Goal: Entertainment & Leisure: Consume media (video, audio)

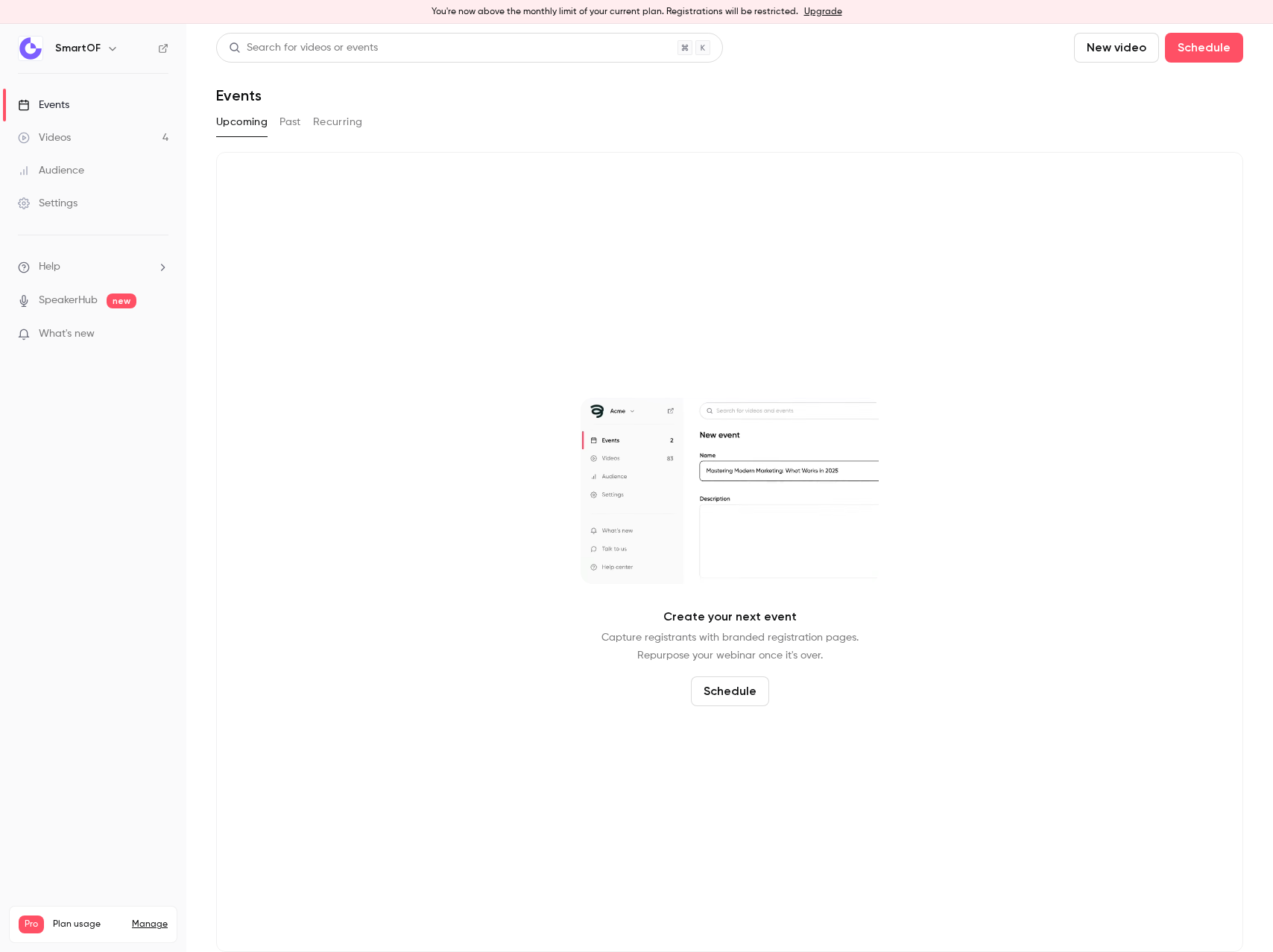
click at [90, 137] on link "Videos 4" at bounding box center [93, 138] width 186 height 33
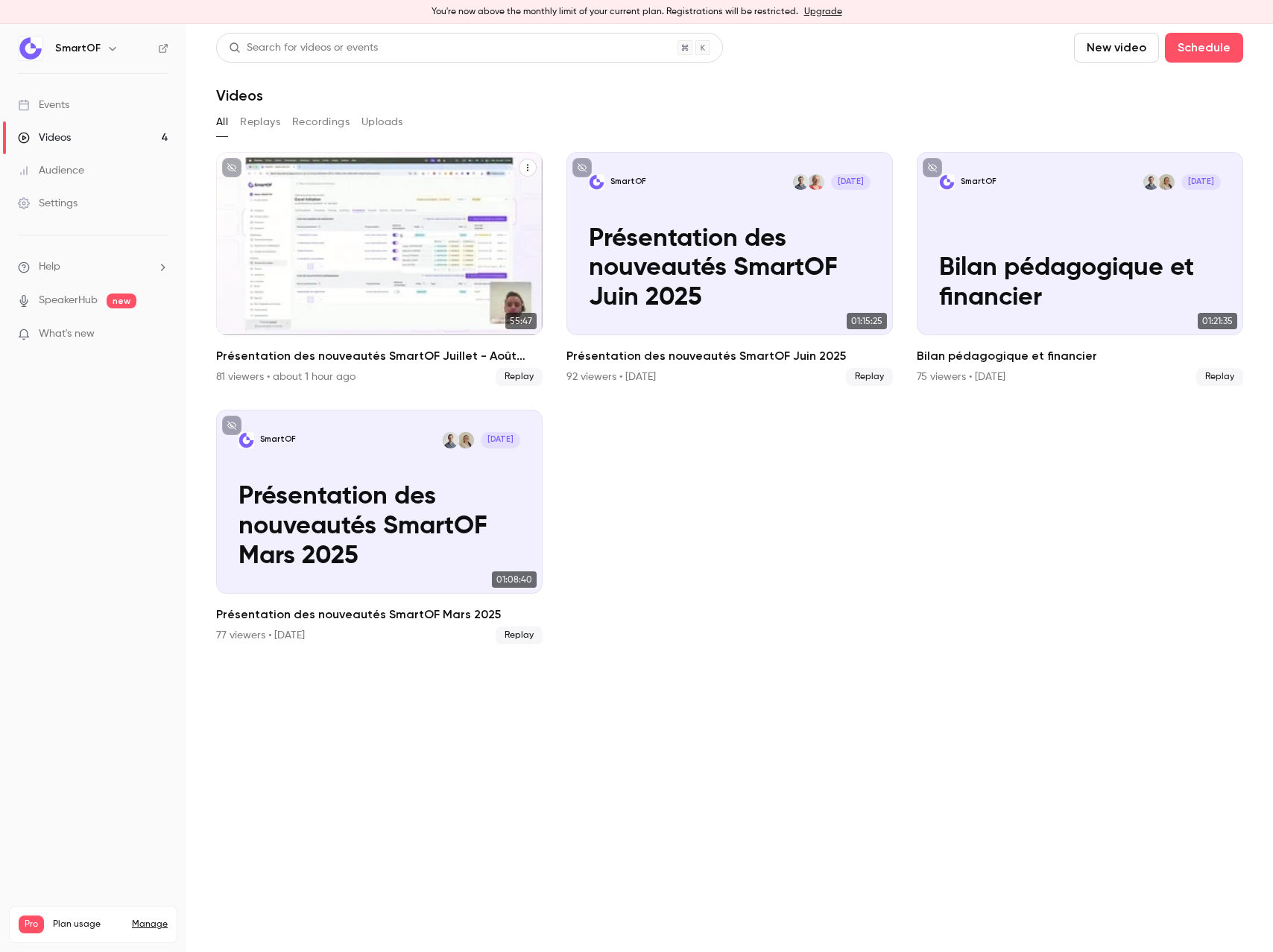
click at [398, 258] on p "Présentation des nouveautés SmartOF Juillet - Août 2025" at bounding box center [380, 269] width 282 height 88
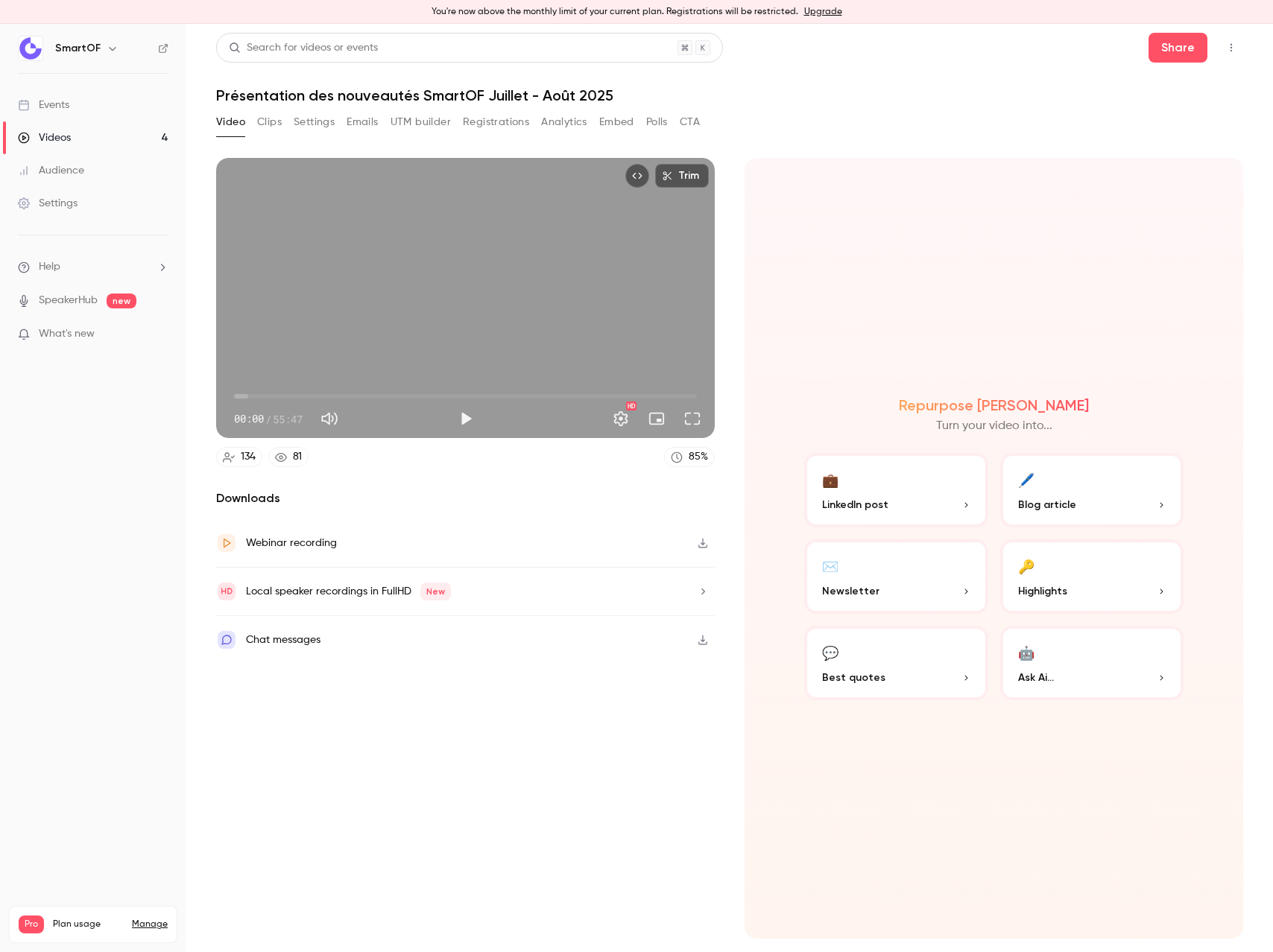
click at [485, 125] on button "Registrations" at bounding box center [496, 122] width 67 height 24
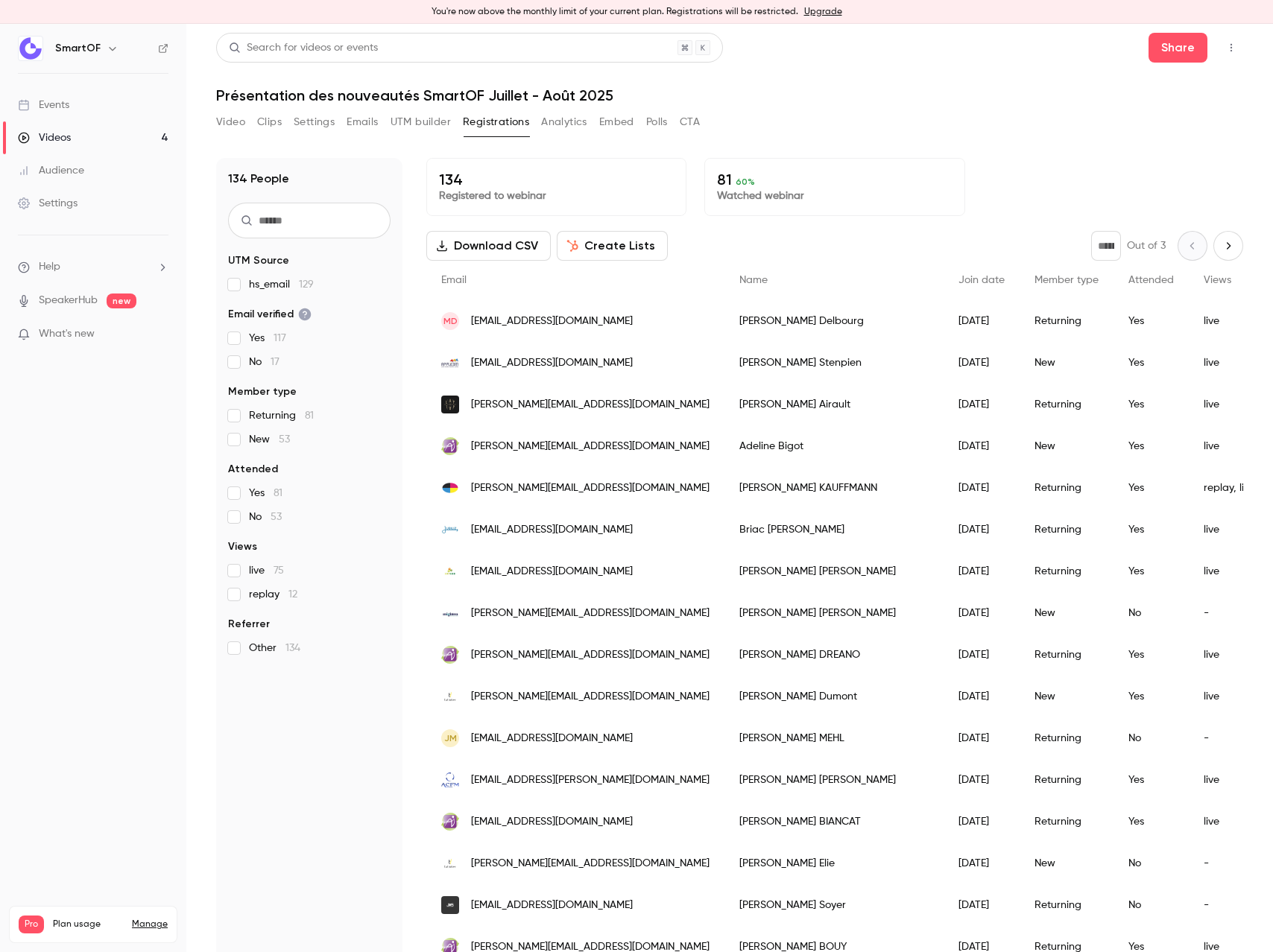
click at [627, 244] on button "Create Lists" at bounding box center [612, 246] width 111 height 30
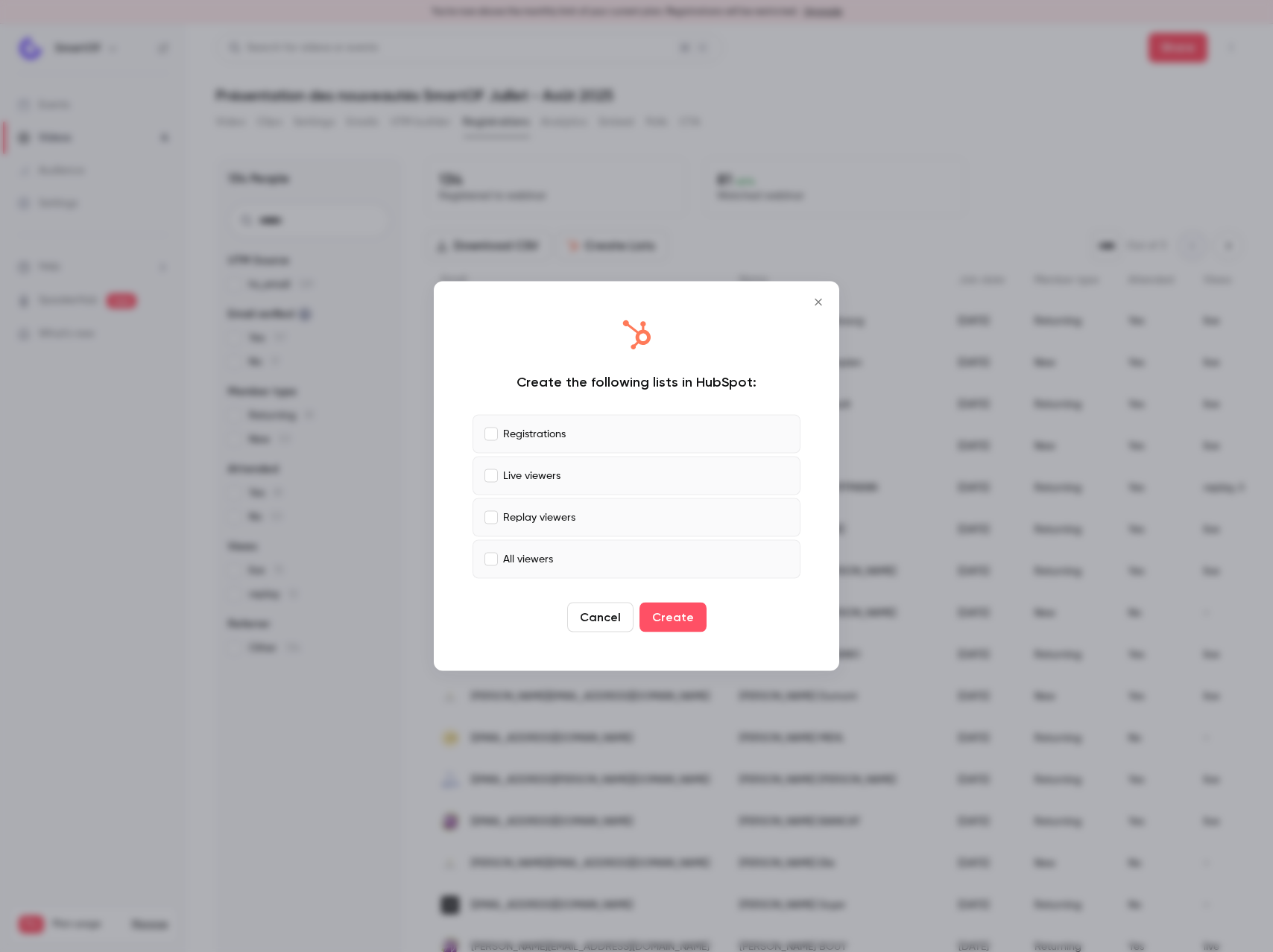
drag, startPoint x: 513, startPoint y: 476, endPoint x: 526, endPoint y: 488, distance: 17.7
click at [513, 476] on p "Live viewers" at bounding box center [531, 476] width 57 height 15
click at [546, 522] on p "Replay viewers" at bounding box center [539, 517] width 72 height 15
click at [542, 570] on label "All viewers" at bounding box center [636, 559] width 328 height 39
click at [690, 618] on button "Create" at bounding box center [673, 618] width 67 height 30
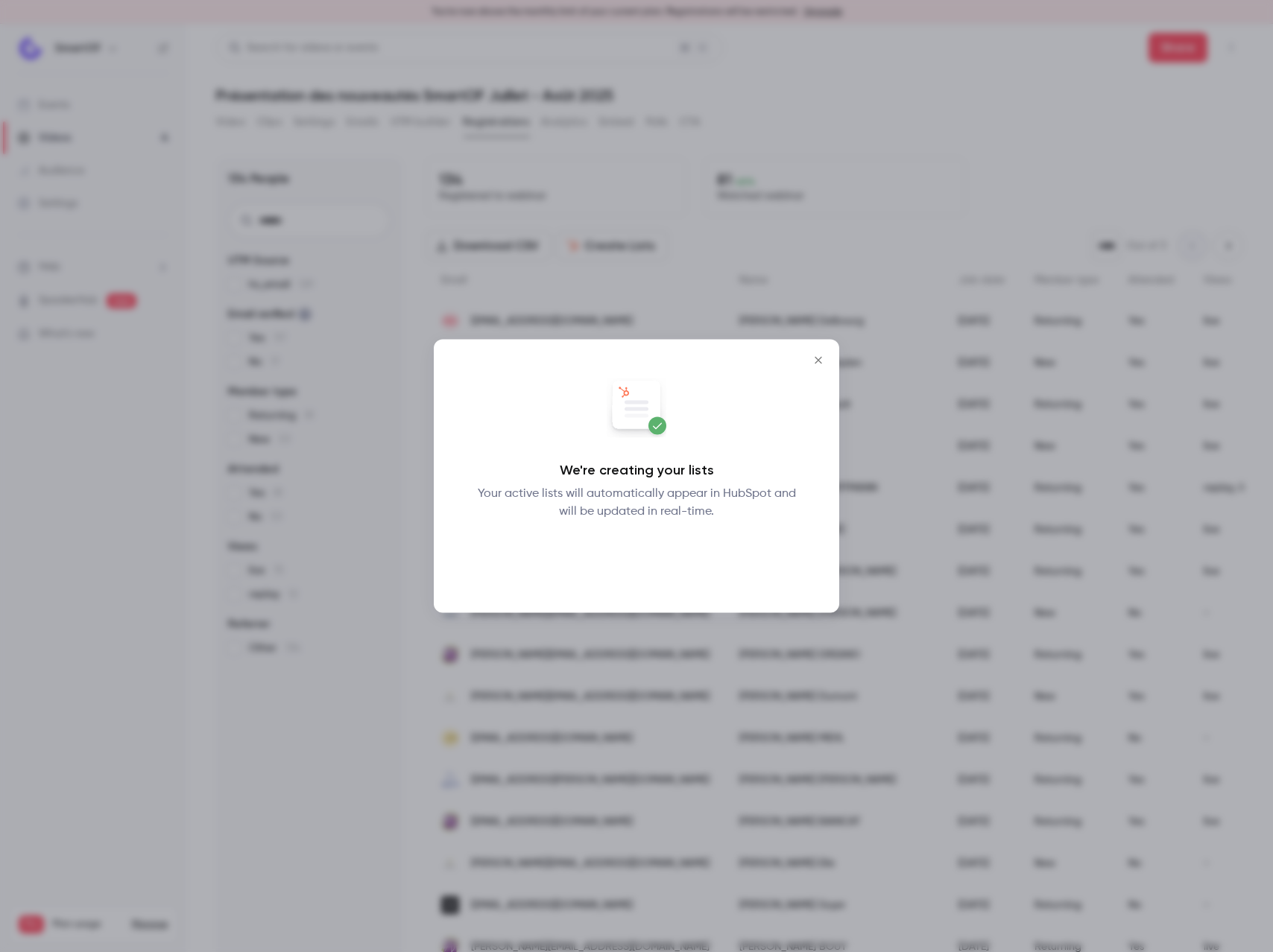
click at [651, 558] on button "Okay" at bounding box center [637, 559] width 55 height 30
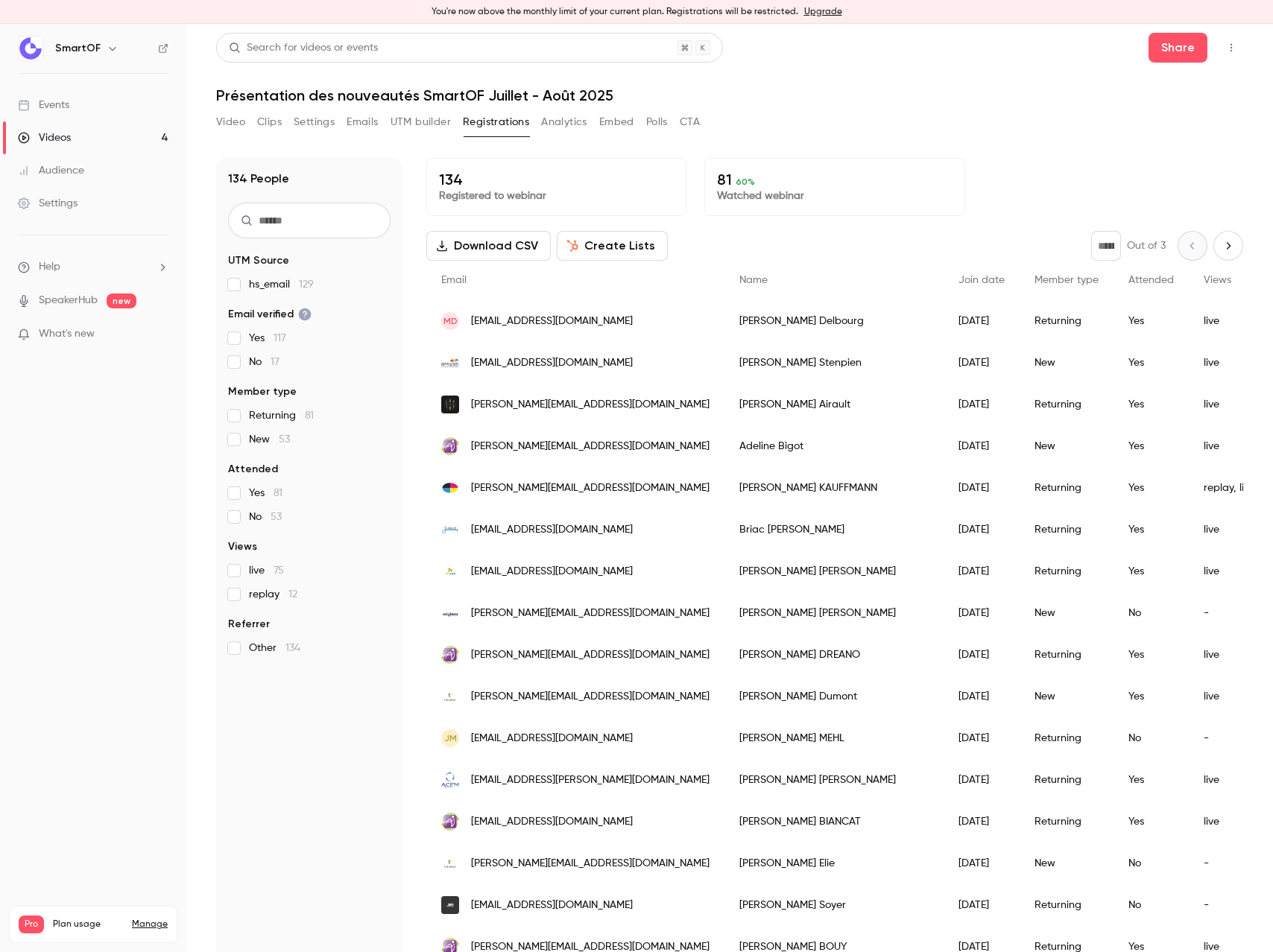
click at [317, 122] on button "Settings" at bounding box center [313, 122] width 41 height 24
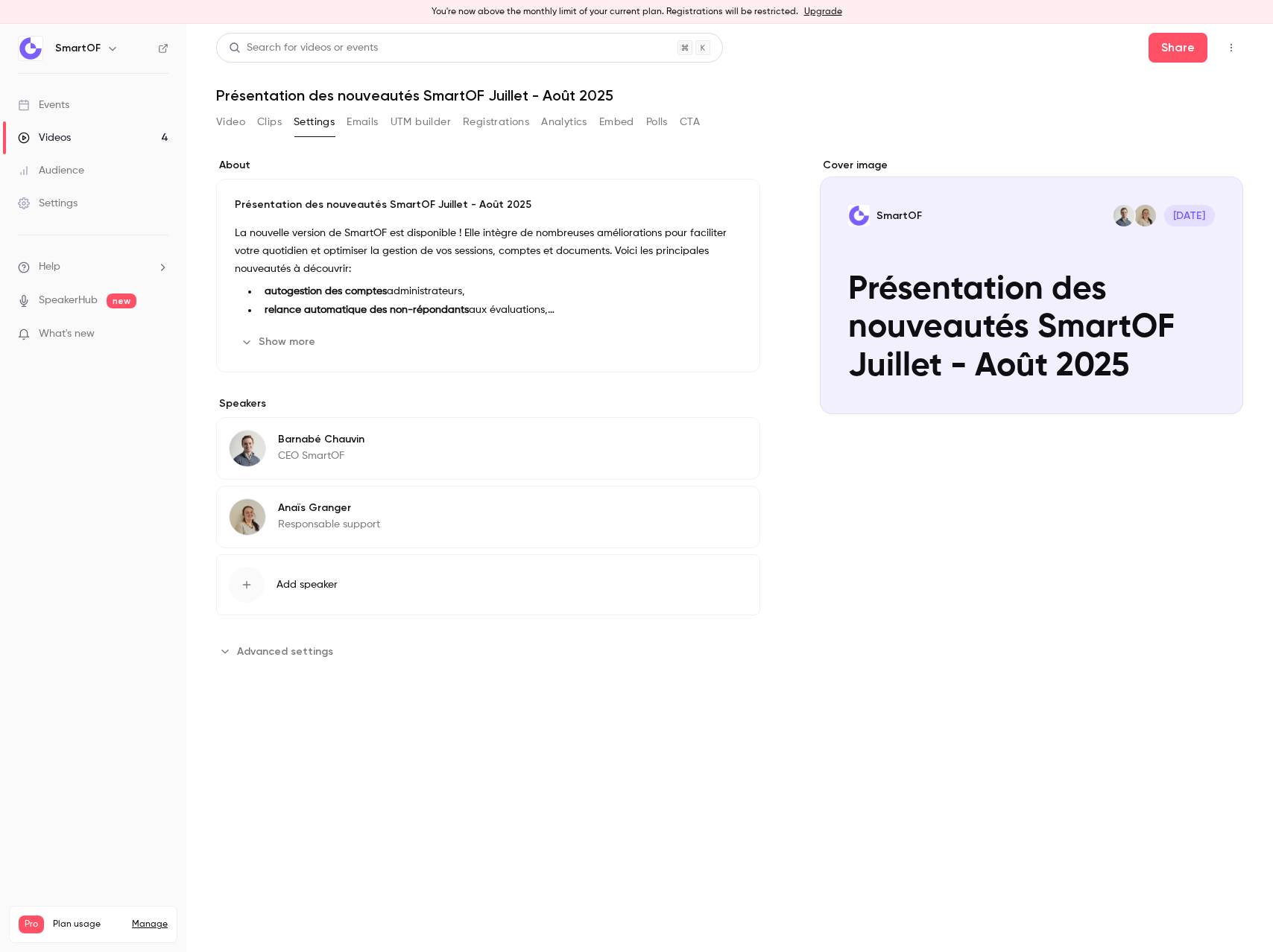
click at [282, 336] on button "Show more" at bounding box center [280, 342] width 89 height 24
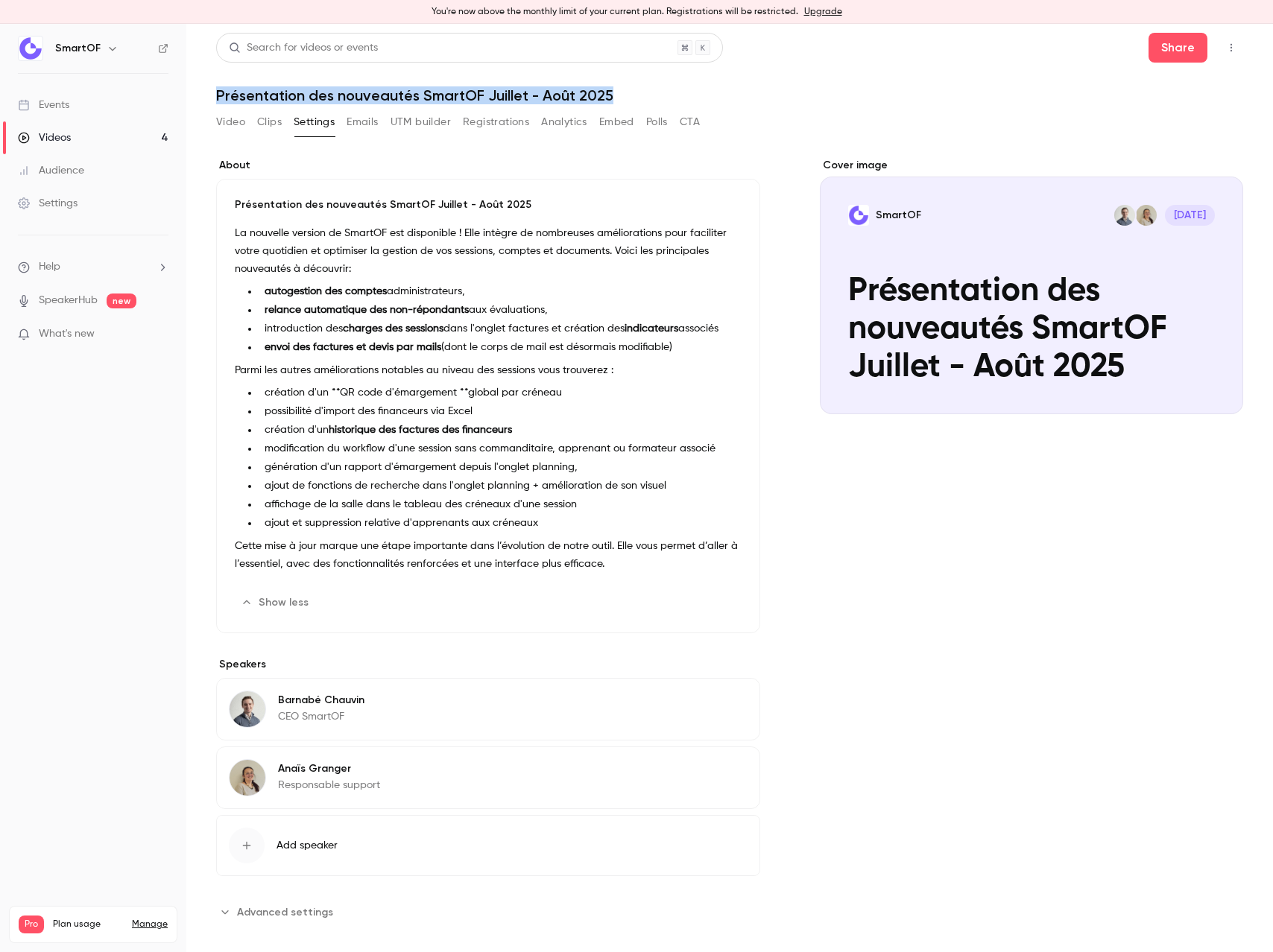
drag, startPoint x: 608, startPoint y: 101, endPoint x: 215, endPoint y: 102, distance: 393.0
click at [216, 102] on h1 "Présentation des nouveautés SmartOF Juillet - Août 2025" at bounding box center [729, 96] width 1027 height 18
copy h1 "Présentation des nouveautés SmartOF Juillet - Août 2025"
click at [227, 120] on button "Video" at bounding box center [231, 122] width 29 height 24
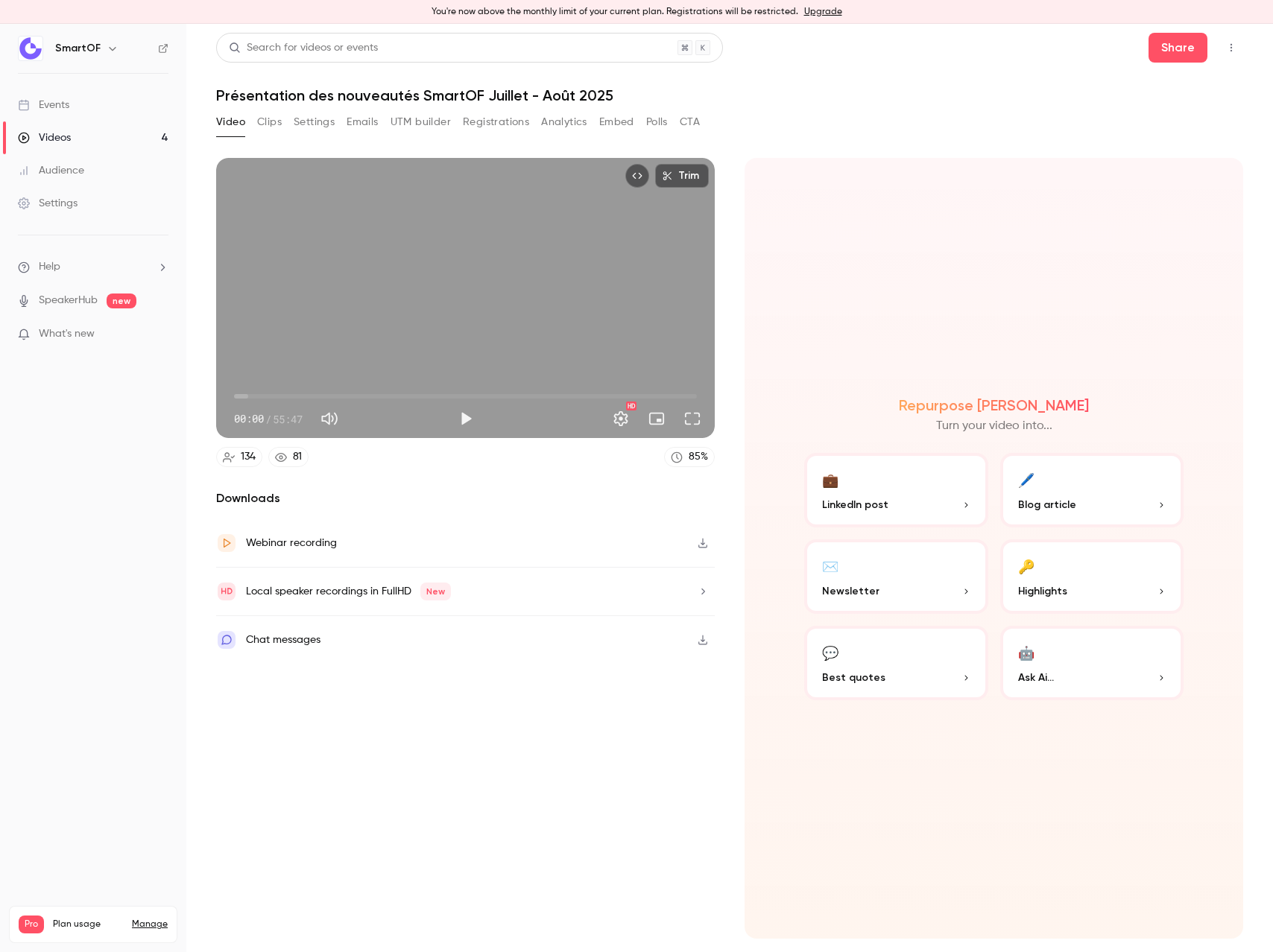
click at [251, 124] on div "Video Clips Settings Emails UTM builder Registrations Analytics Embed Polls CTA" at bounding box center [457, 122] width 484 height 24
click at [260, 120] on button "Clips" at bounding box center [269, 122] width 25 height 24
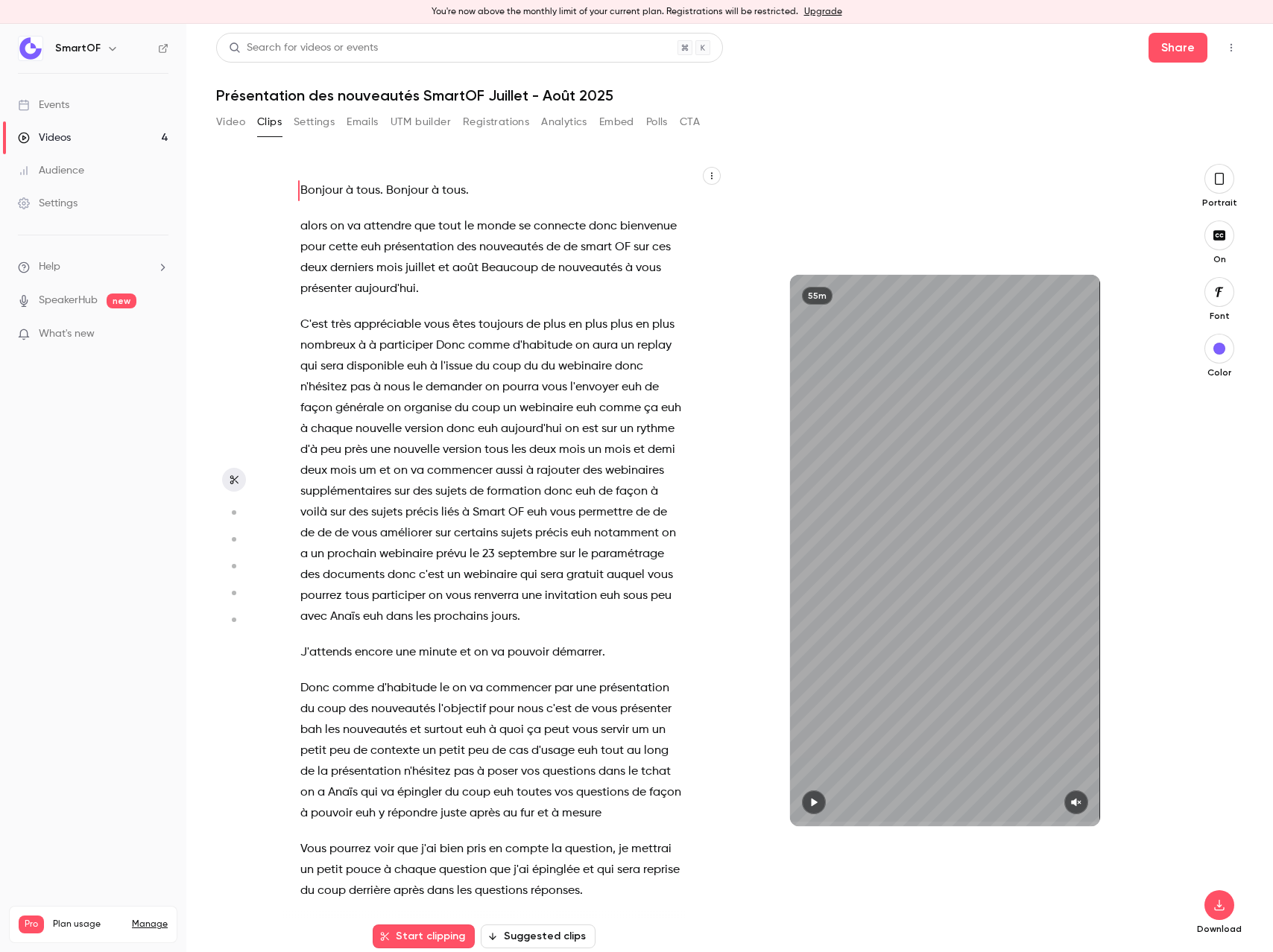
click at [247, 117] on div "Video Clips Settings Emails UTM builder Registrations Analytics Embed Polls CTA" at bounding box center [457, 122] width 484 height 24
click at [235, 118] on button "Video" at bounding box center [231, 122] width 29 height 24
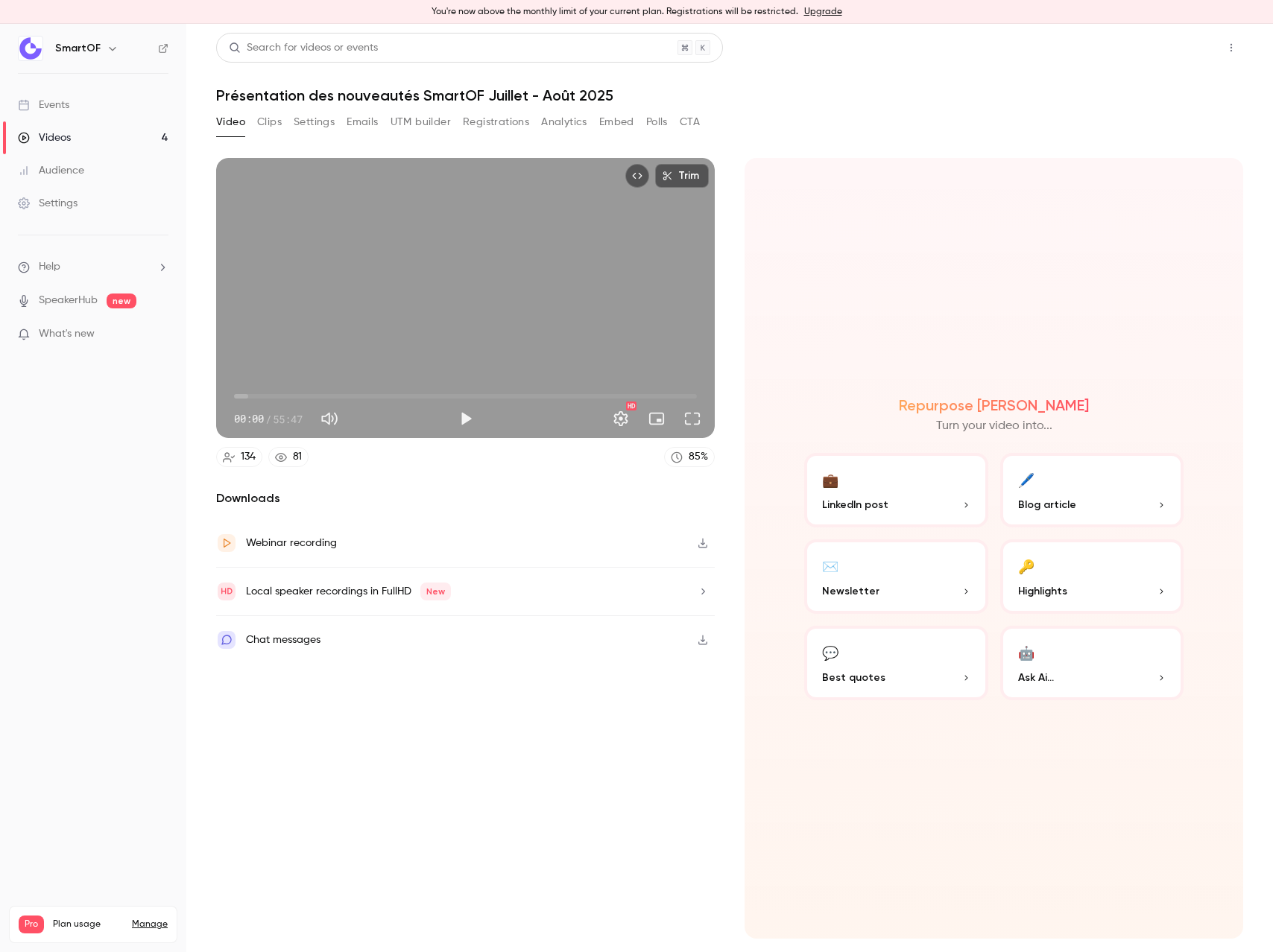
click at [1184, 54] on button "Share" at bounding box center [1177, 47] width 59 height 30
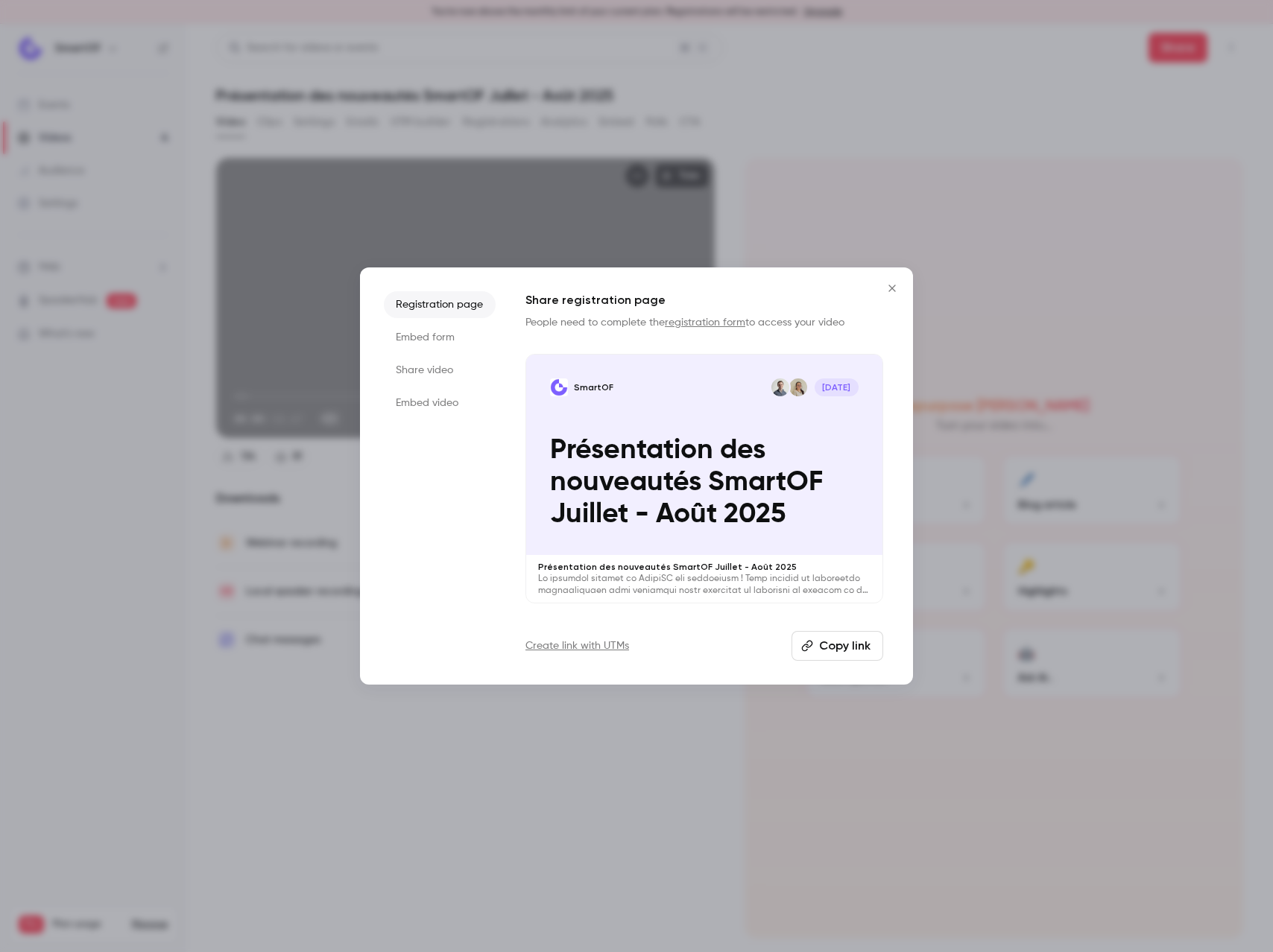
click at [431, 370] on li "Share video" at bounding box center [439, 370] width 112 height 26
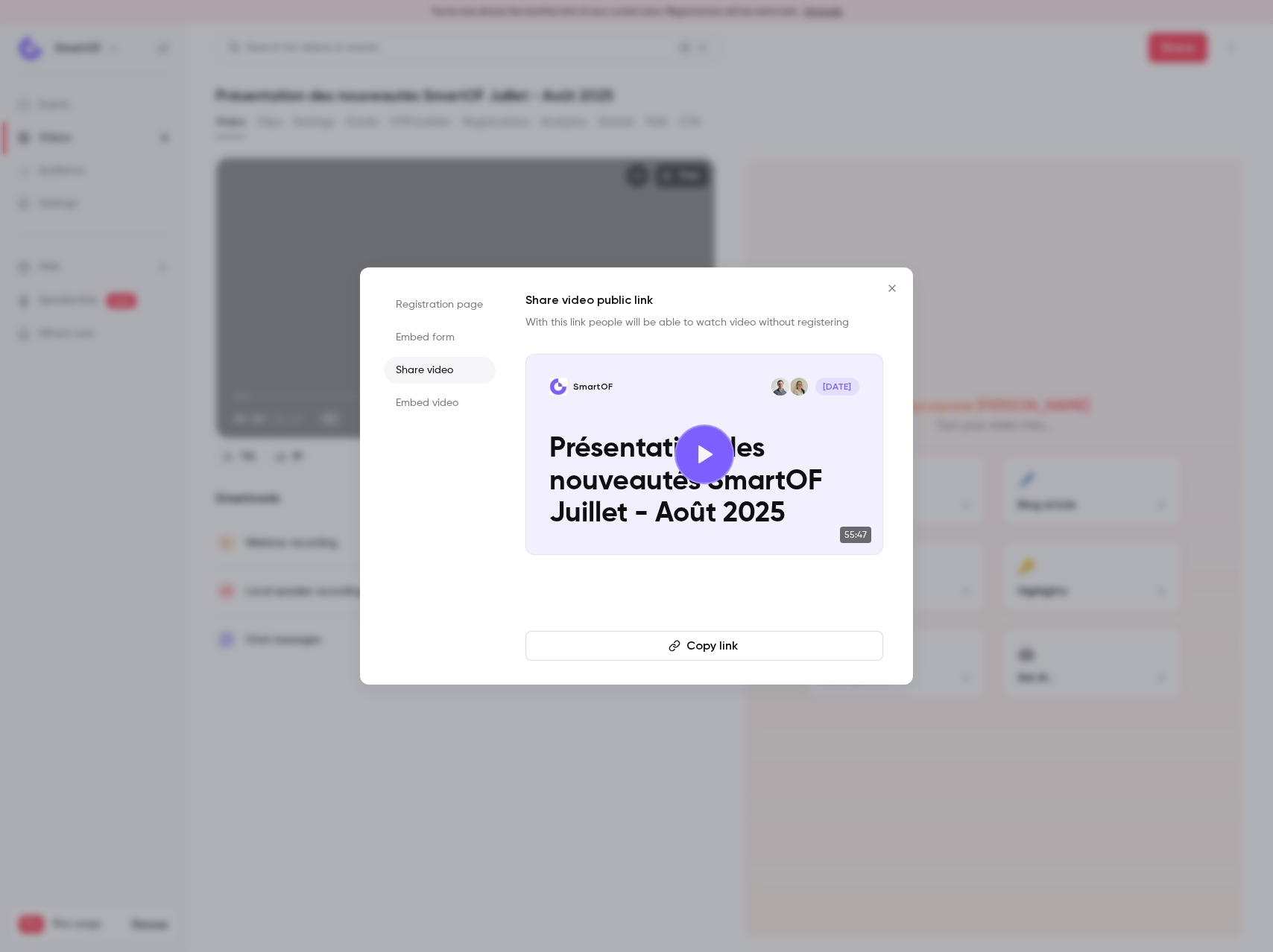
click at [697, 649] on button "Copy link" at bounding box center [704, 646] width 358 height 30
click at [887, 291] on icon "Close" at bounding box center [892, 288] width 18 height 12
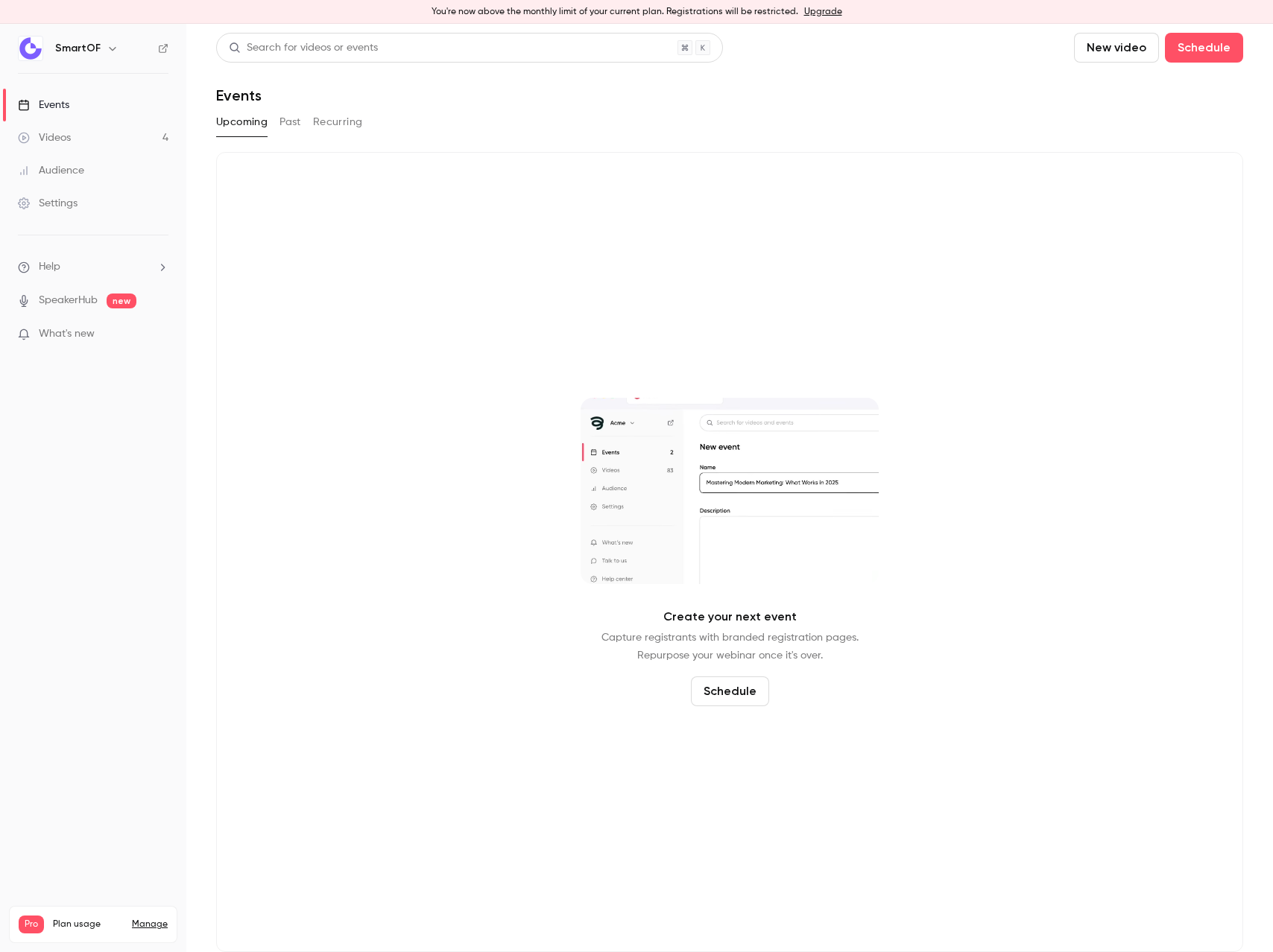
click at [83, 141] on link "Videos 4" at bounding box center [93, 138] width 186 height 33
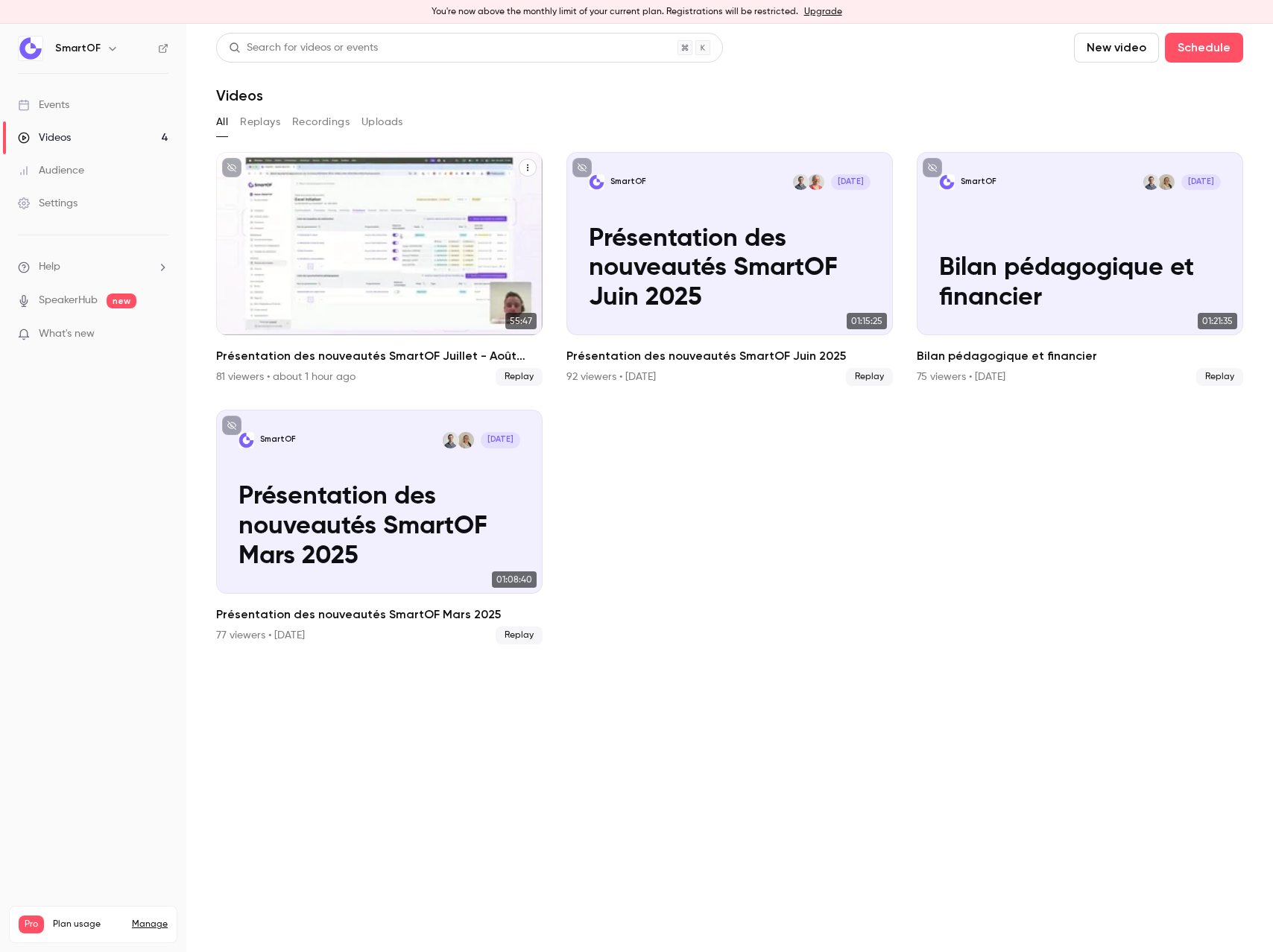
click at [353, 259] on p "Présentation des nouveautés SmartOF Juillet - Août 2025" at bounding box center [380, 269] width 282 height 88
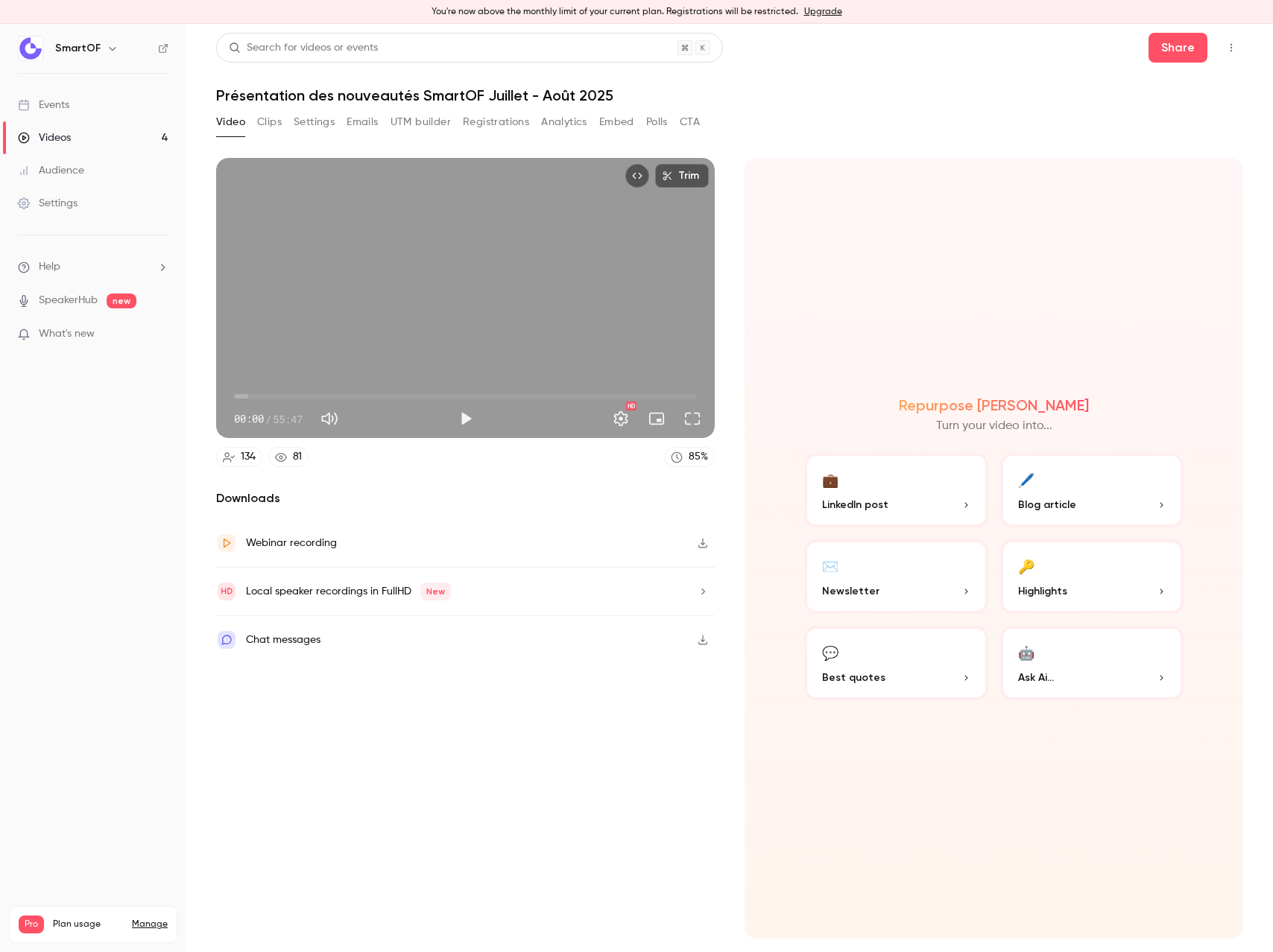
click at [500, 128] on button "Registrations" at bounding box center [496, 122] width 67 height 24
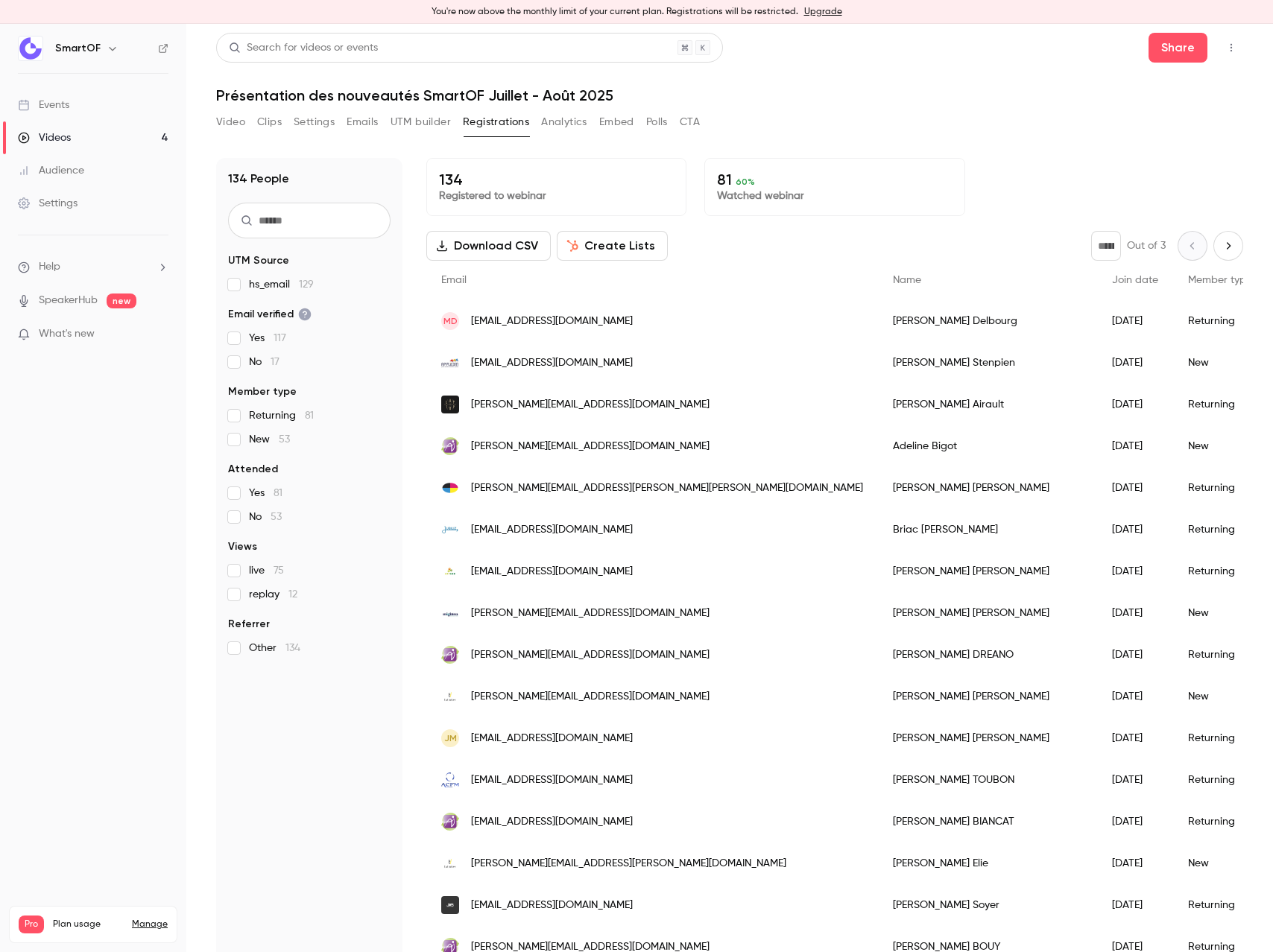
click at [257, 126] on button "Clips" at bounding box center [269, 122] width 25 height 24
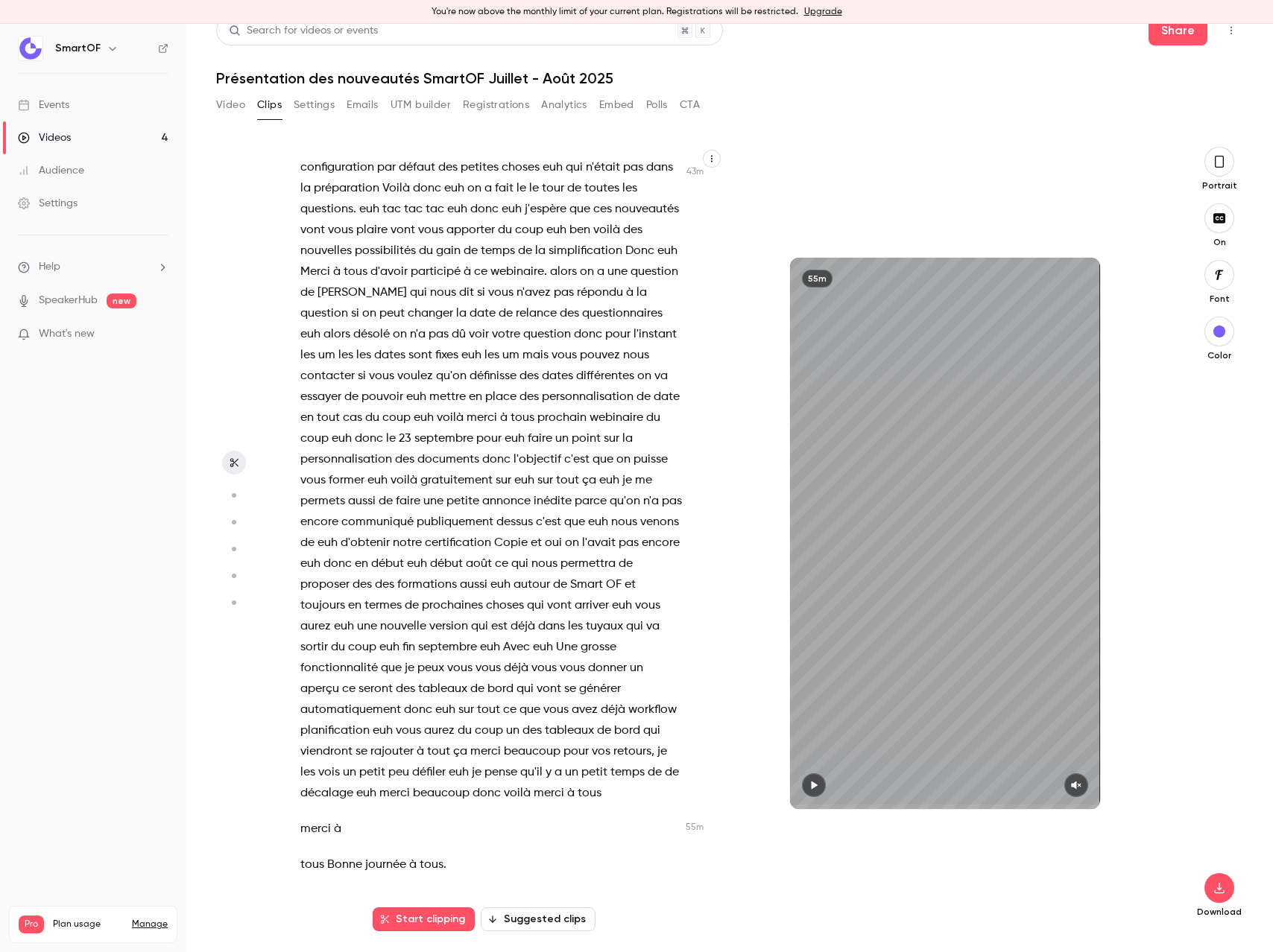
scroll to position [16291, 0]
click at [232, 496] on icon "button" at bounding box center [233, 495] width 14 height 10
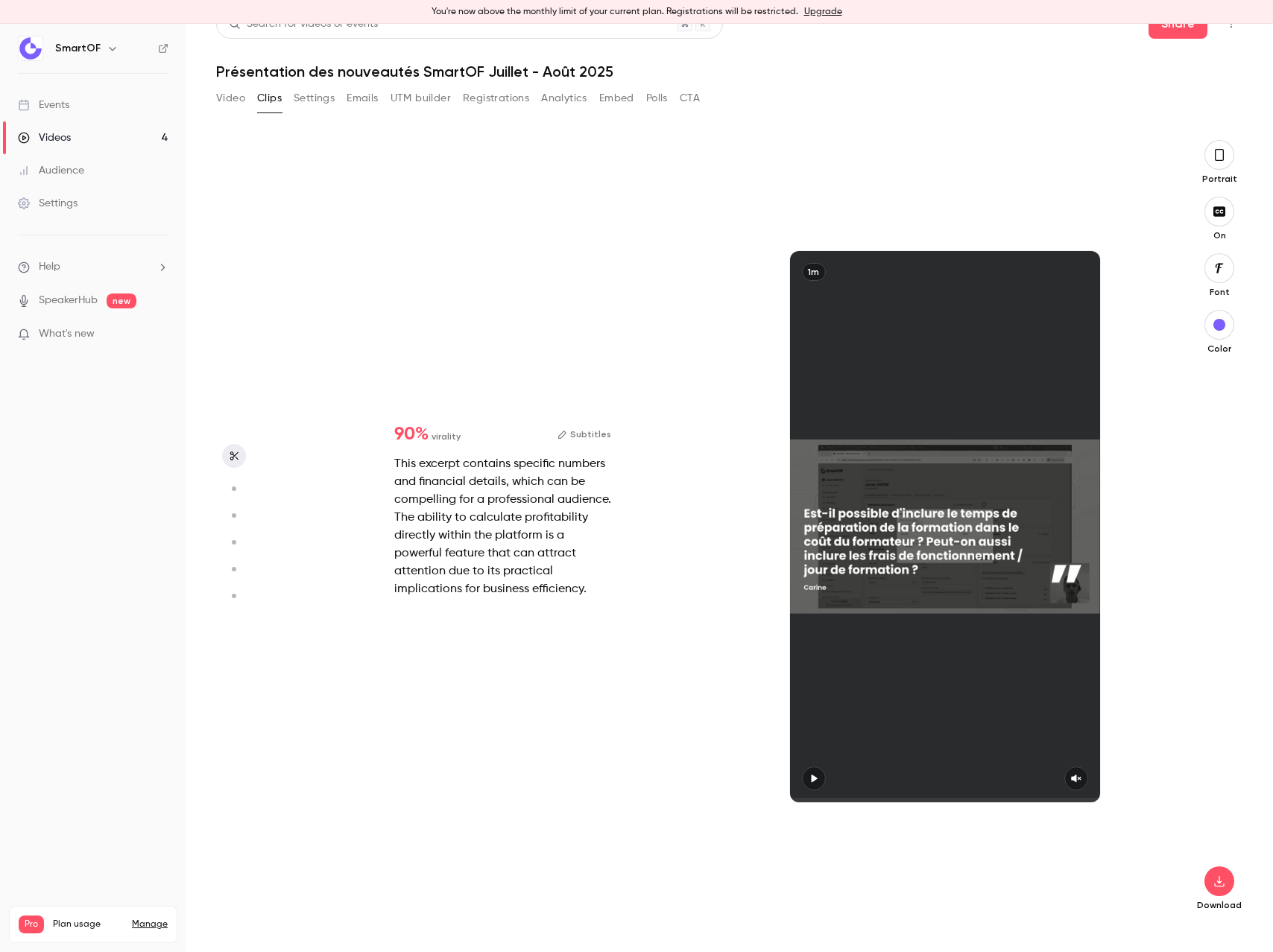
scroll to position [785, 0]
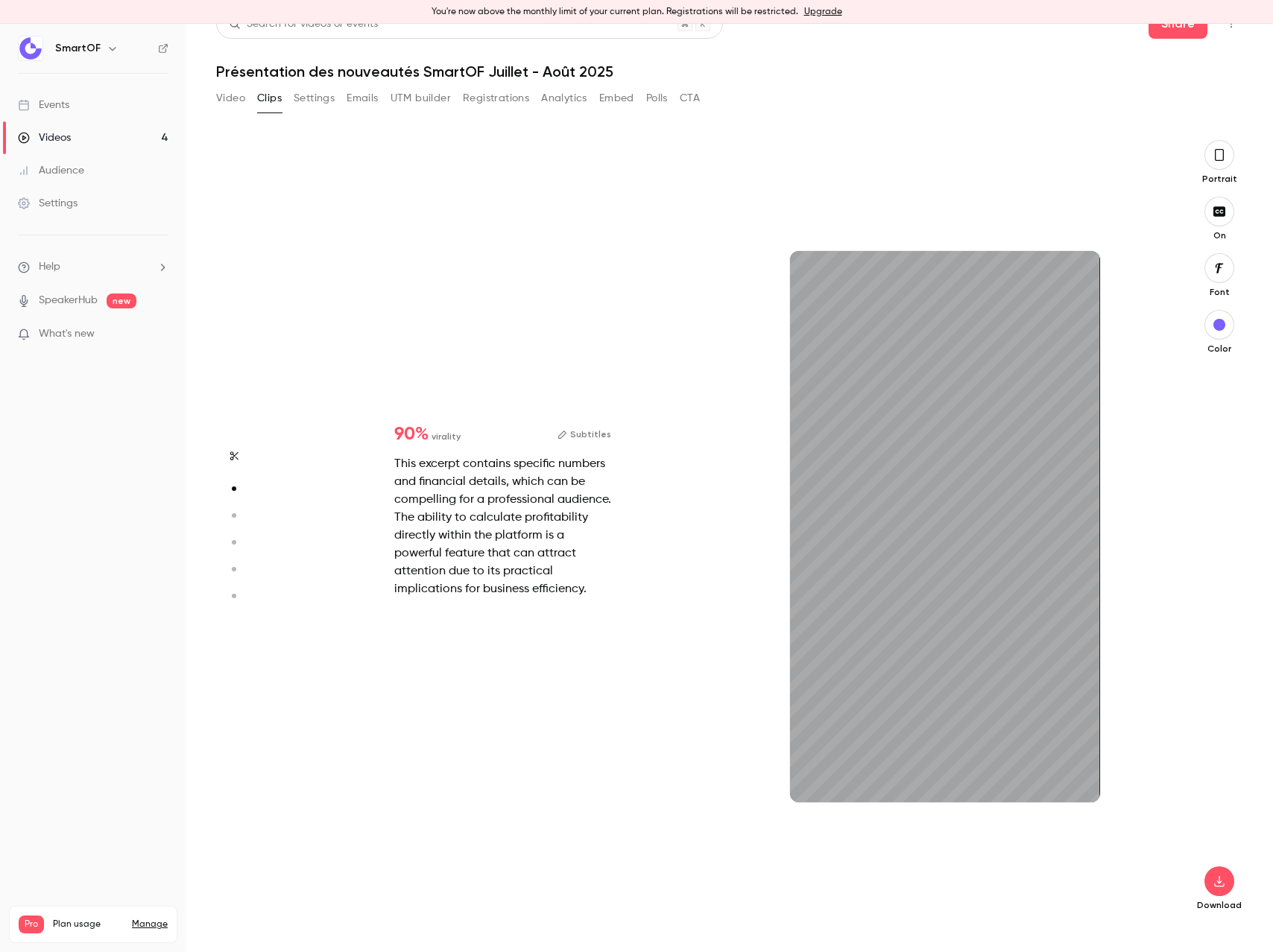
click at [232, 564] on icon "button" at bounding box center [233, 568] width 14 height 10
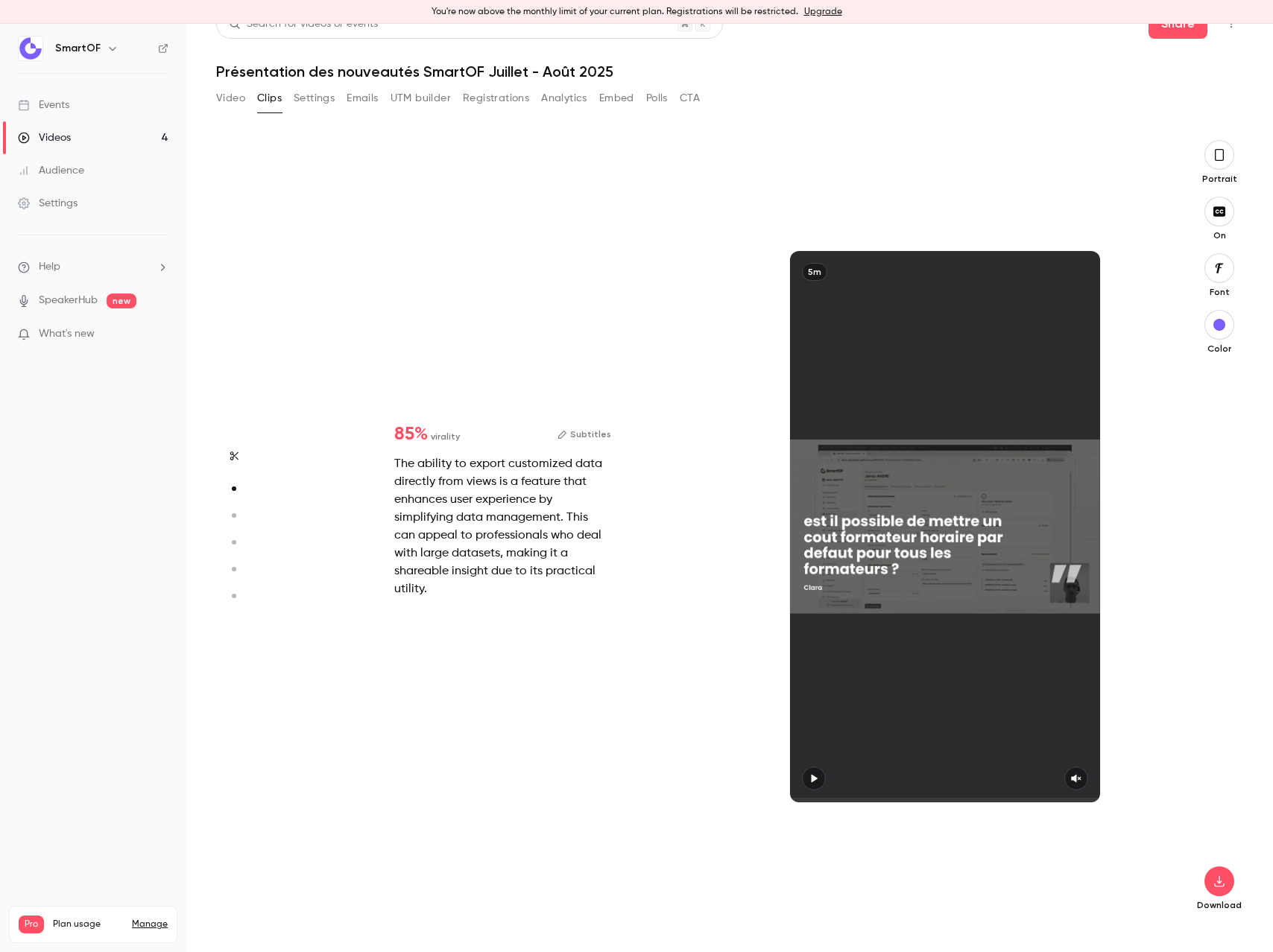
type input "*"
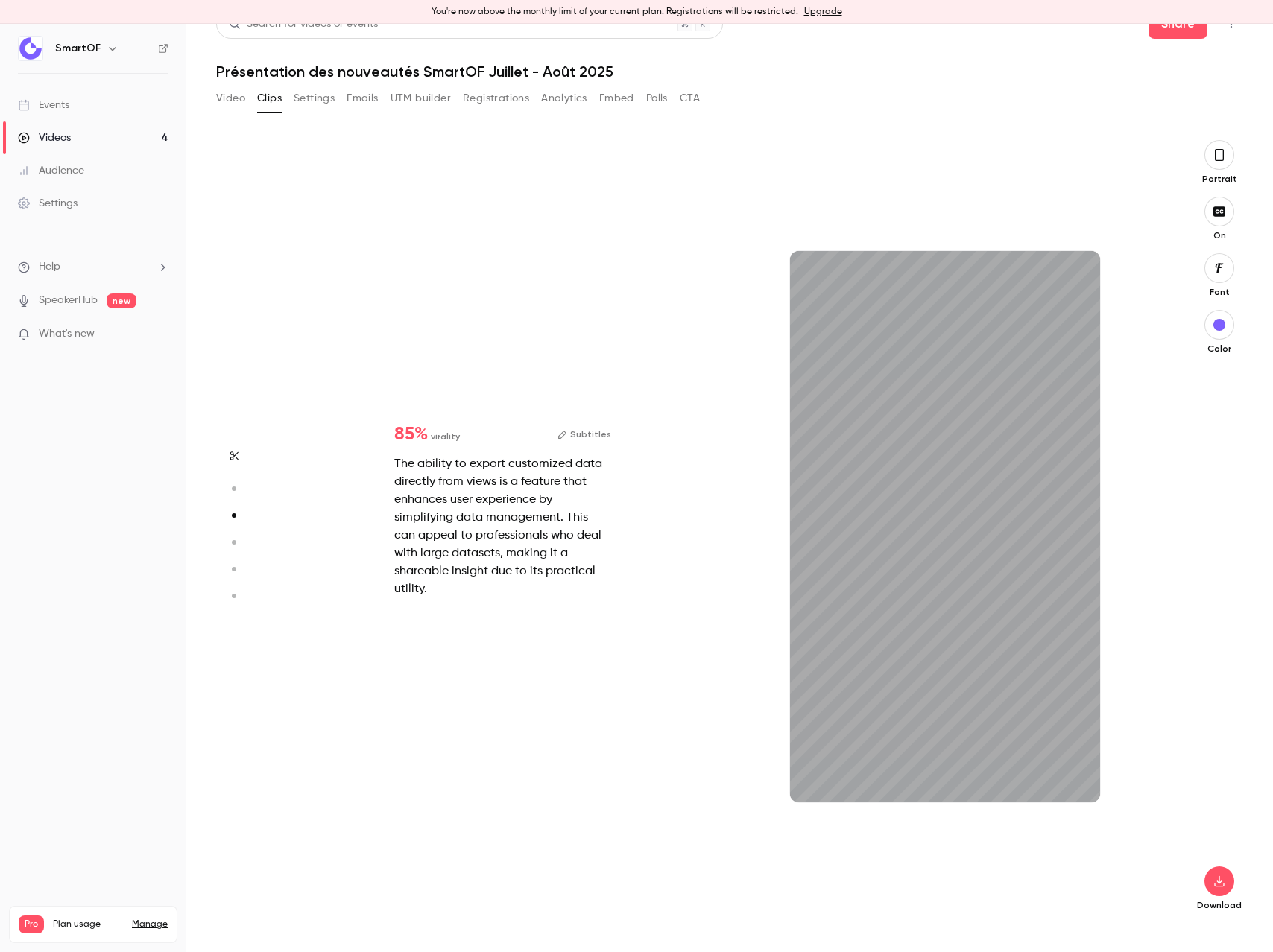
type input "*"
click at [231, 536] on button "button" at bounding box center [234, 542] width 24 height 24
type input "*"
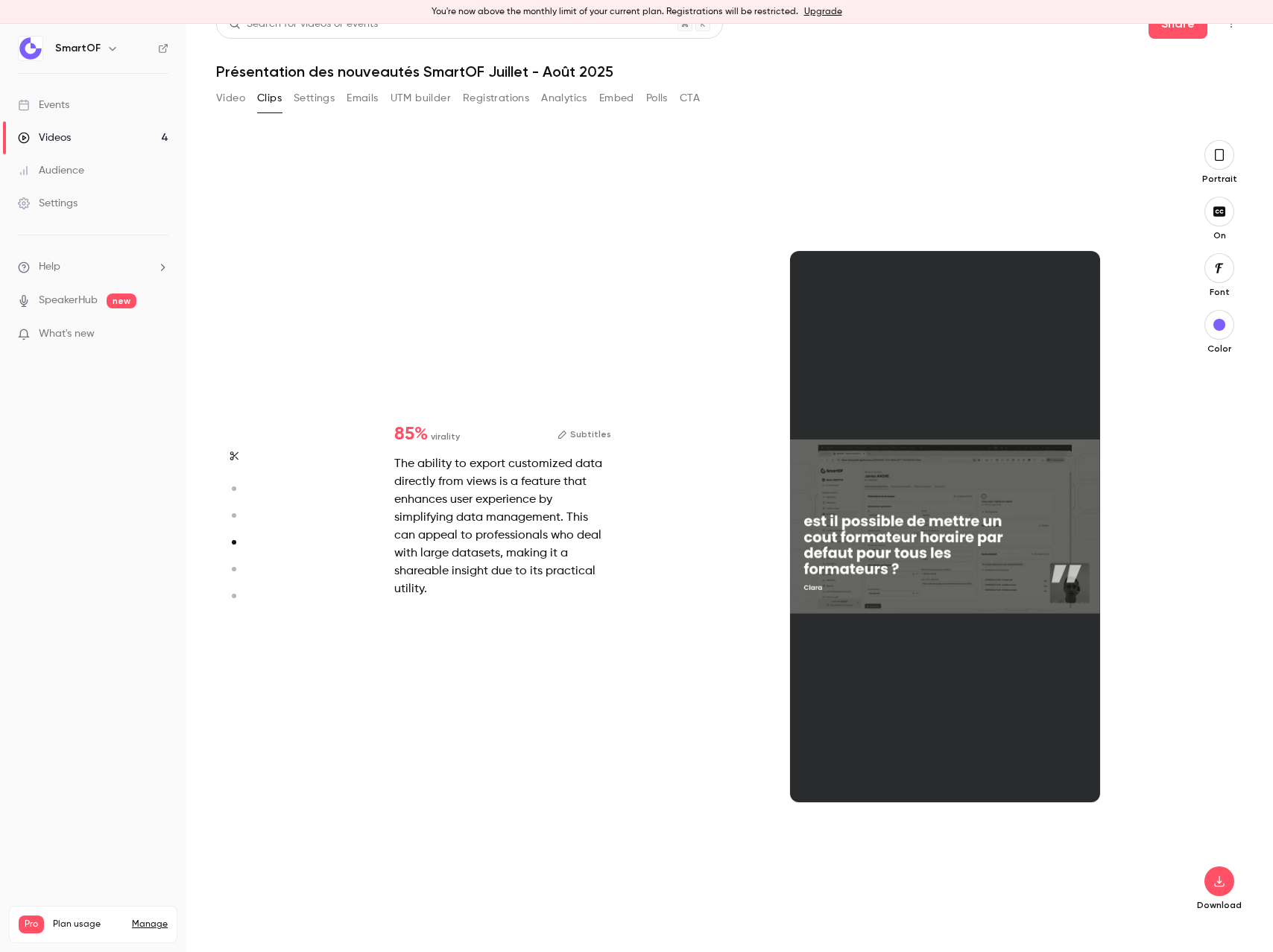
type input "*"
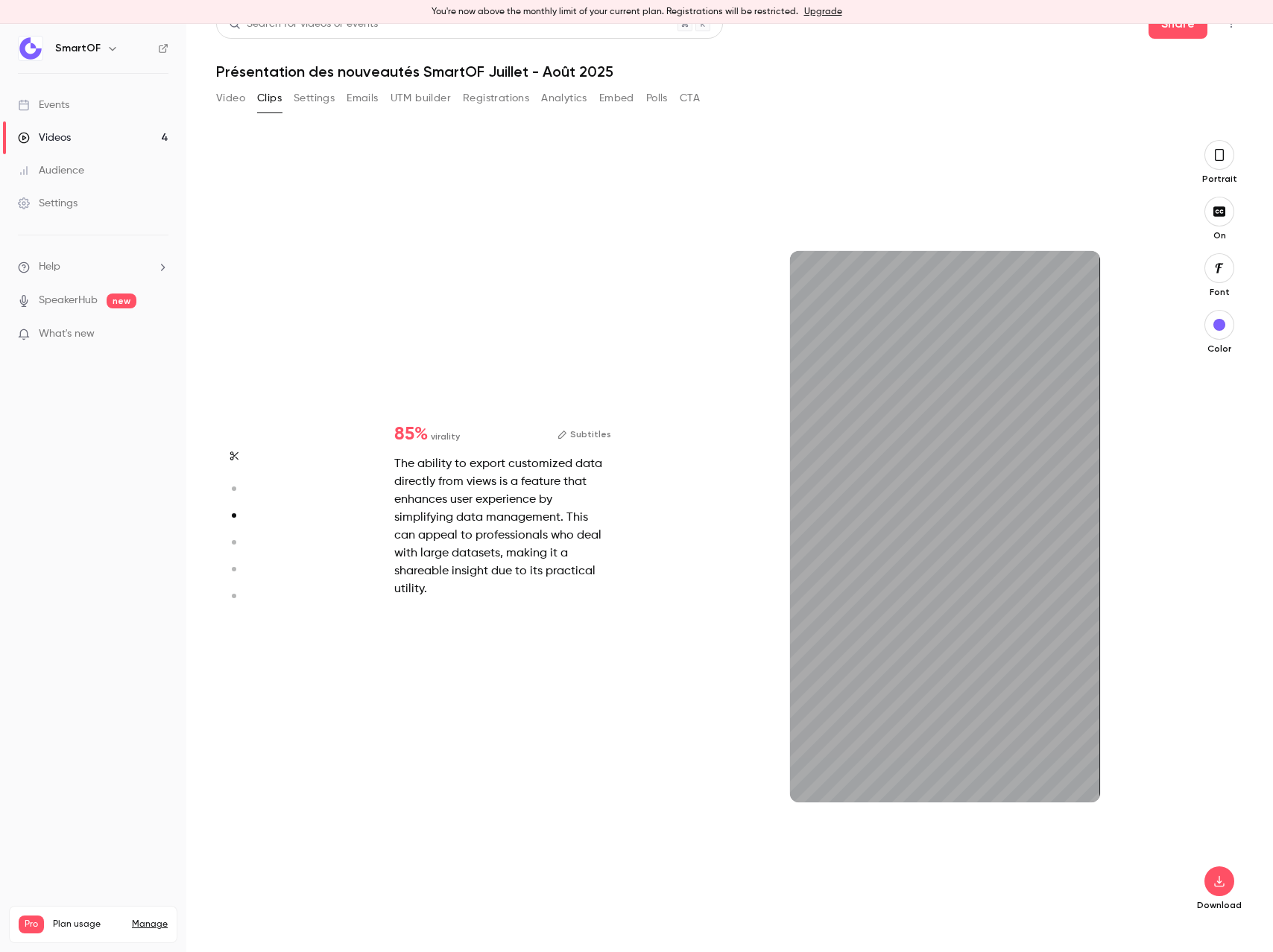
type input "***"
click at [668, 102] on button "Polls" at bounding box center [657, 98] width 22 height 24
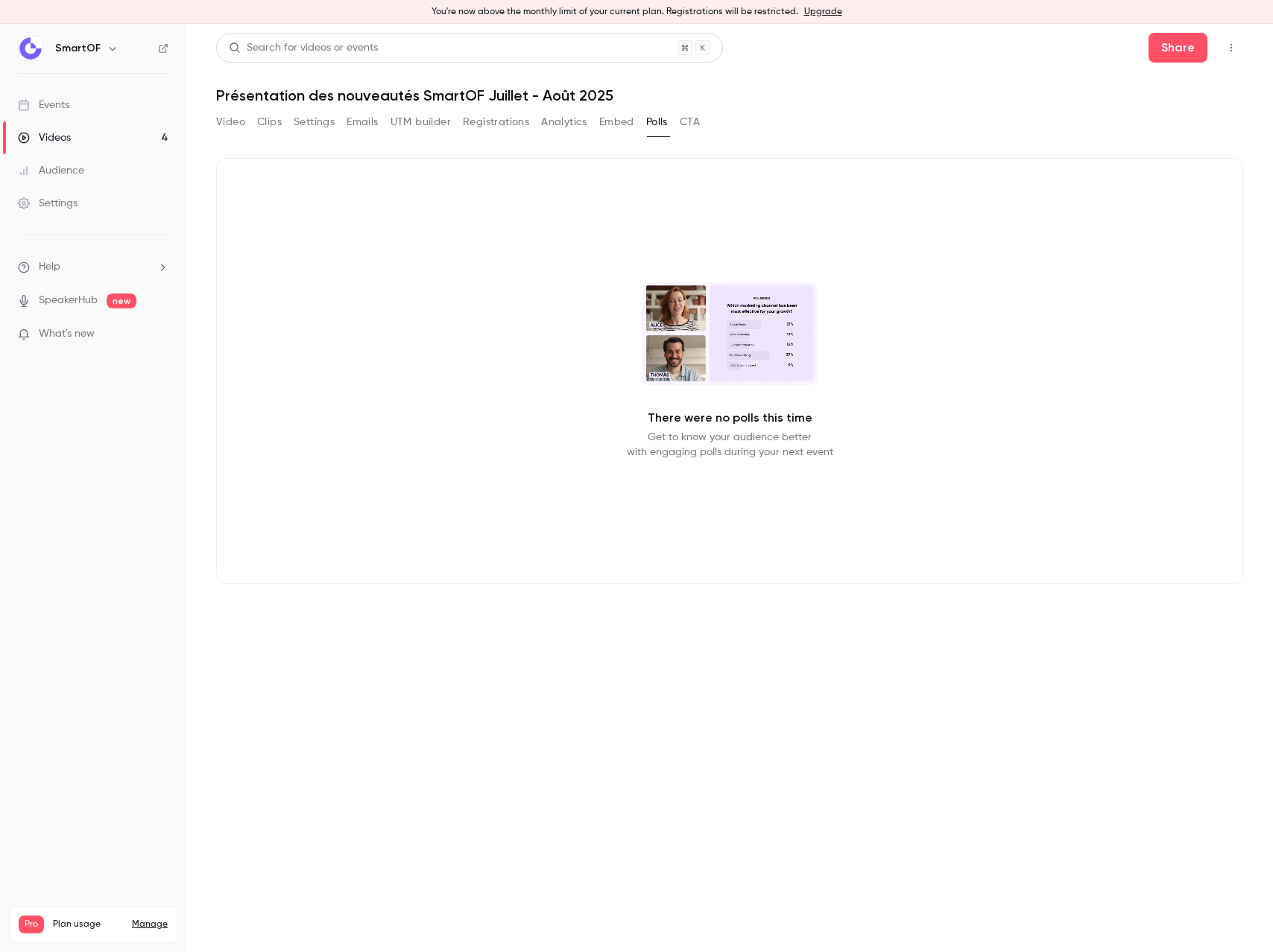
click at [689, 119] on button "CTA" at bounding box center [690, 122] width 20 height 24
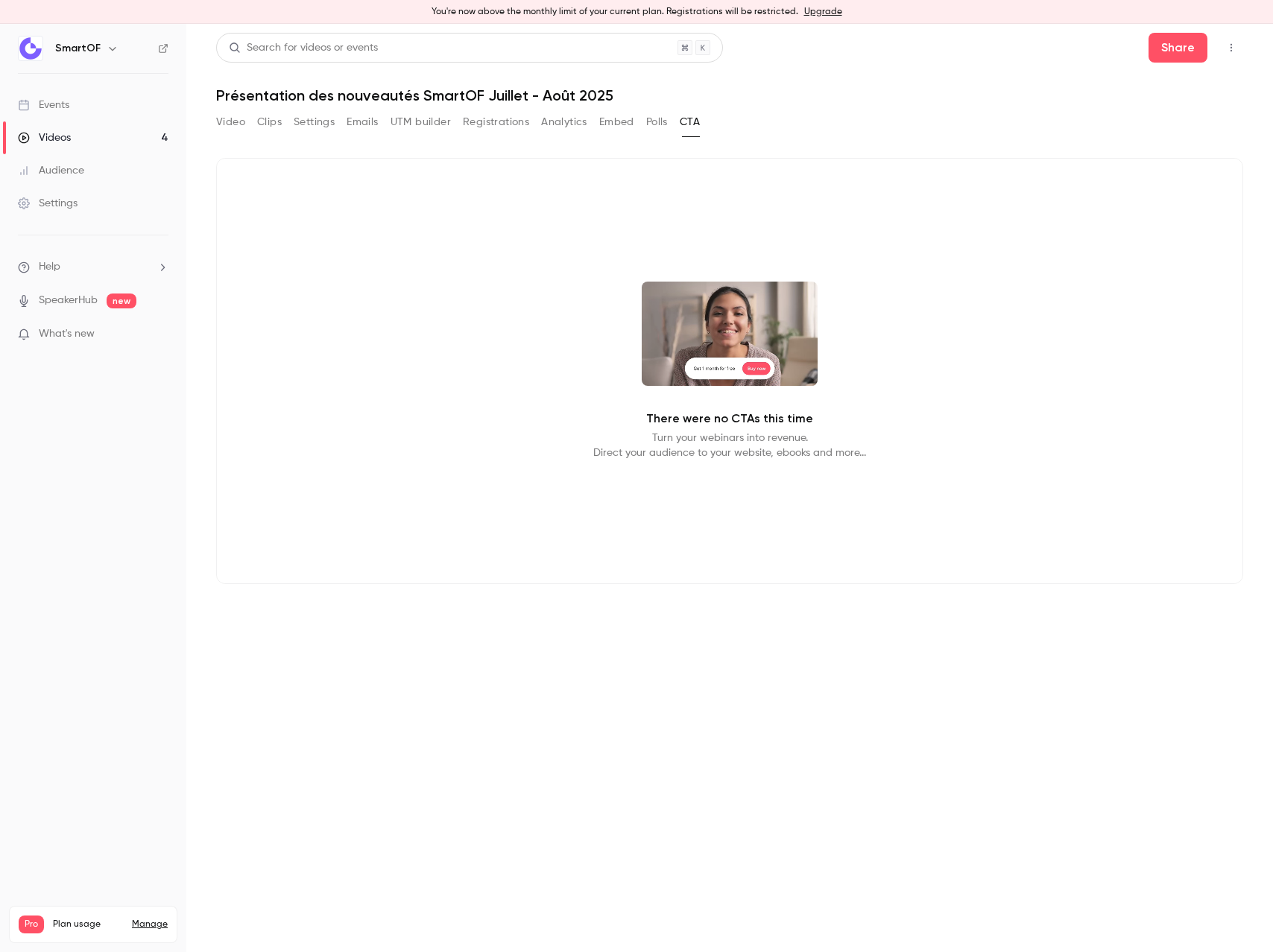
click at [620, 120] on button "Embed" at bounding box center [616, 122] width 35 height 24
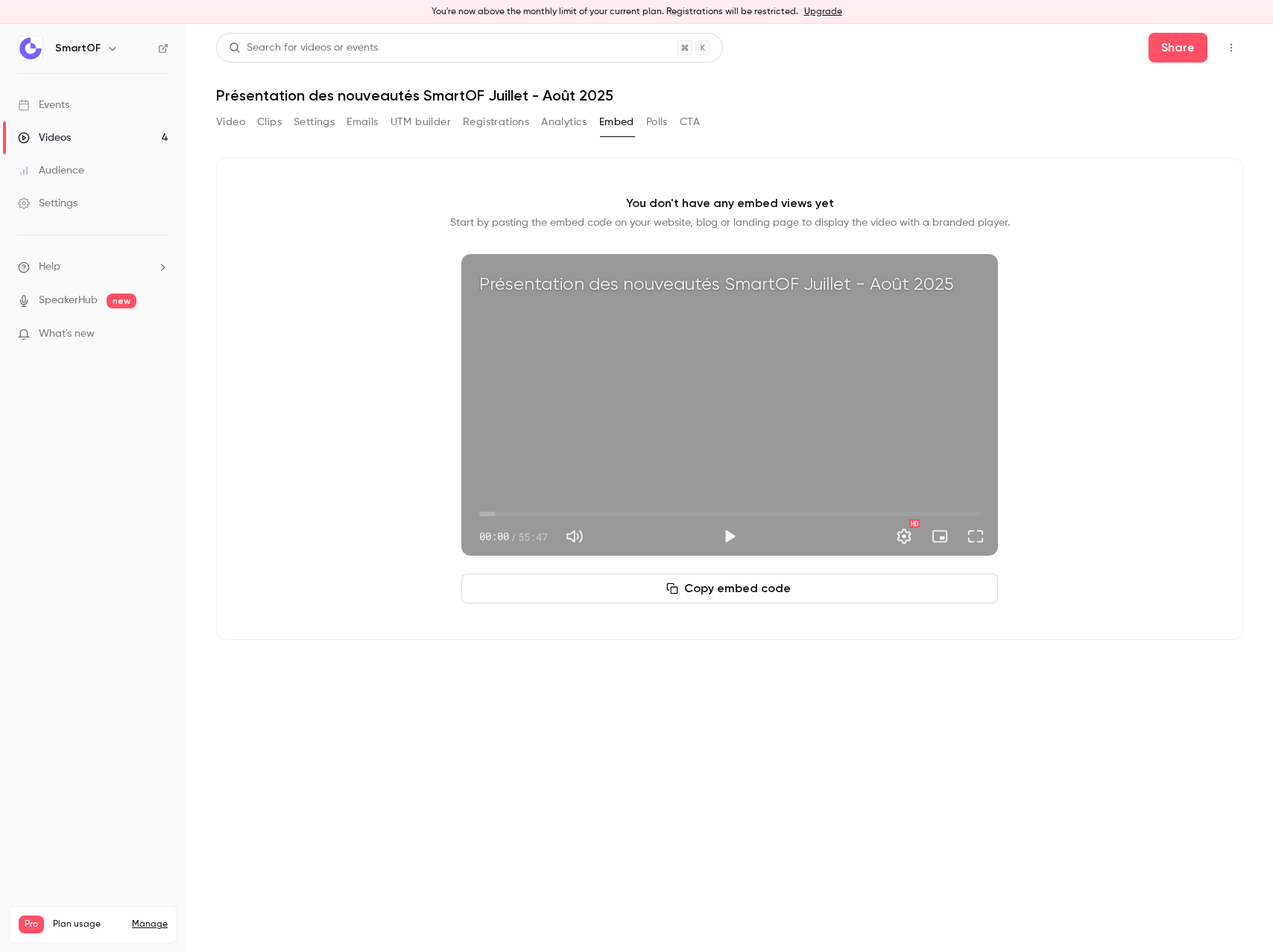
click at [584, 125] on button "Analytics" at bounding box center [564, 122] width 46 height 24
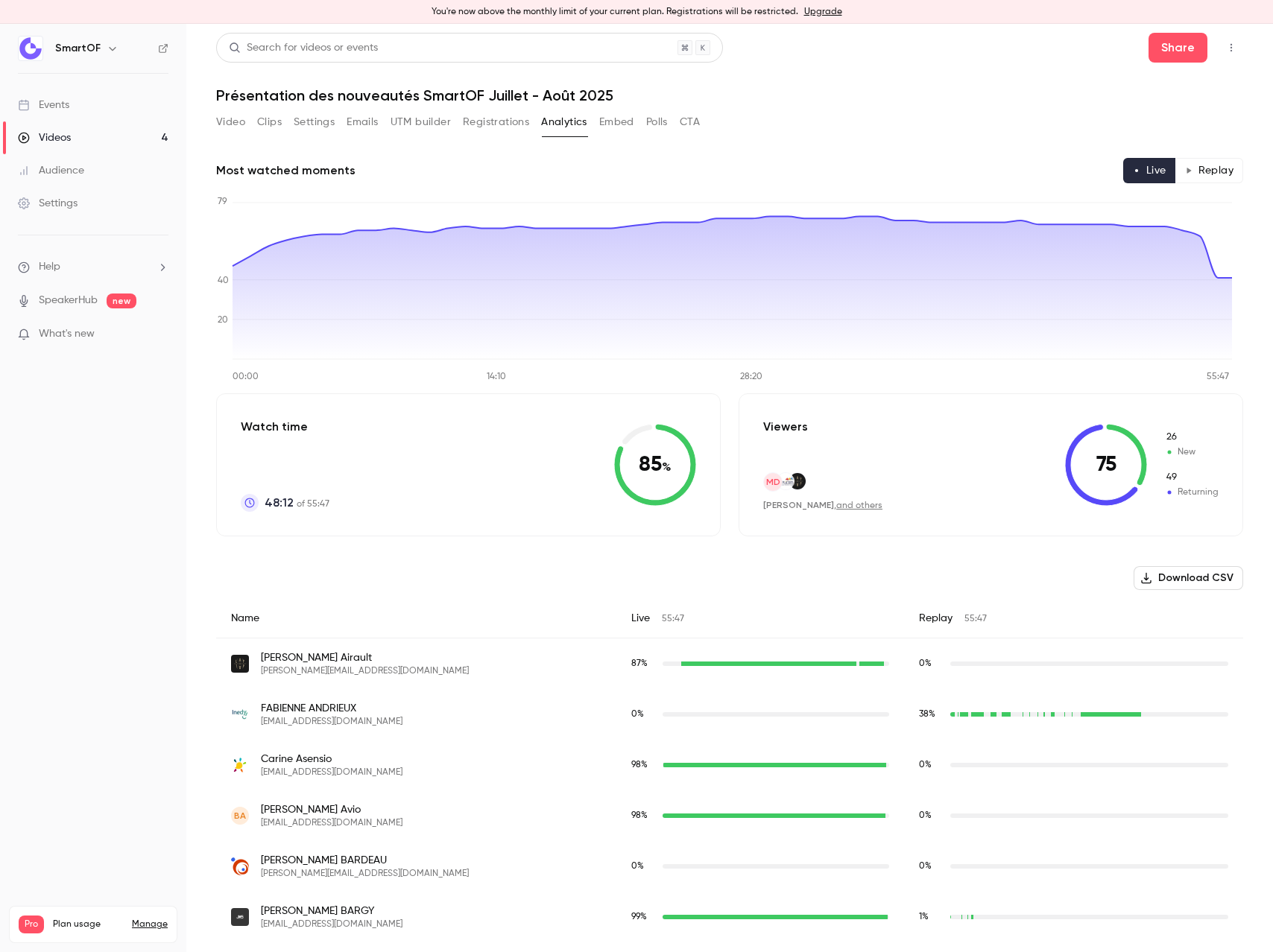
click at [509, 126] on button "Registrations" at bounding box center [496, 122] width 67 height 24
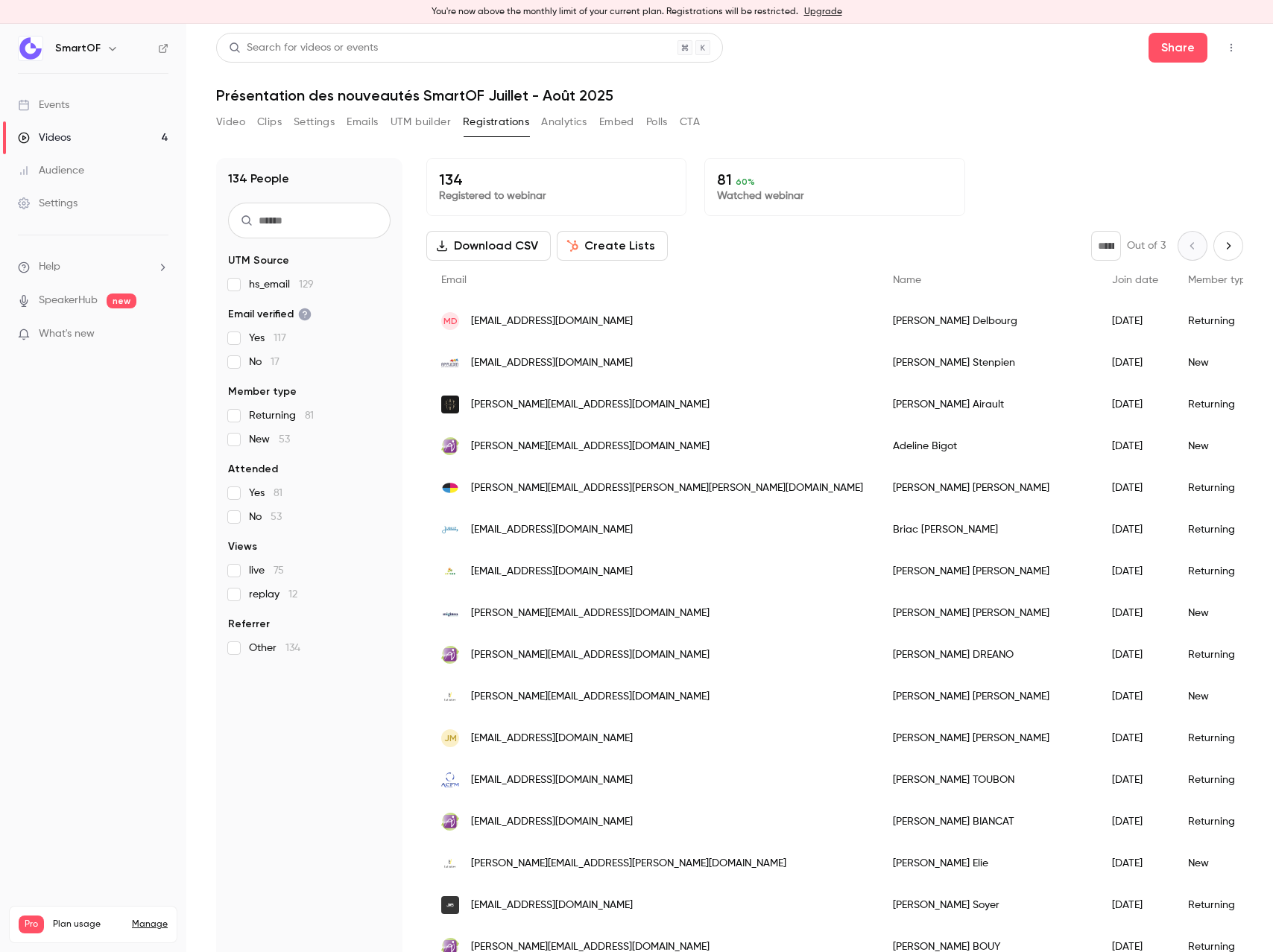
click at [435, 120] on button "UTM builder" at bounding box center [421, 122] width 60 height 24
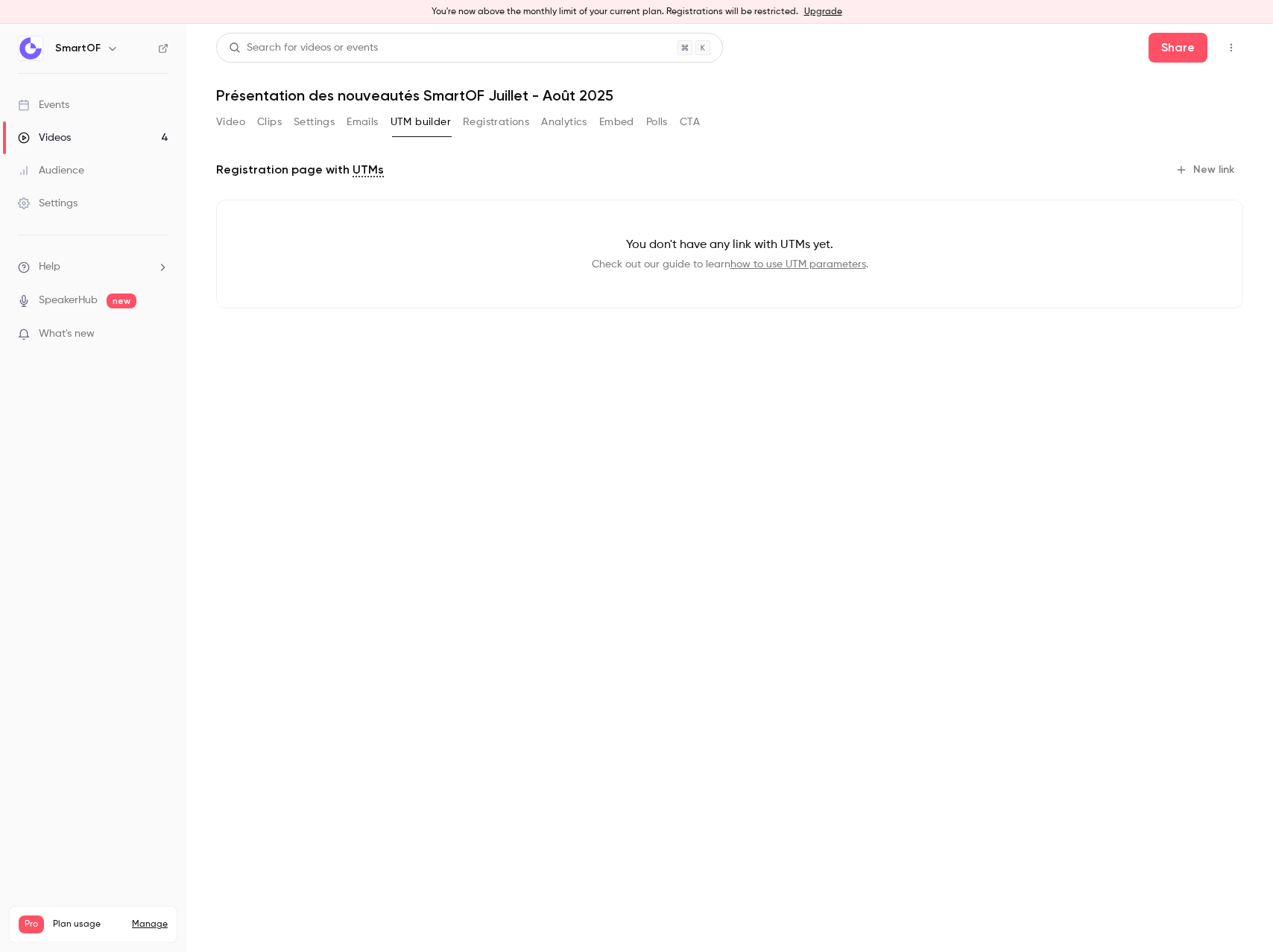
click at [367, 125] on button "Emails" at bounding box center [362, 122] width 31 height 24
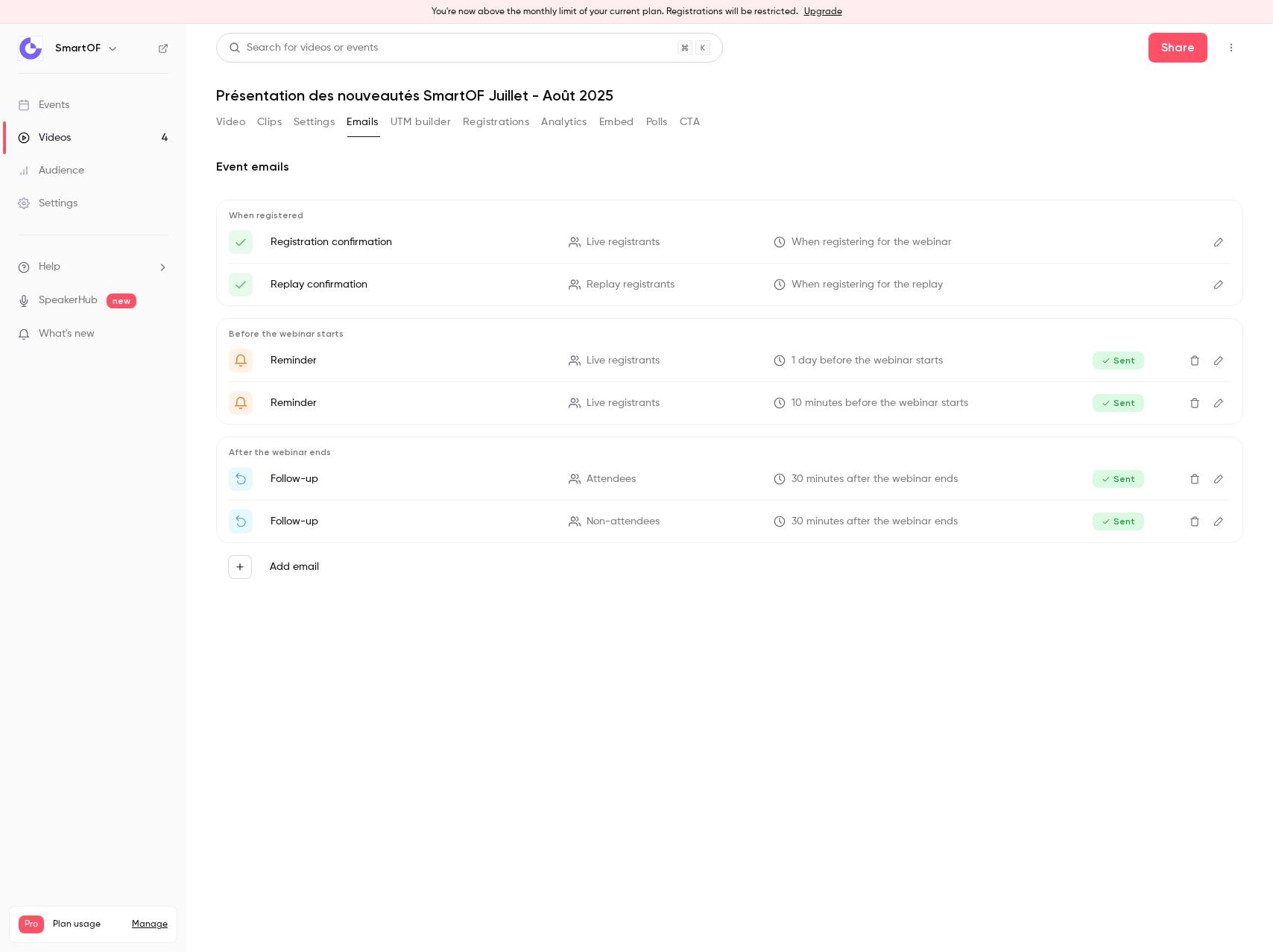
drag, startPoint x: 304, startPoint y: 131, endPoint x: 461, endPoint y: 280, distance: 216.4
click at [462, 282] on section "Video Clips Settings Emails UTM builder Registrations Analytics Embed Polls CTA…" at bounding box center [729, 527] width 1027 height 833
click at [325, 122] on button "Settings" at bounding box center [313, 122] width 41 height 24
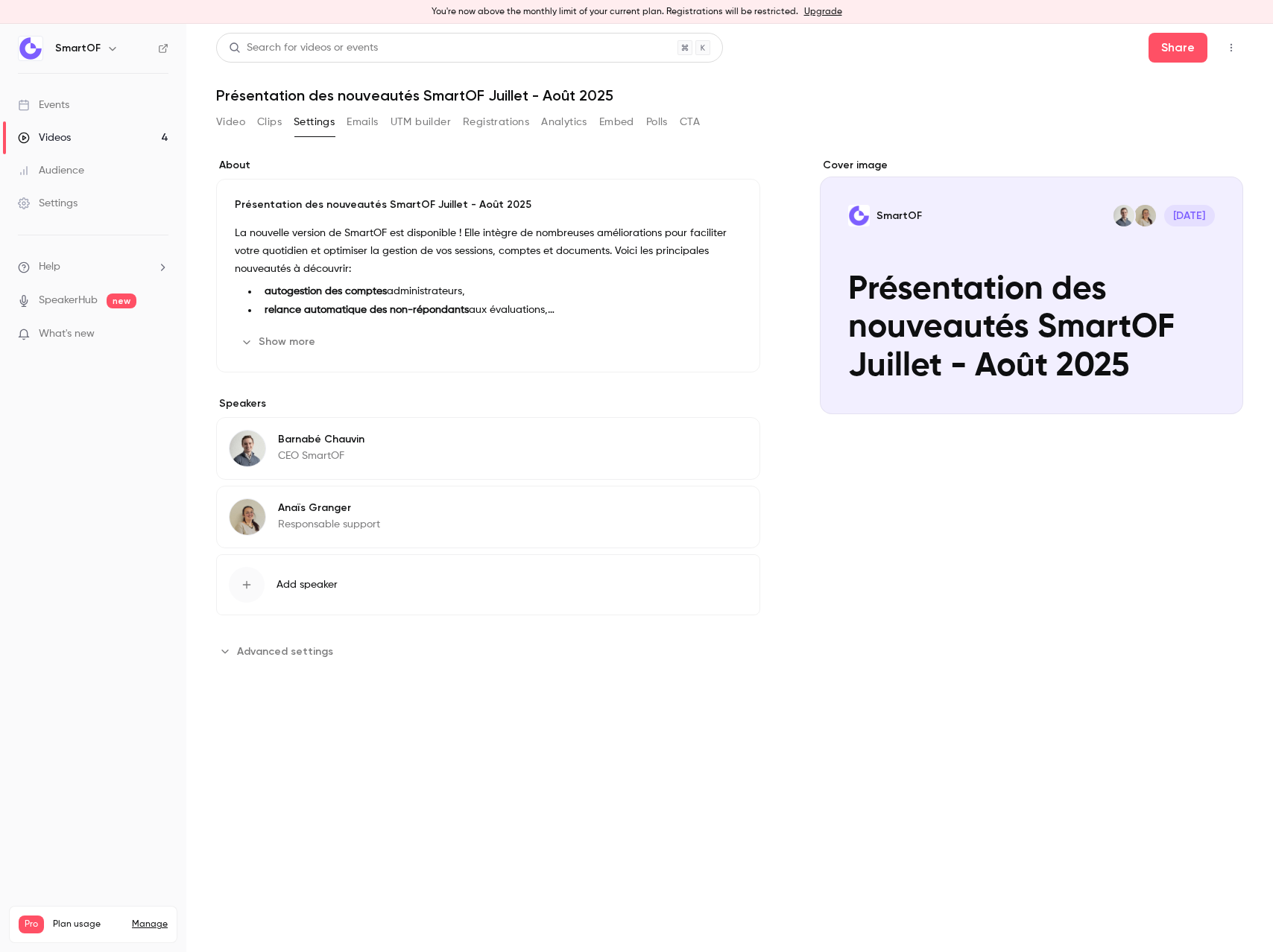
click at [272, 120] on button "Clips" at bounding box center [269, 122] width 25 height 24
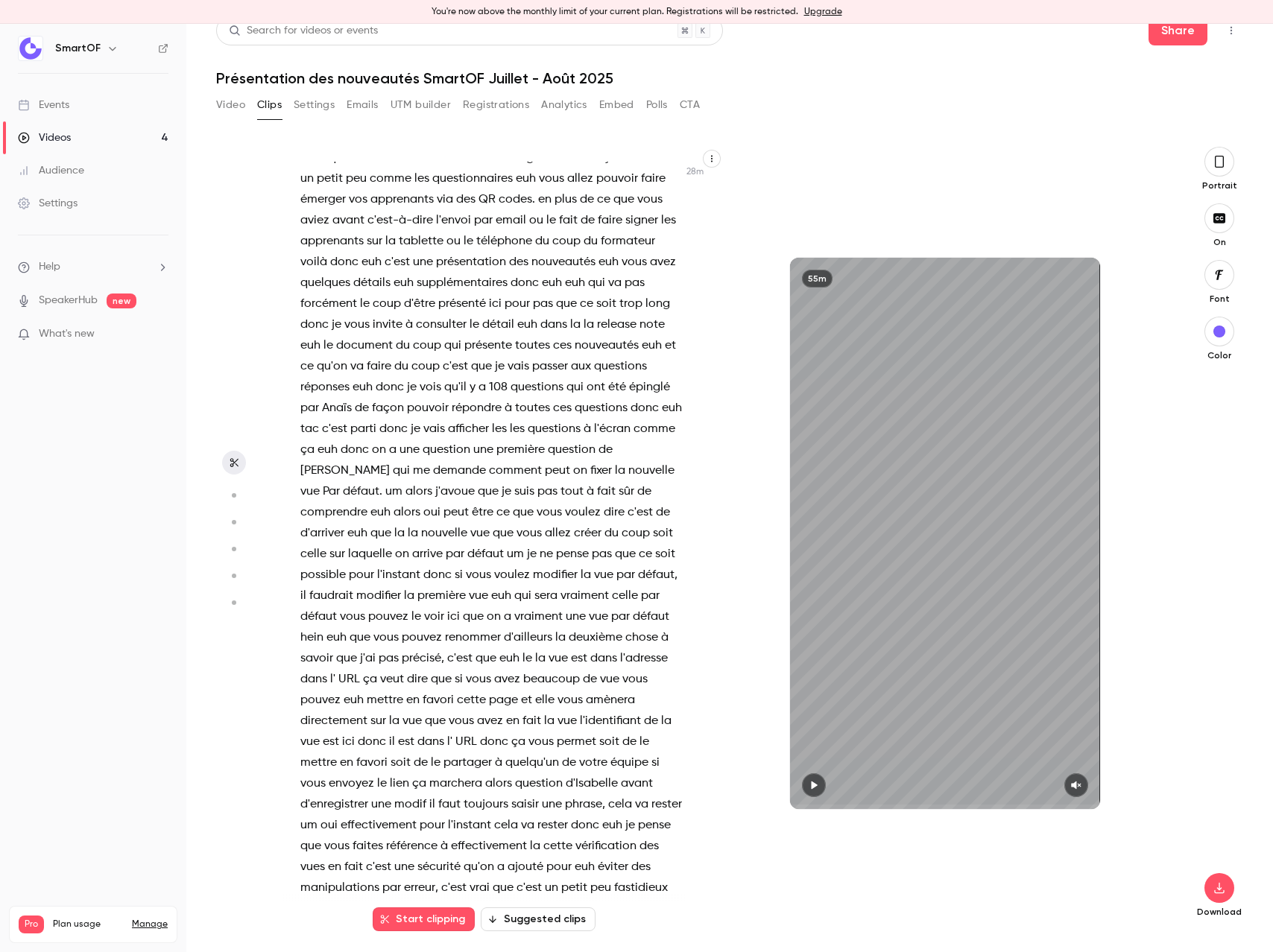
scroll to position [10856, 0]
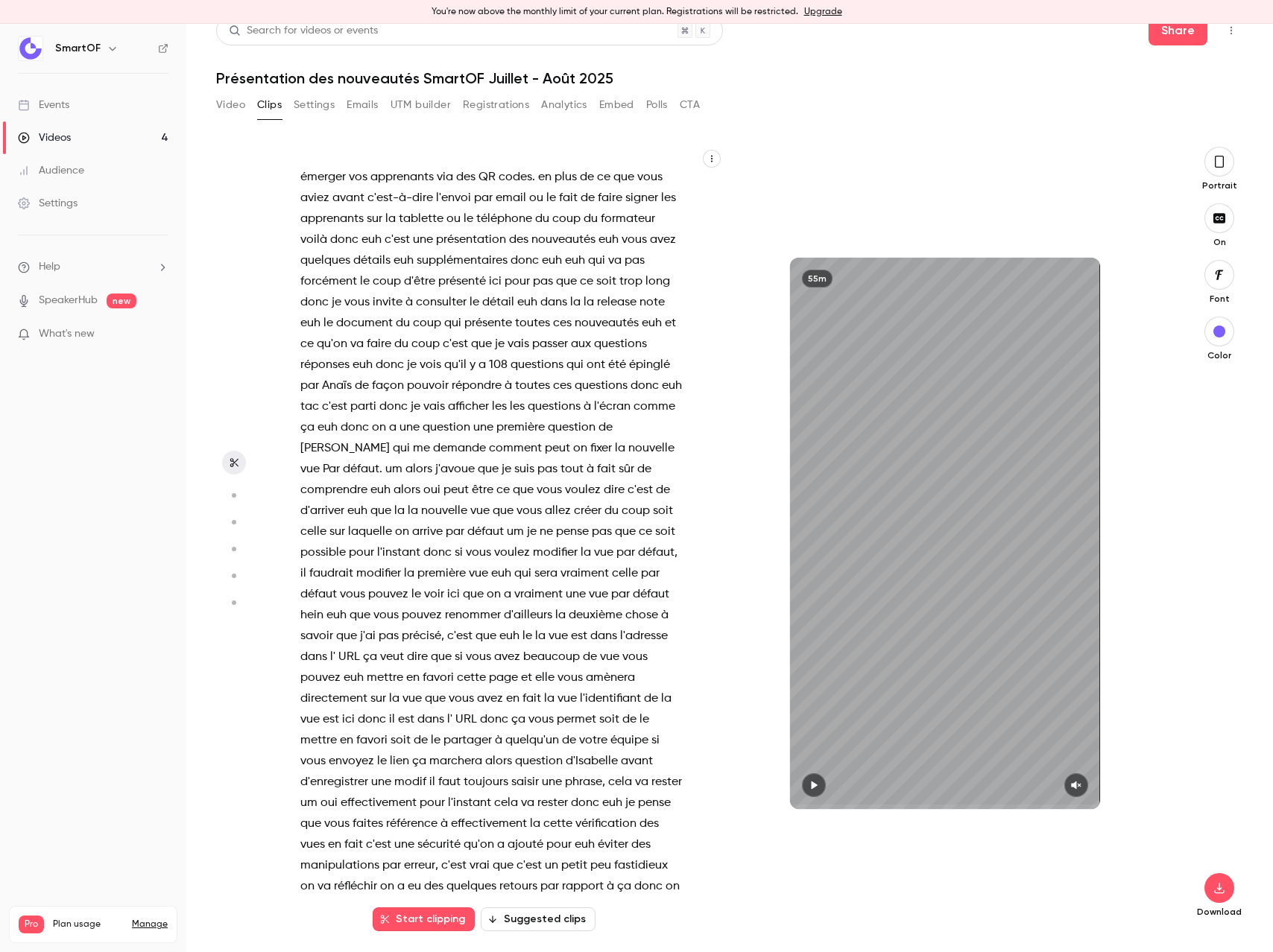
click at [320, 480] on span "vue" at bounding box center [310, 469] width 19 height 21
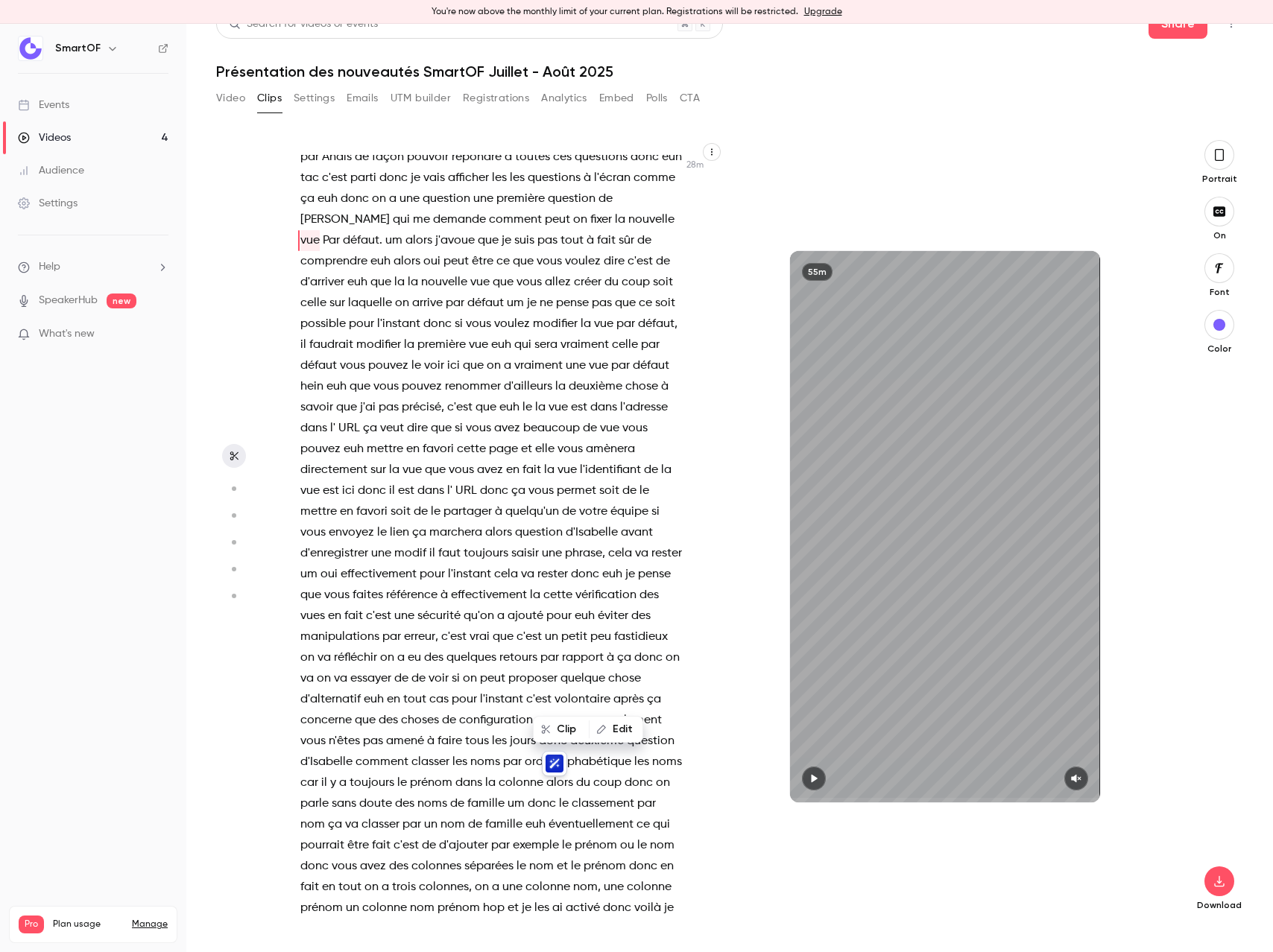
scroll to position [11097, 0]
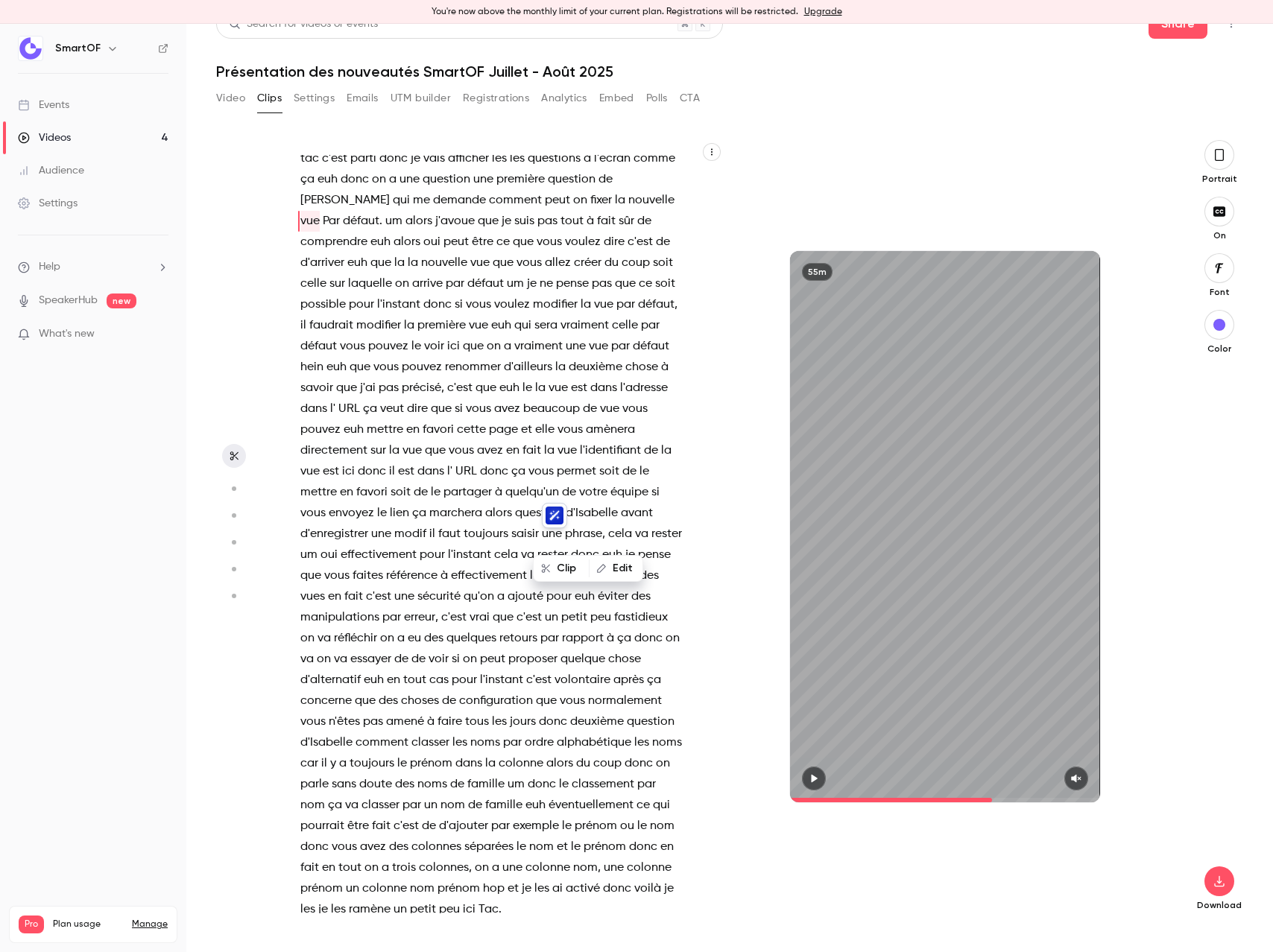
click at [807, 782] on icon "button" at bounding box center [813, 778] width 12 height 10
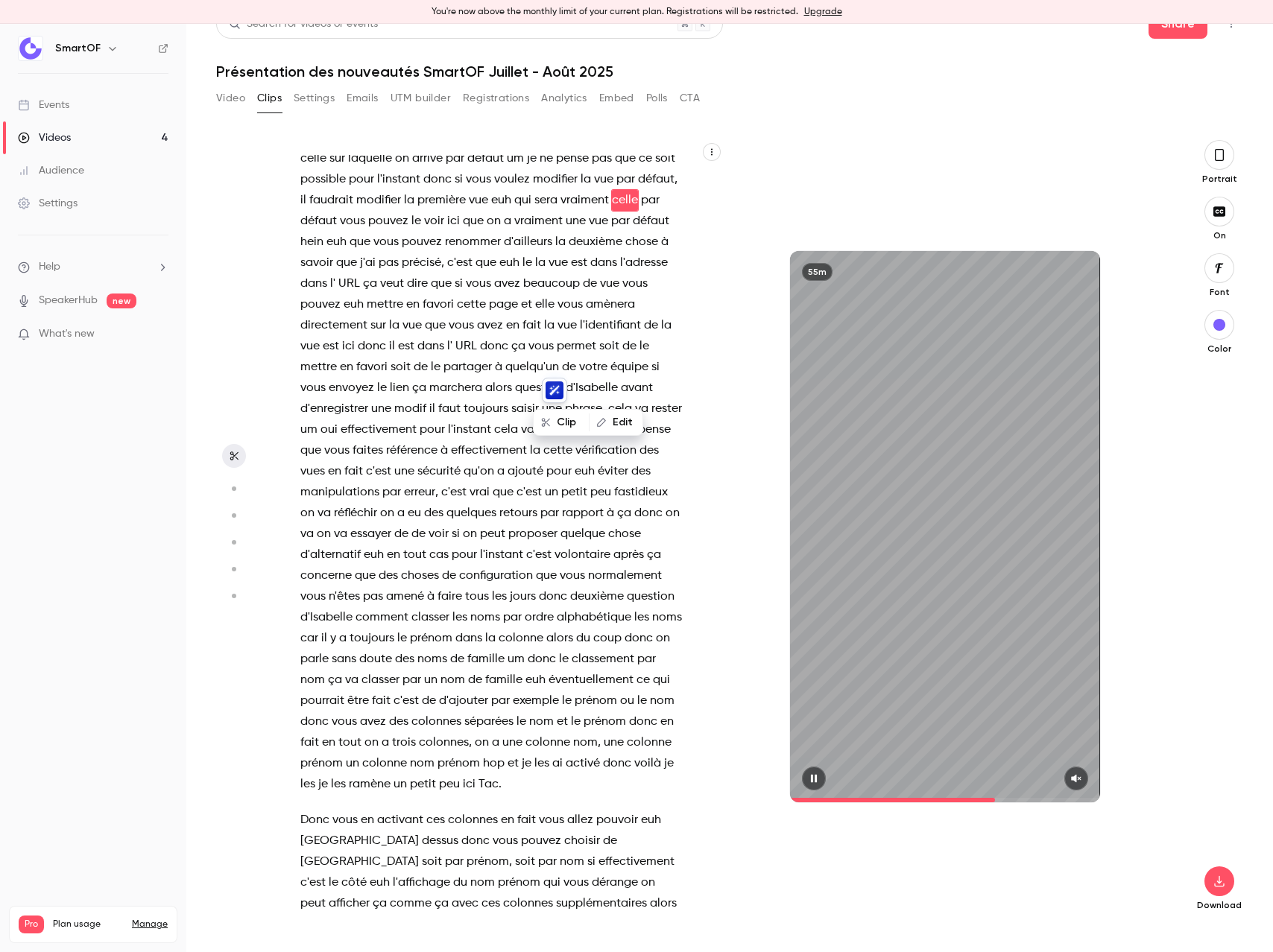
scroll to position [11243, 0]
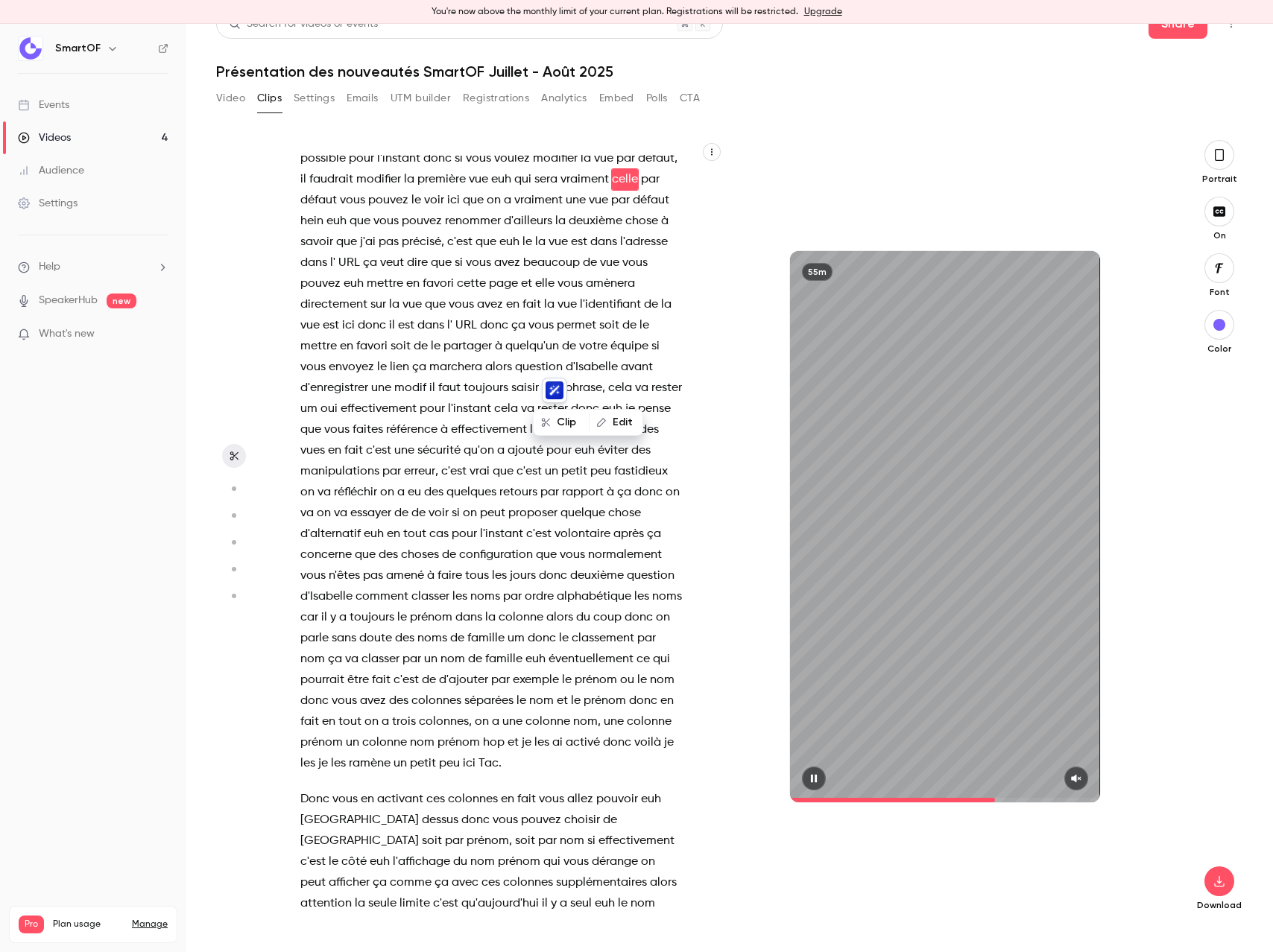
click at [810, 780] on icon "button" at bounding box center [813, 778] width 6 height 8
click at [802, 783] on button "button" at bounding box center [814, 778] width 24 height 24
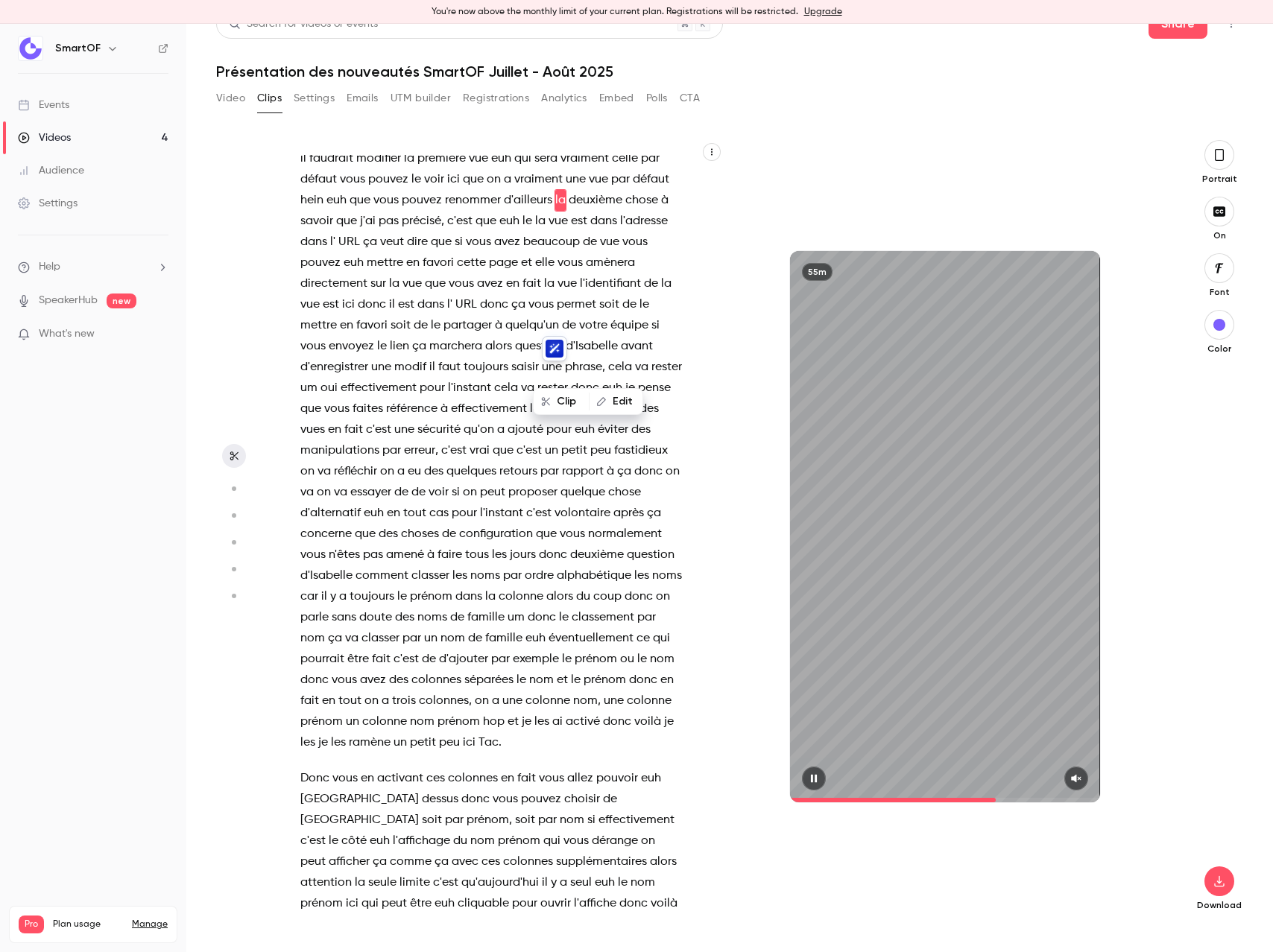
click at [807, 783] on icon "button" at bounding box center [813, 778] width 12 height 10
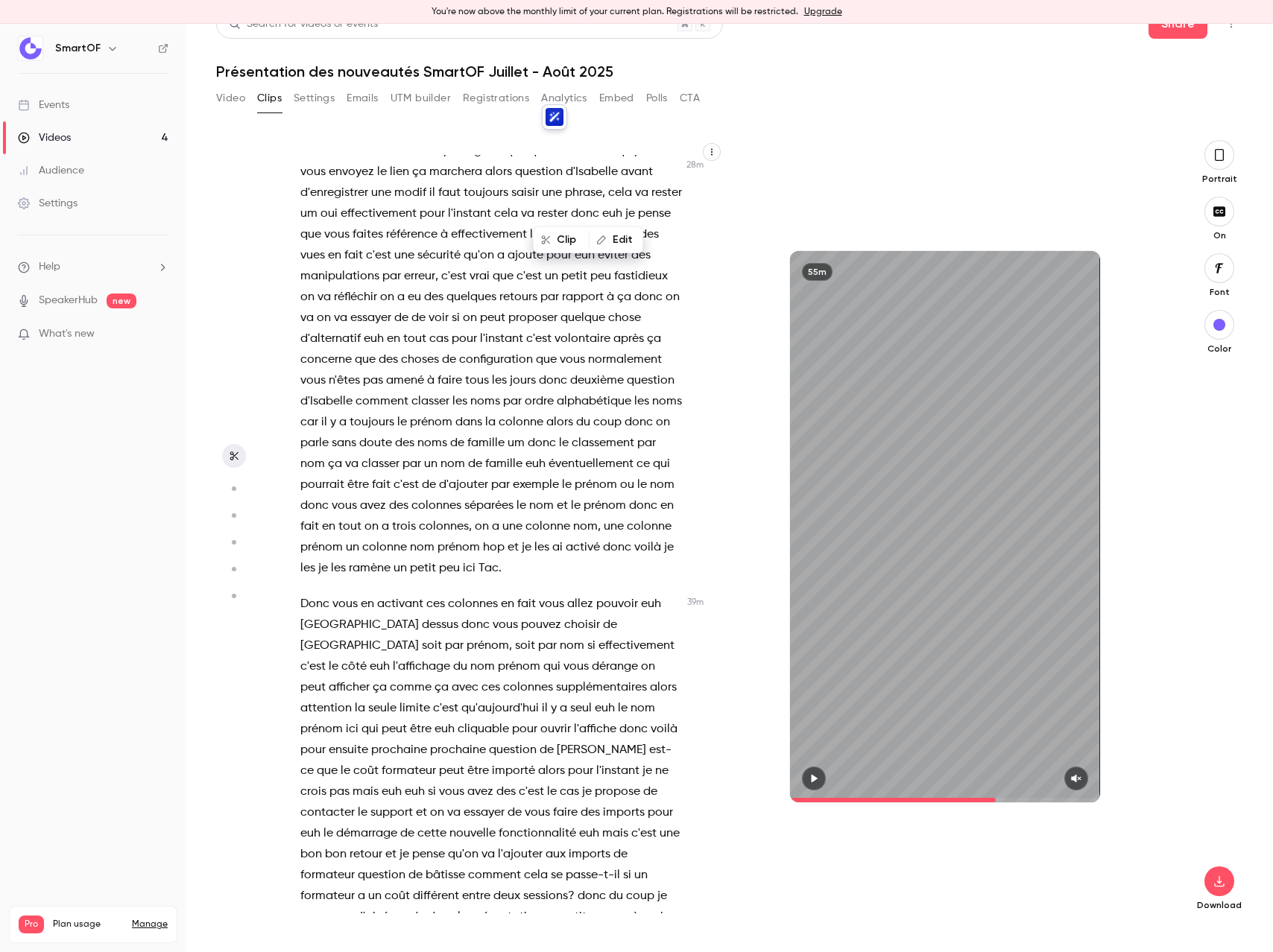
scroll to position [11425, 0]
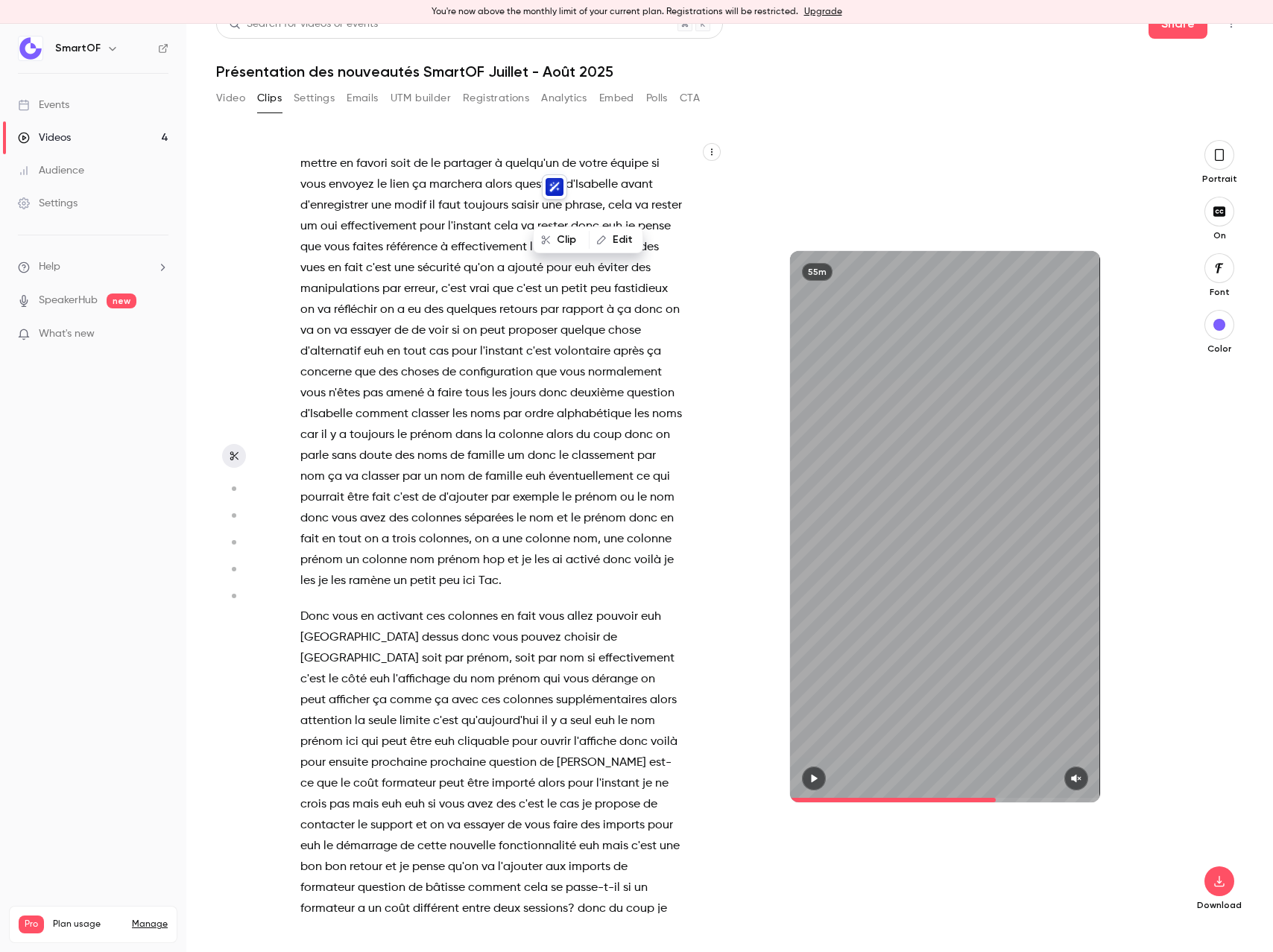
click at [811, 779] on icon "button" at bounding box center [814, 778] width 6 height 8
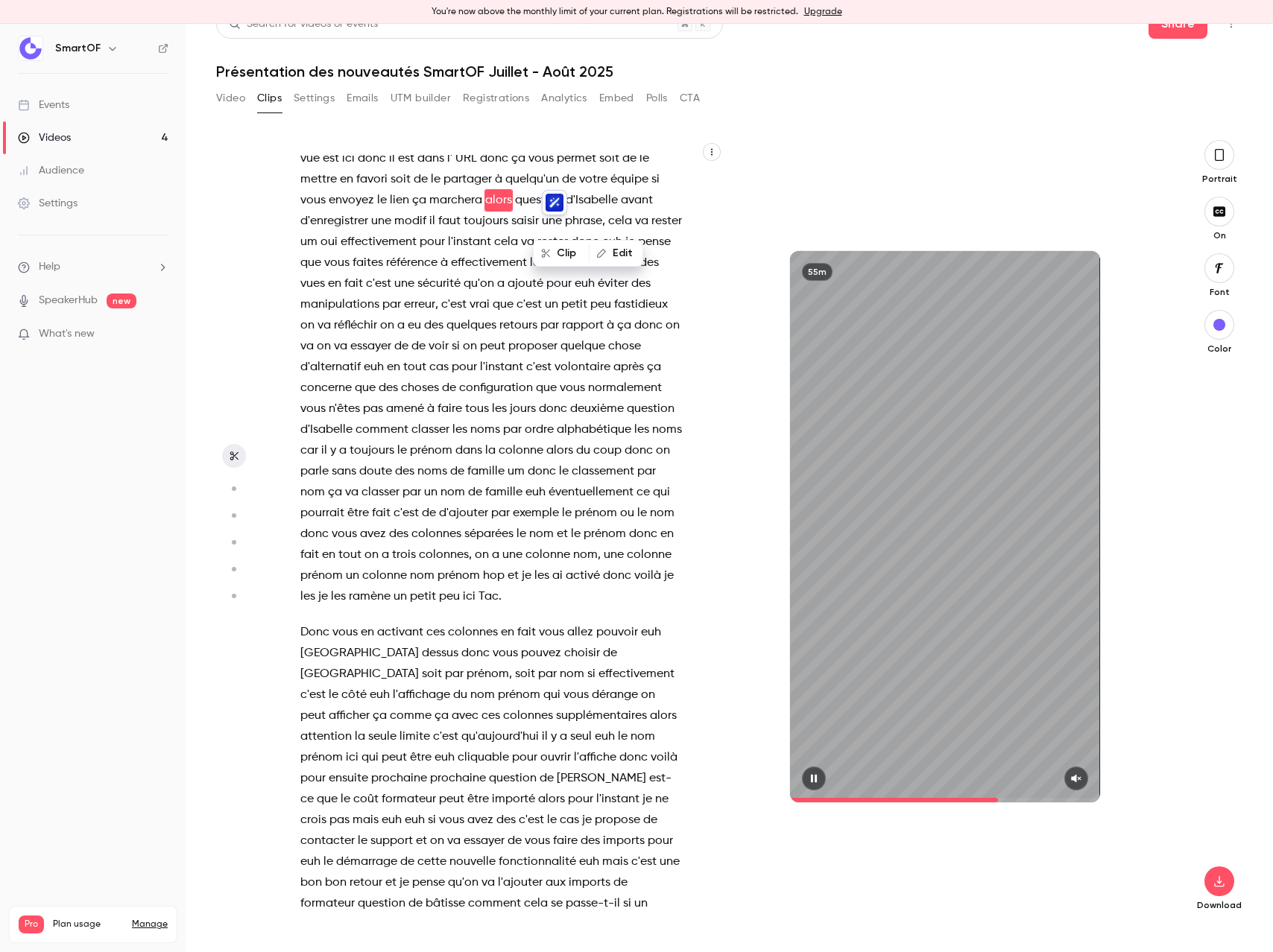
scroll to position [11430, 0]
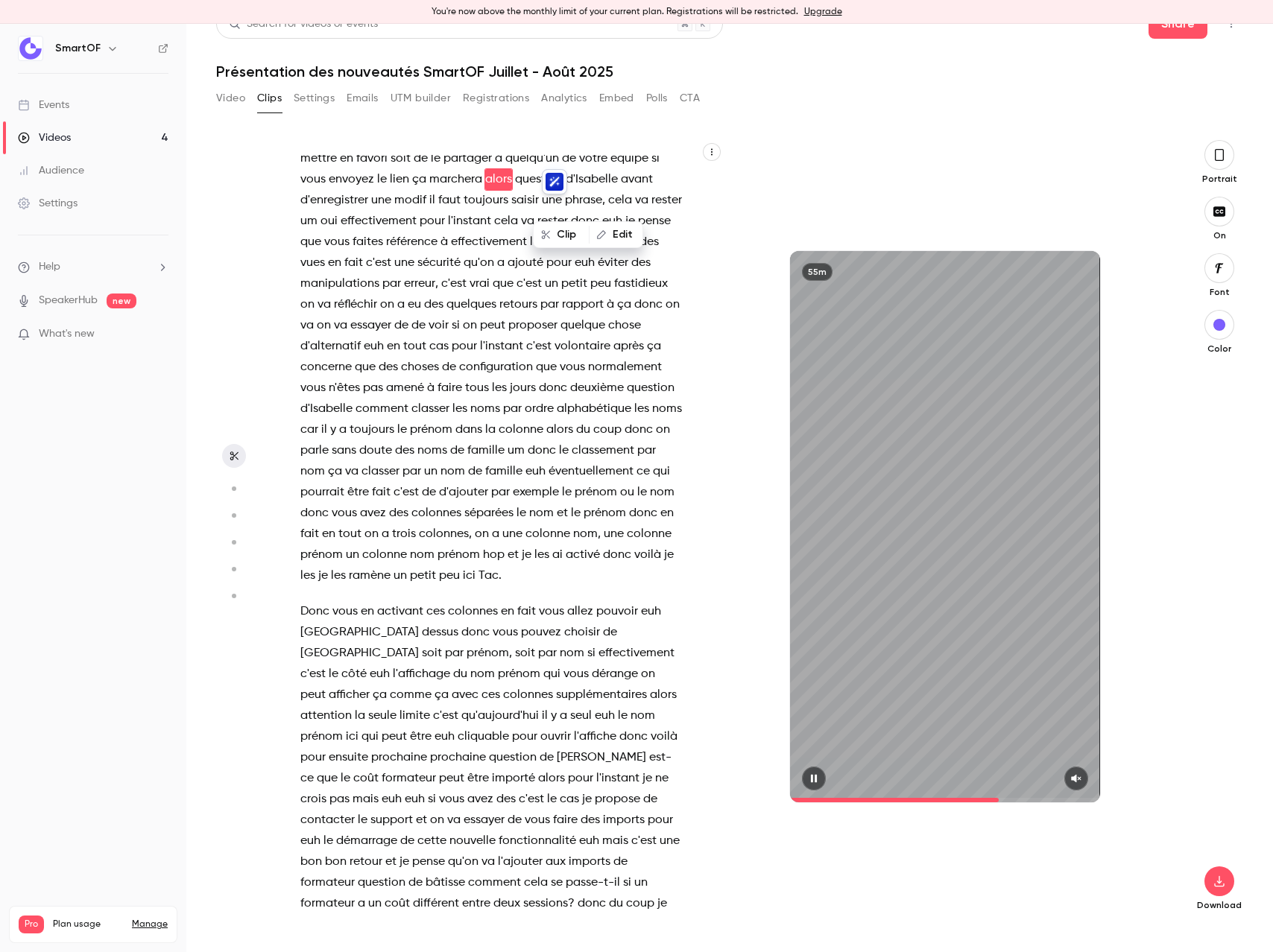
click at [807, 779] on icon "button" at bounding box center [813, 778] width 12 height 10
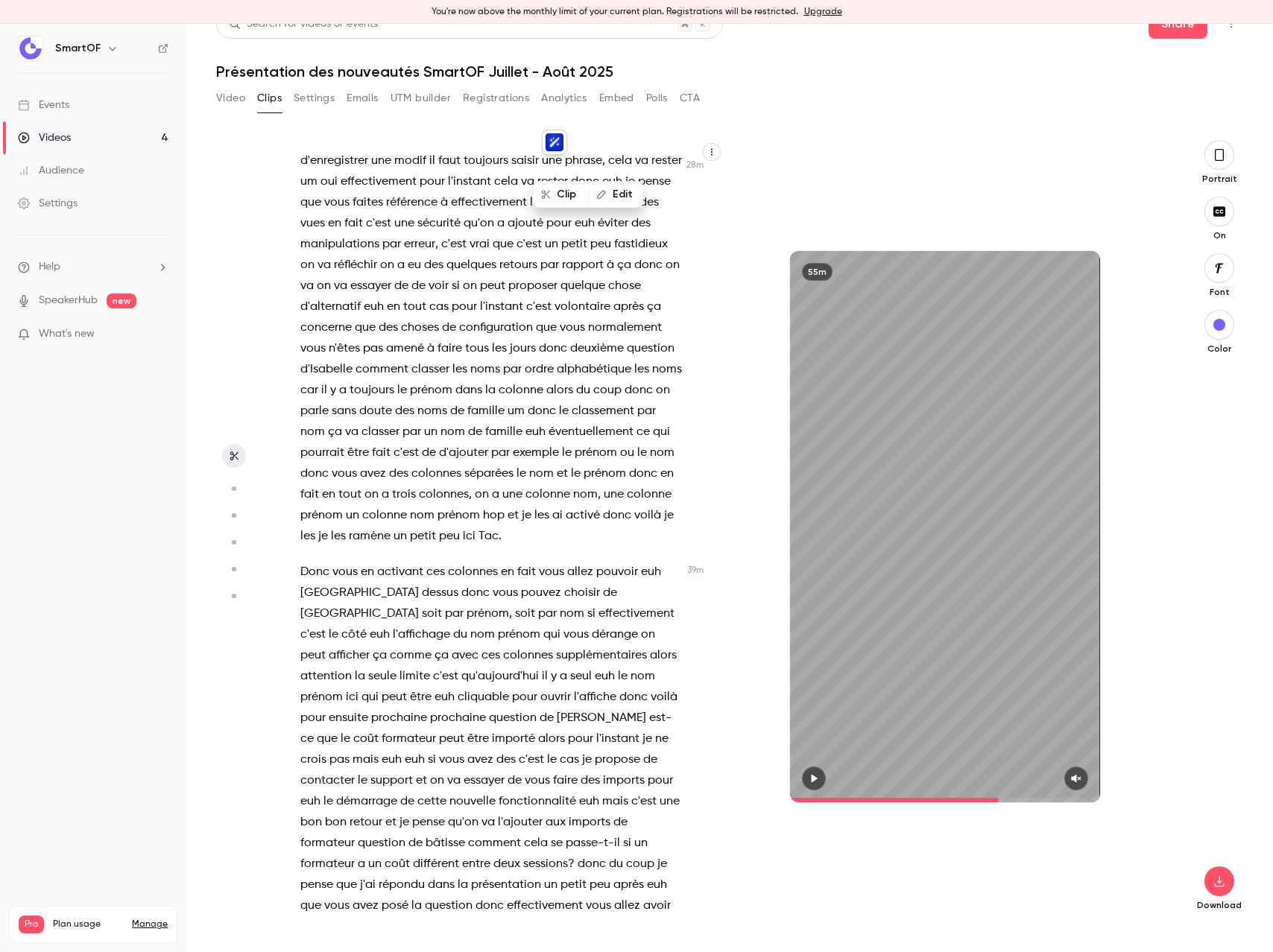
scroll to position [11473, 0]
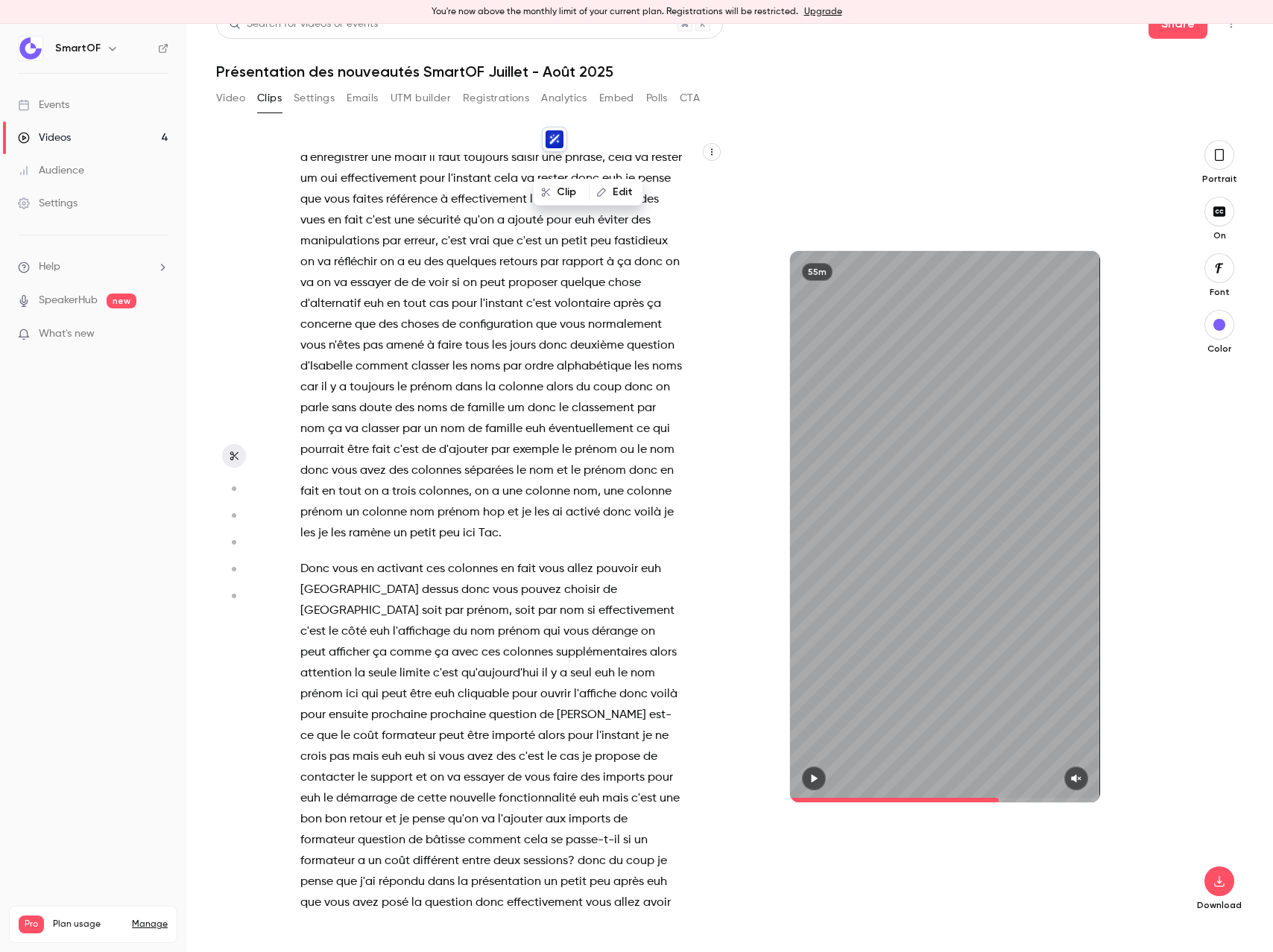
click at [497, 377] on span "noms" at bounding box center [485, 366] width 30 height 21
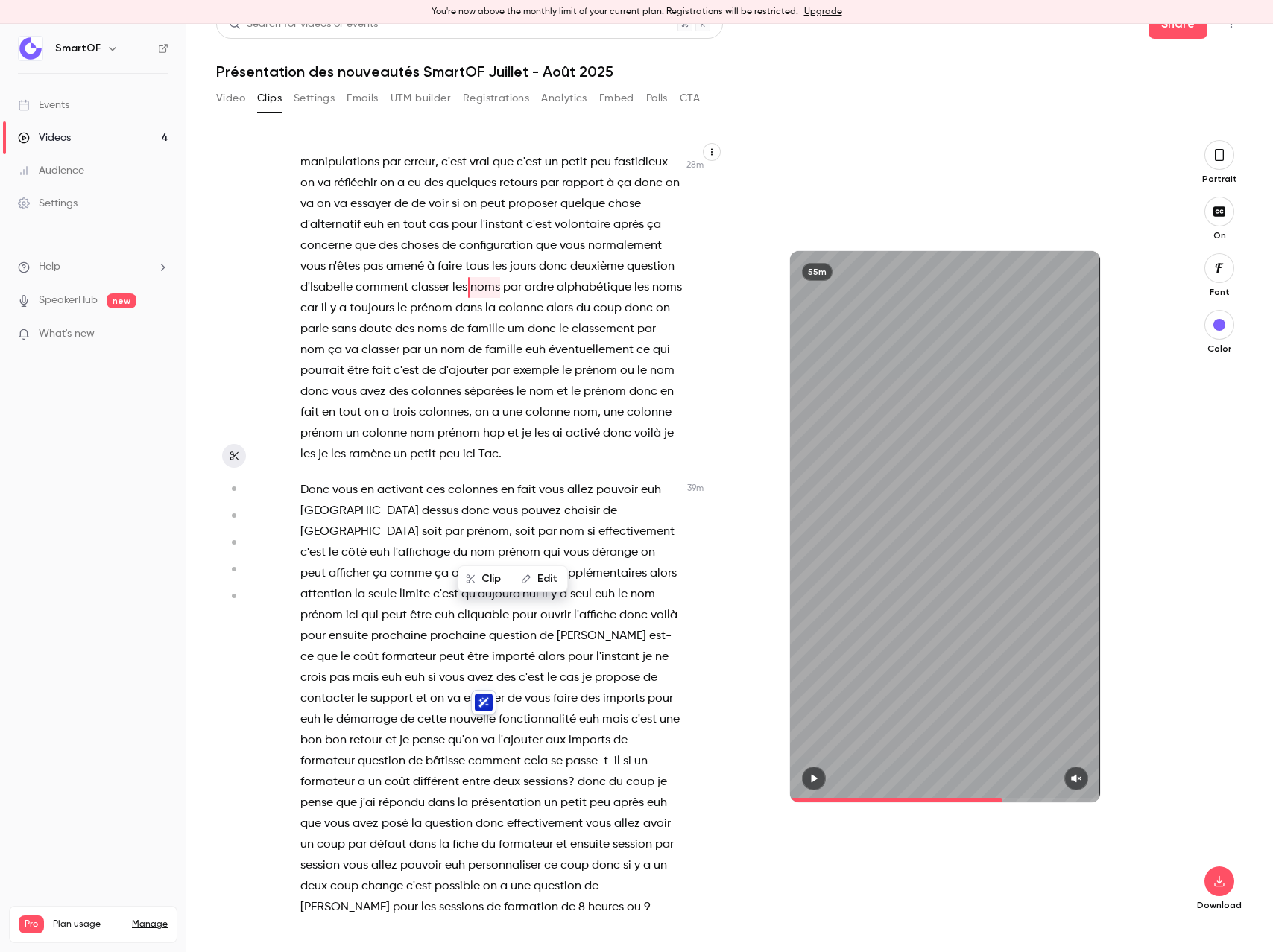
scroll to position [11660, 0]
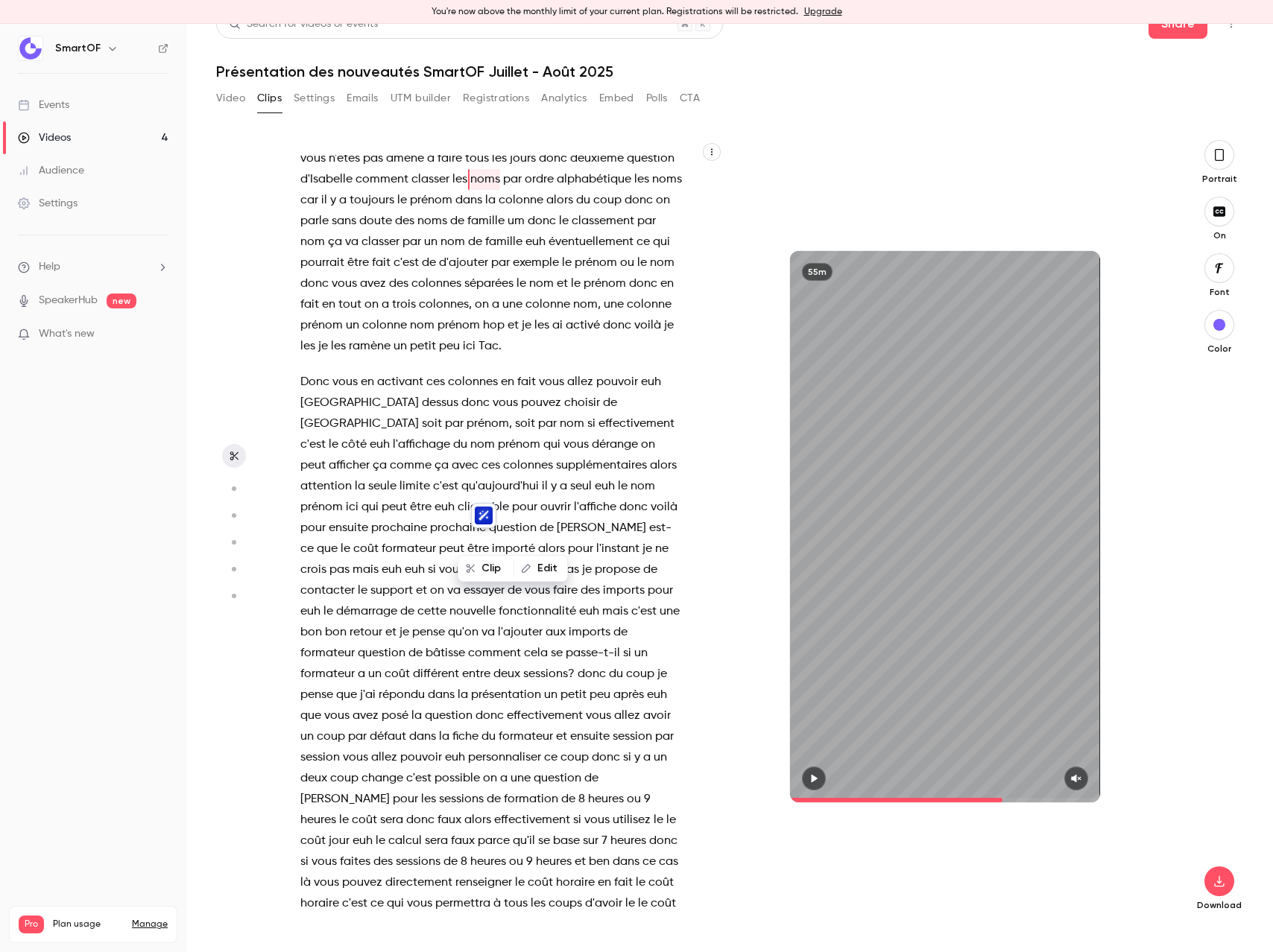
click at [392, 231] on span "doute" at bounding box center [375, 220] width 33 height 21
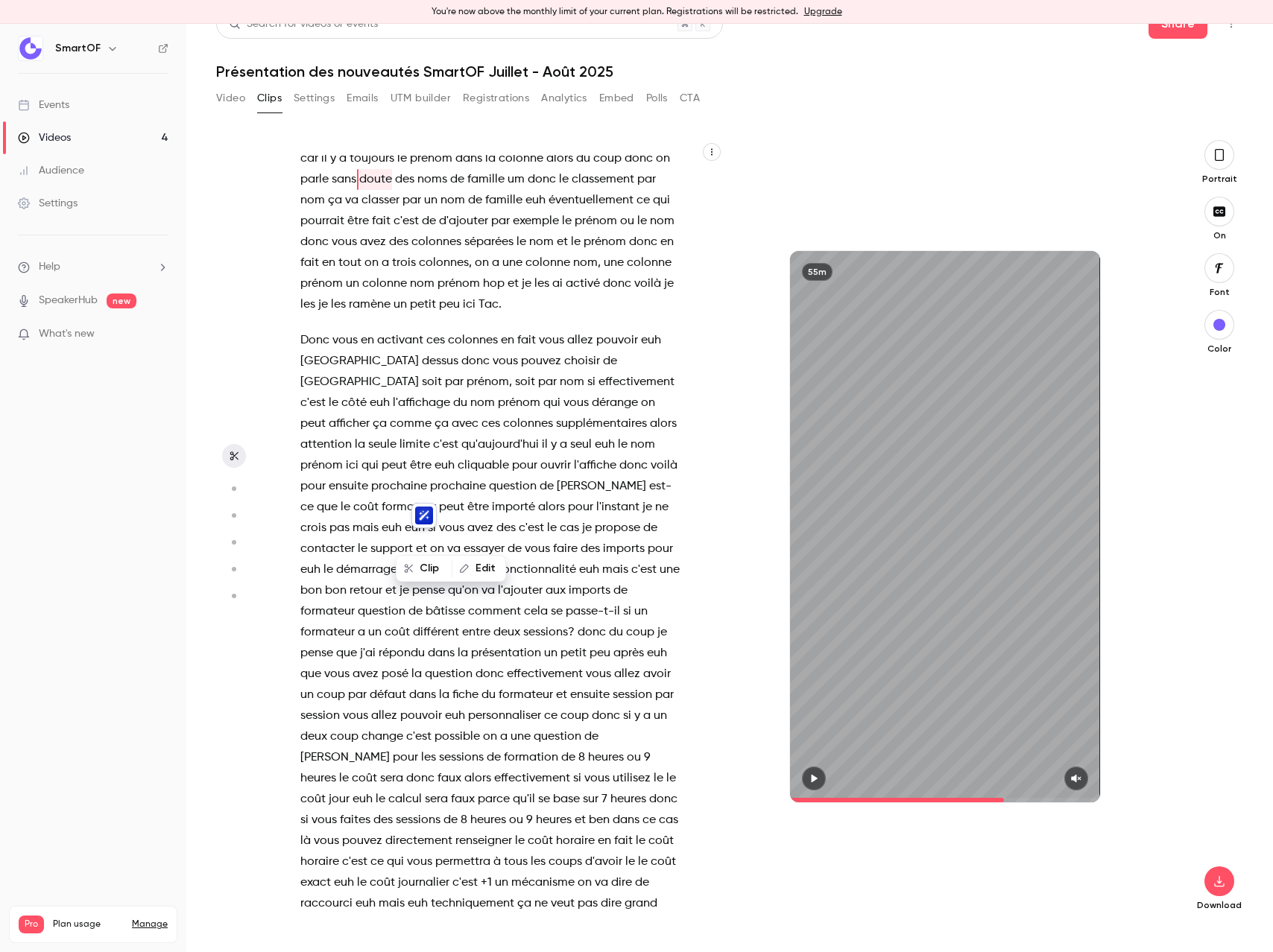
click at [803, 772] on button "button" at bounding box center [814, 778] width 24 height 24
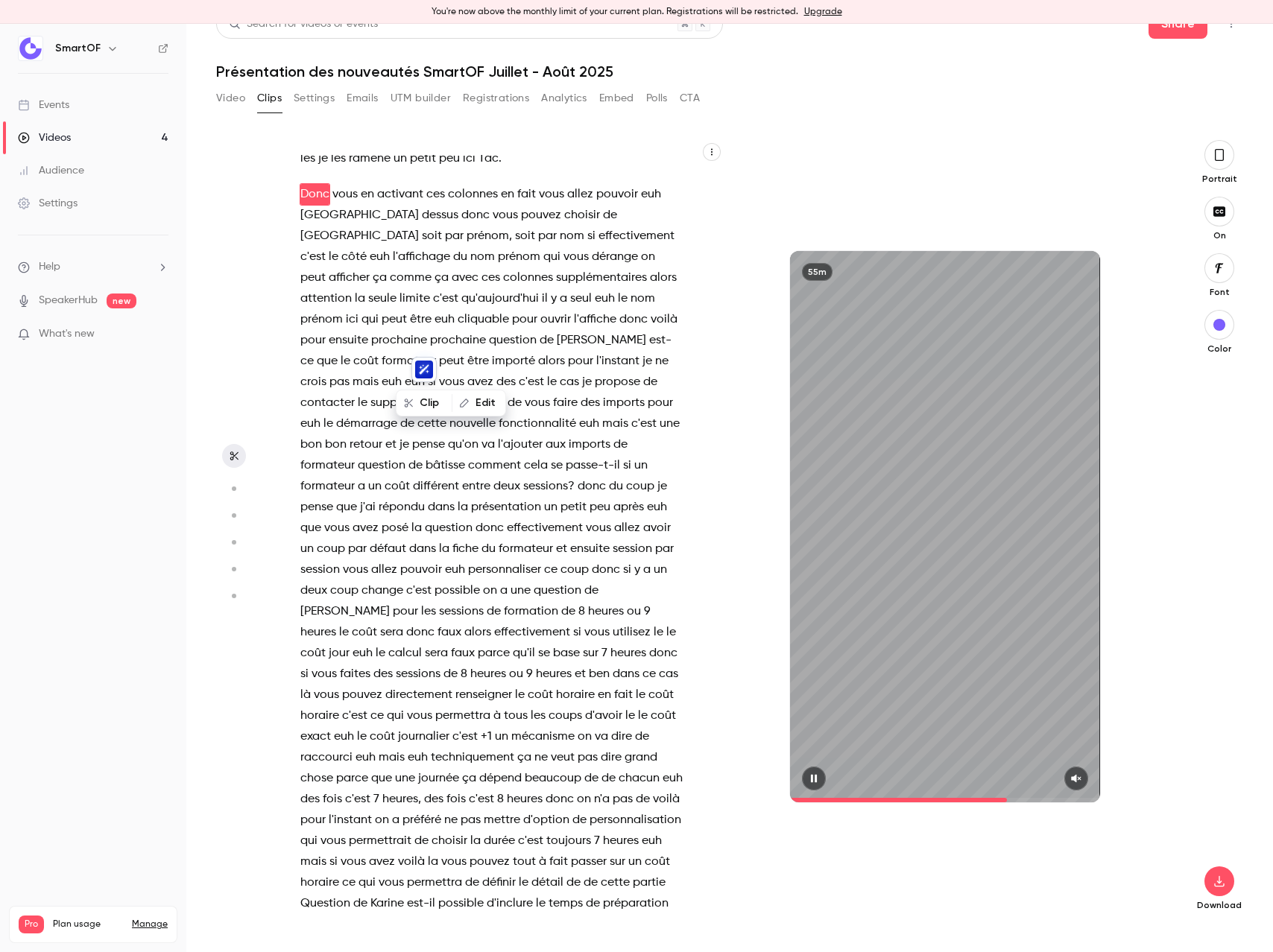
scroll to position [11883, 0]
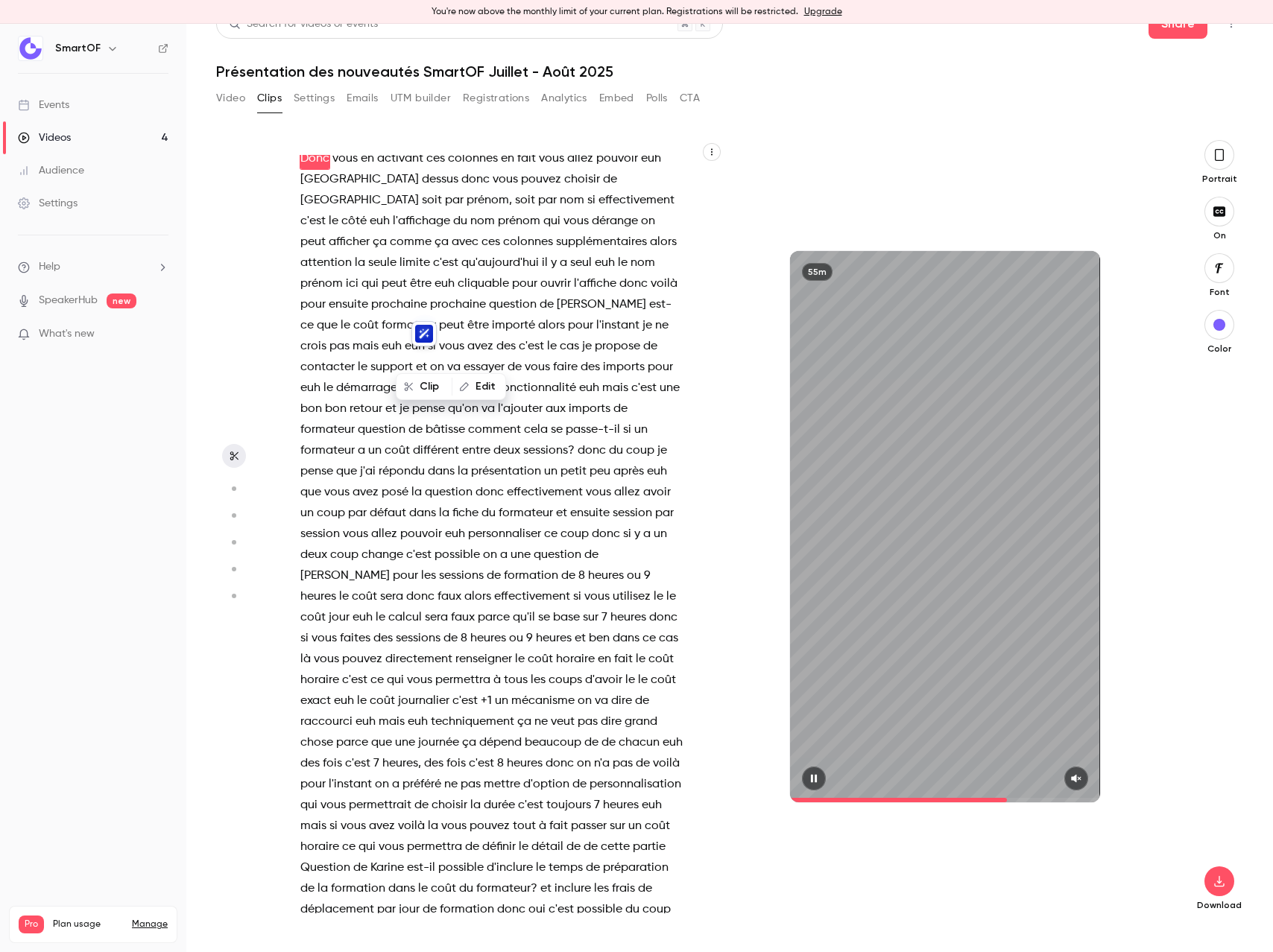
click at [812, 779] on button "button" at bounding box center [814, 778] width 24 height 24
click at [488, 315] on span "question" at bounding box center [512, 304] width 47 height 21
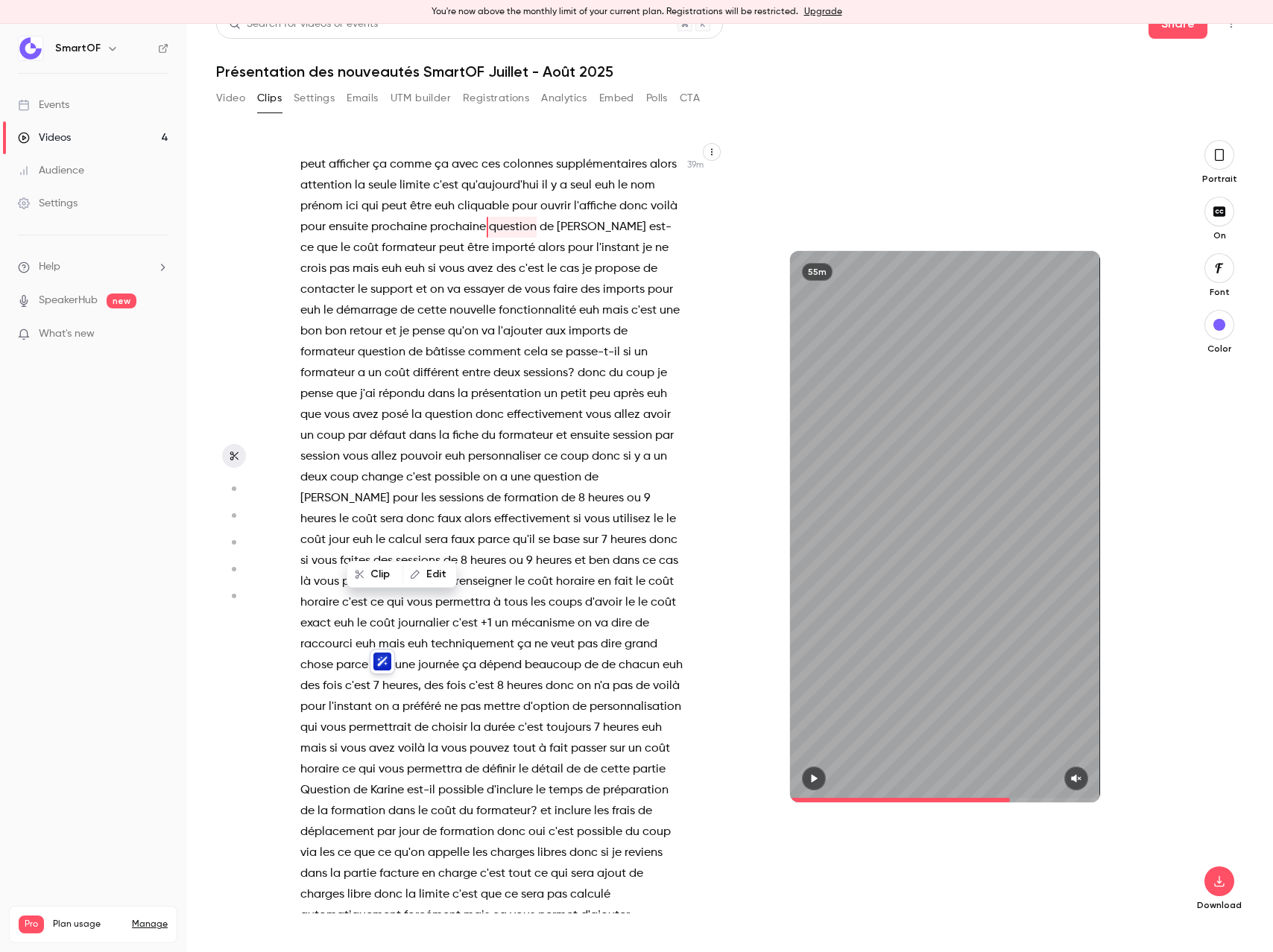
scroll to position [12030, 0]
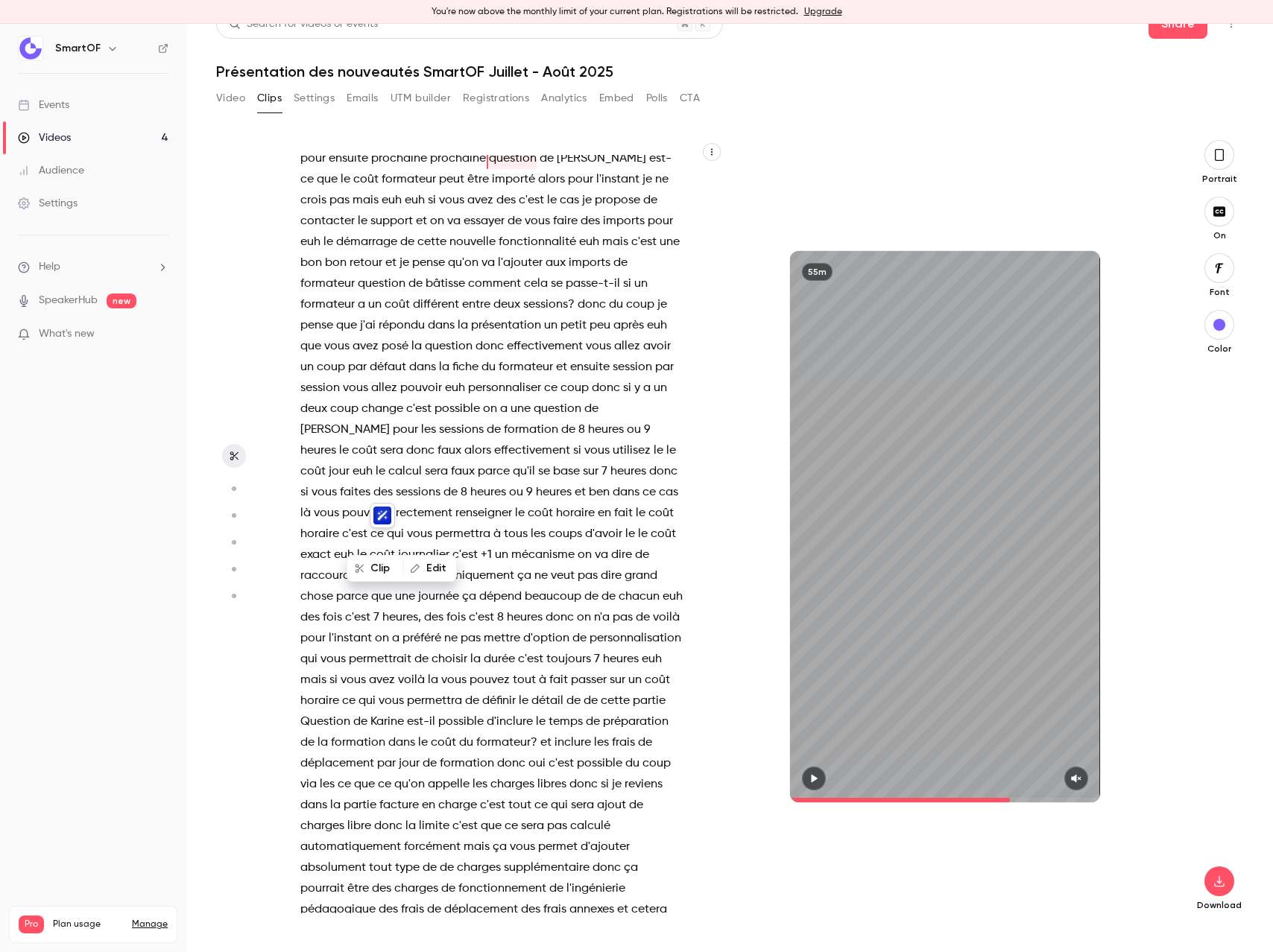
click at [790, 779] on div at bounding box center [945, 778] width 310 height 24
click at [811, 782] on icon "button" at bounding box center [814, 778] width 6 height 8
click at [807, 778] on icon "button" at bounding box center [813, 778] width 12 height 10
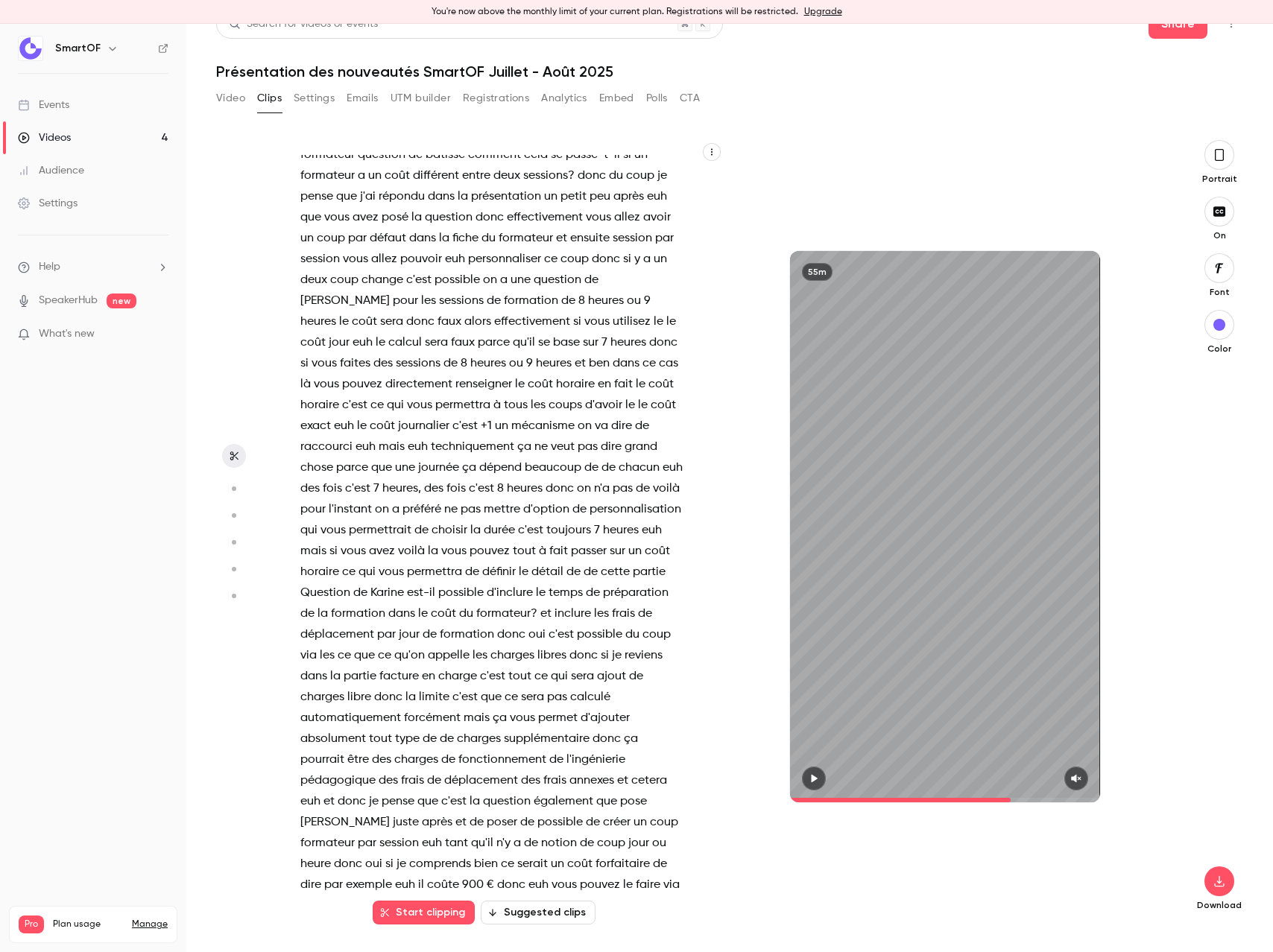
click at [566, 166] on span "passe-t-il" at bounding box center [593, 155] width 55 height 21
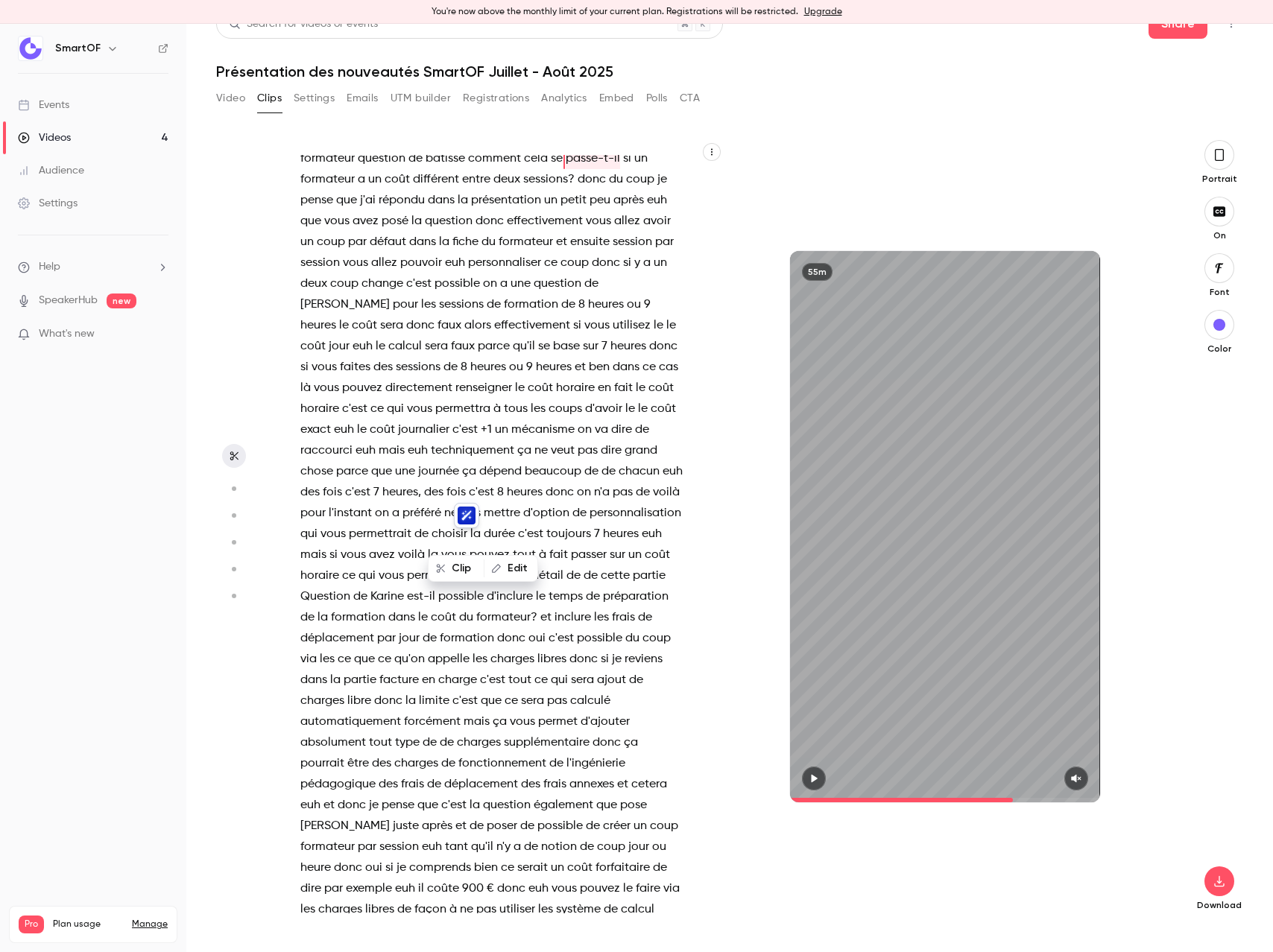
click at [390, 315] on span "[PERSON_NAME]" at bounding box center [345, 304] width 89 height 21
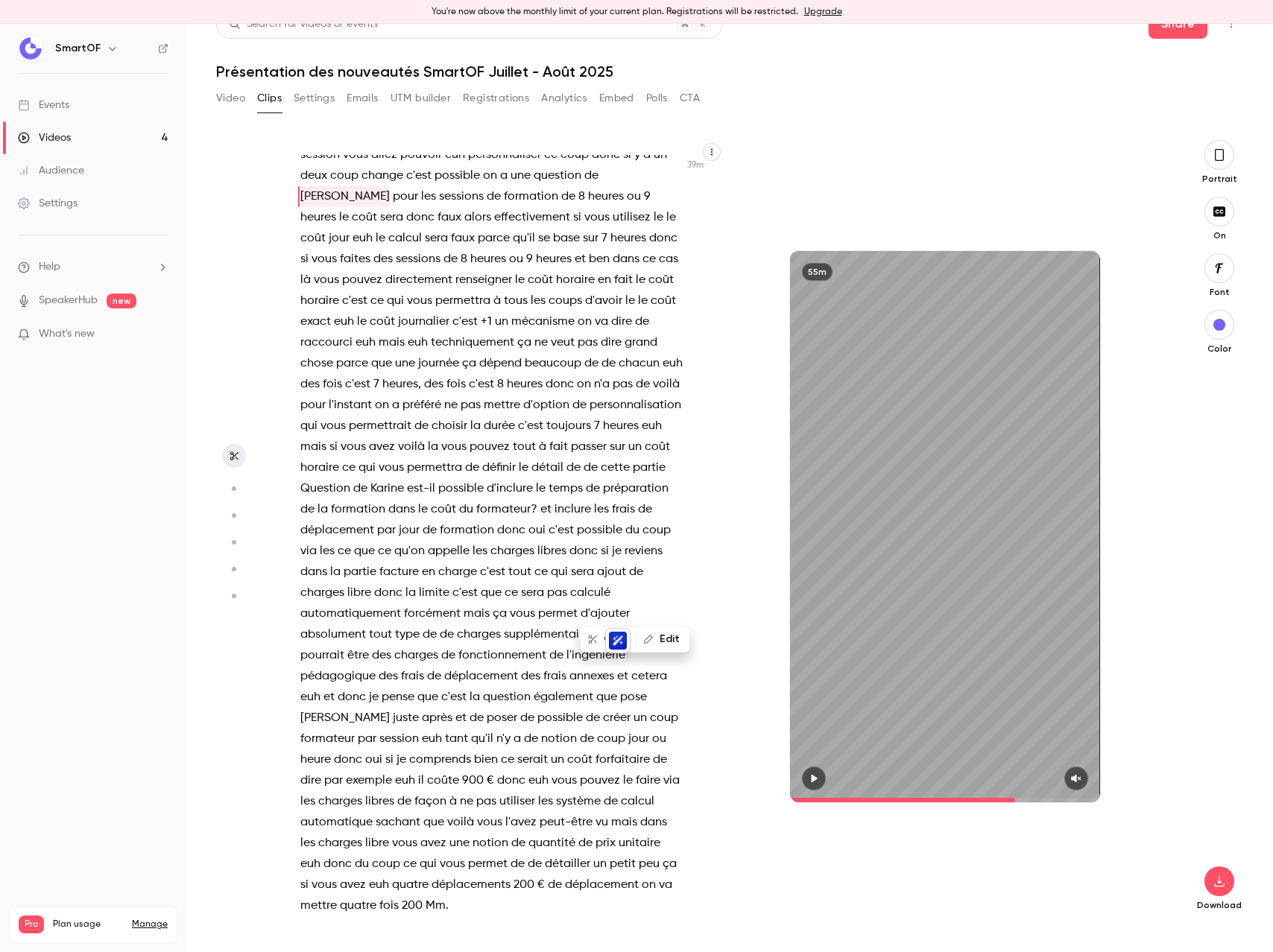
scroll to position [12279, 0]
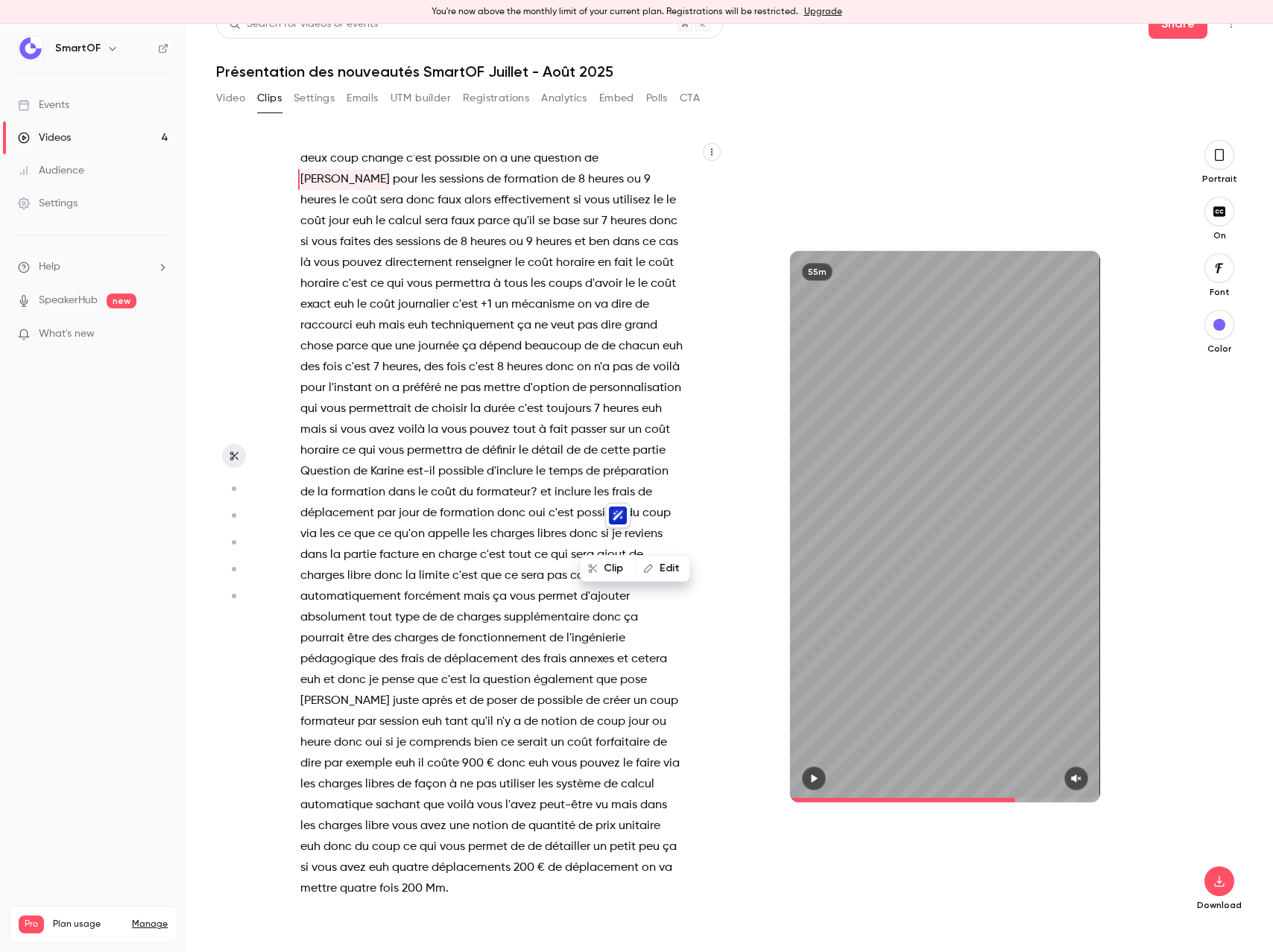
click at [644, 440] on span "coût" at bounding box center [657, 429] width 26 height 21
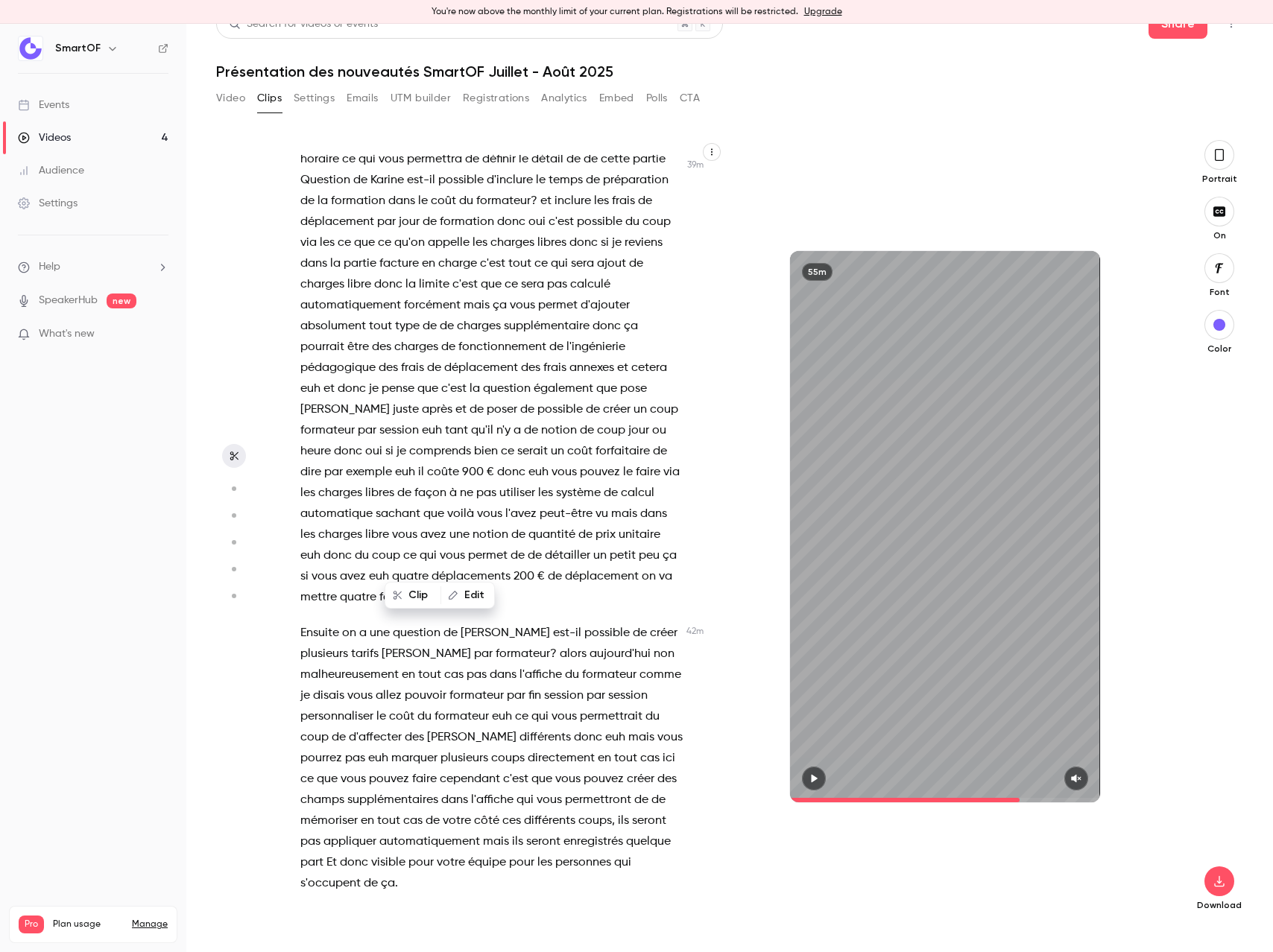
scroll to position [12572, 0]
click at [404, 190] on span "Karine" at bounding box center [386, 179] width 34 height 21
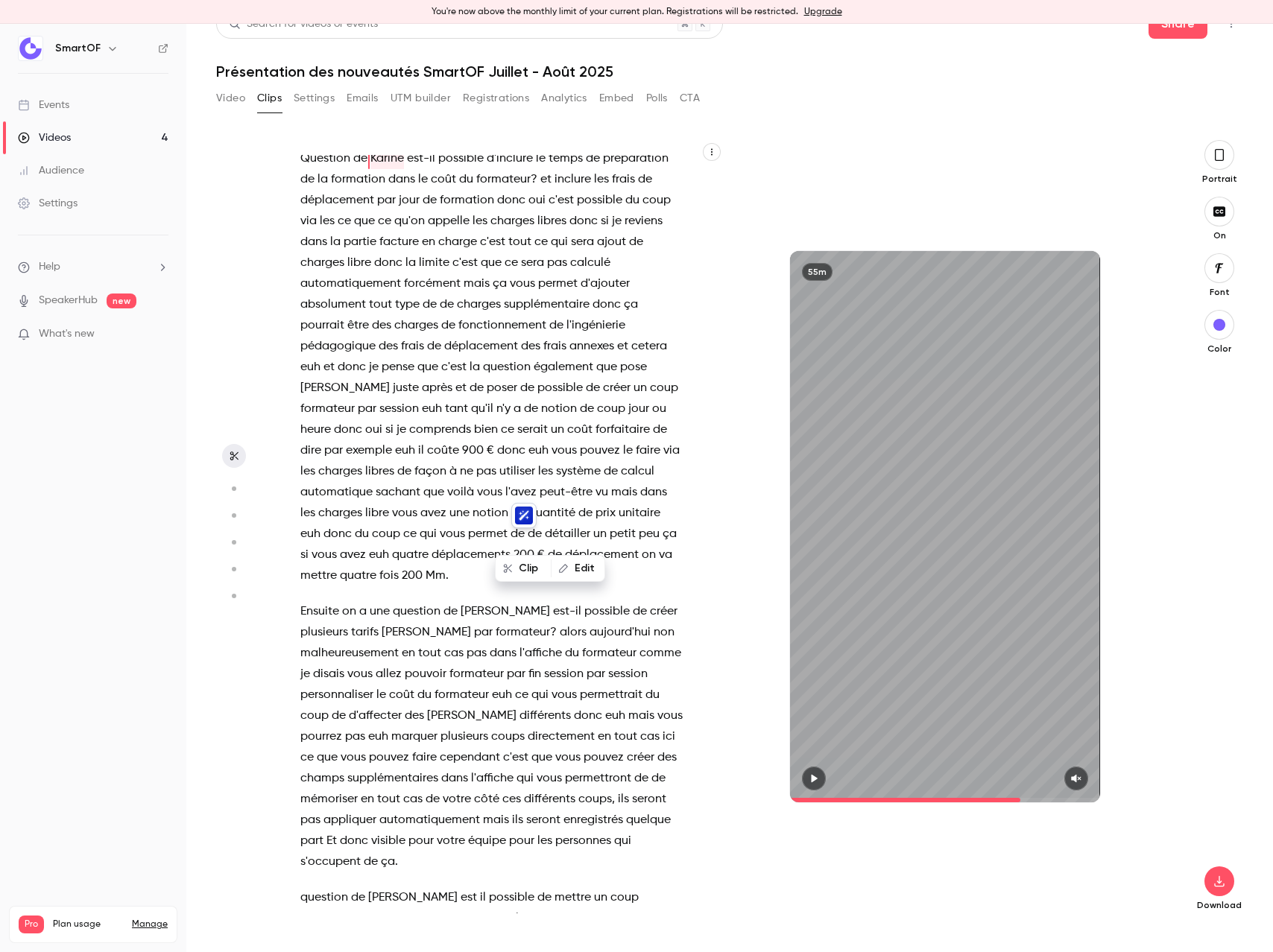
click at [354, 419] on span "formateur" at bounding box center [328, 409] width 55 height 21
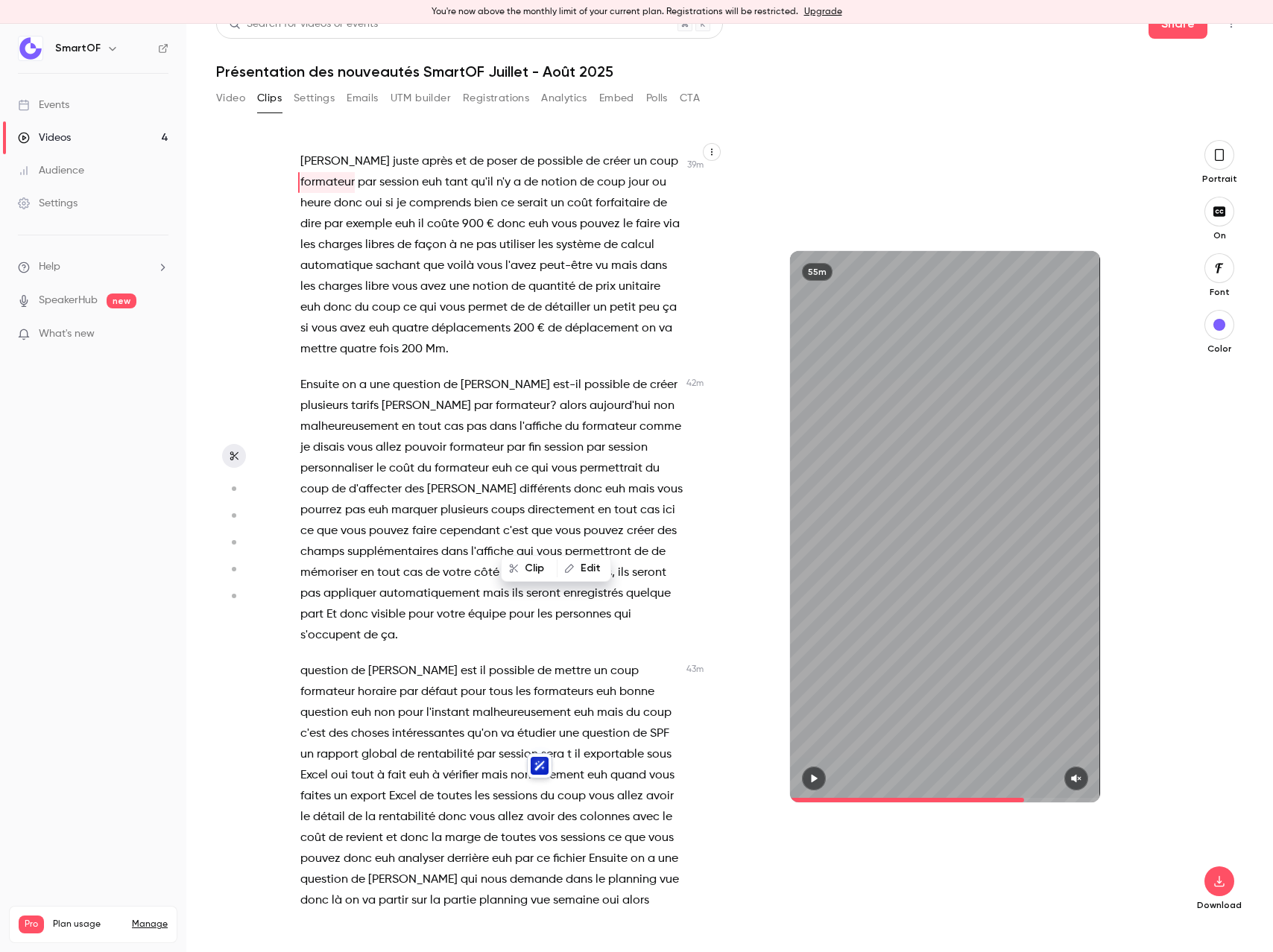
scroll to position [12843, 0]
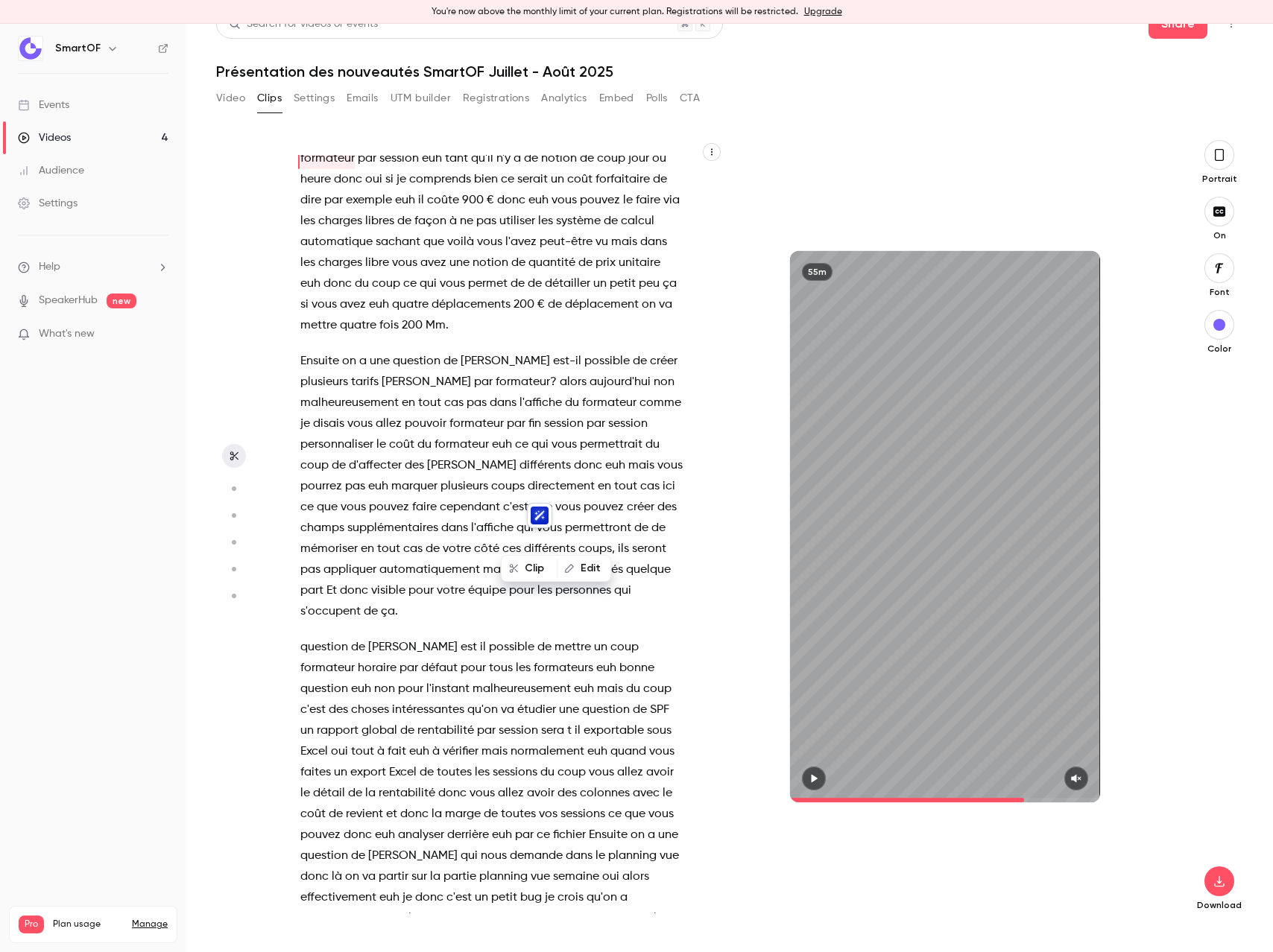
click at [647, 144] on span at bounding box center [648, 138] width 3 height 12
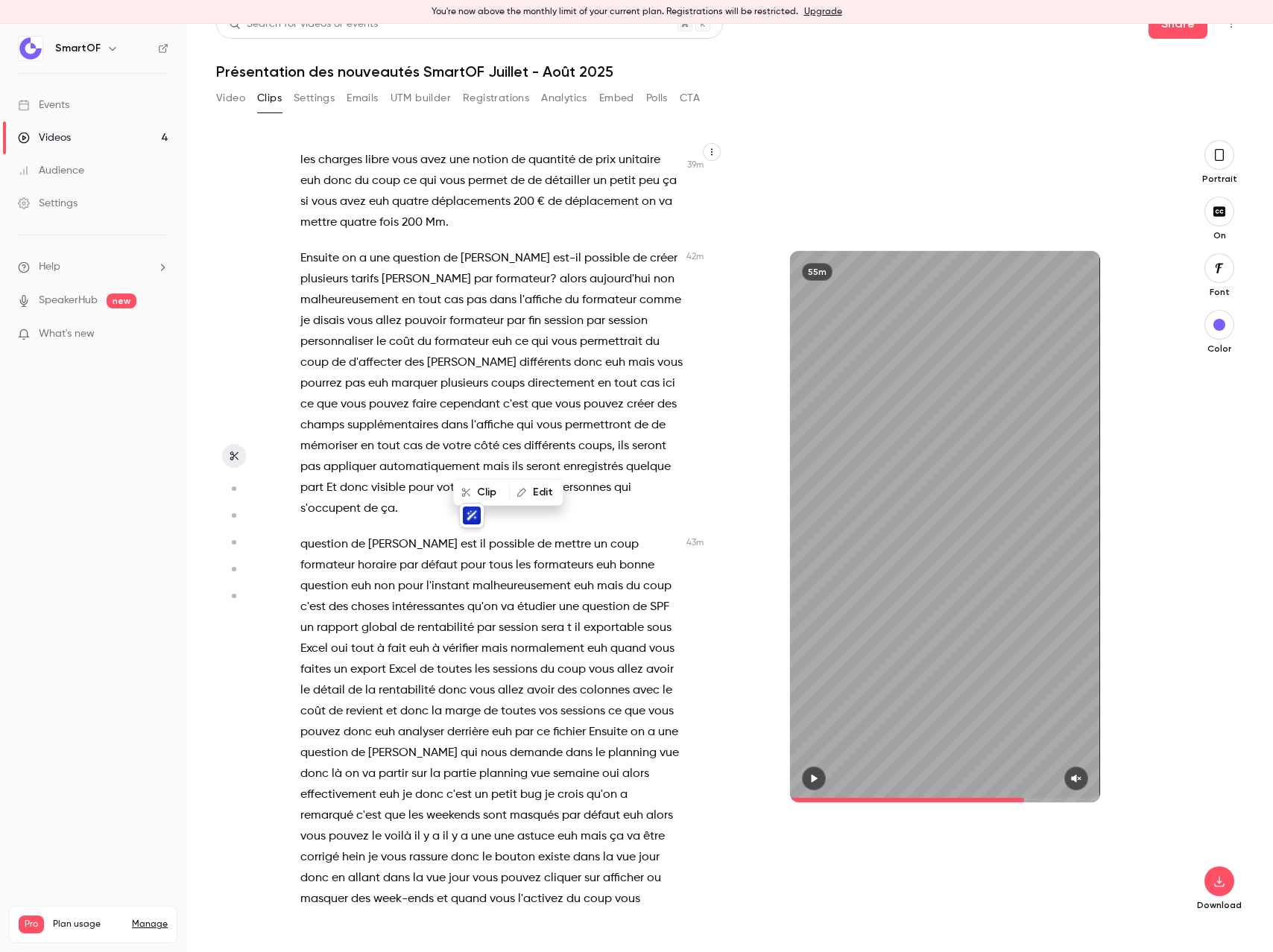
scroll to position [12946, 0]
click at [395, 268] on span "question" at bounding box center [416, 258] width 47 height 21
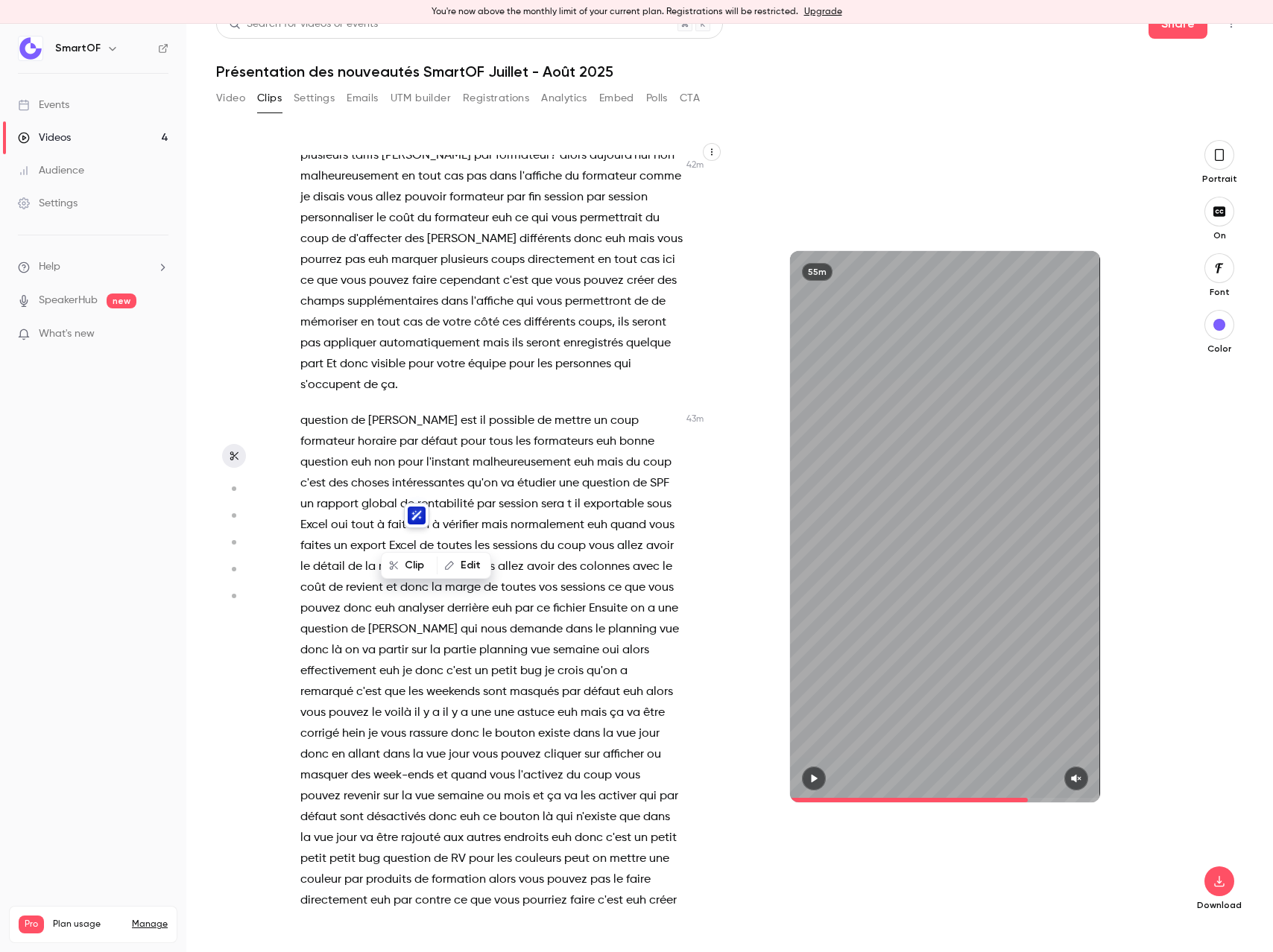
scroll to position [13073, 0]
click at [324, 796] on div "Bonjour à tous . Bonjour à tous . alors on va attendre que tout le monde se con…" at bounding box center [498, 534] width 435 height 758
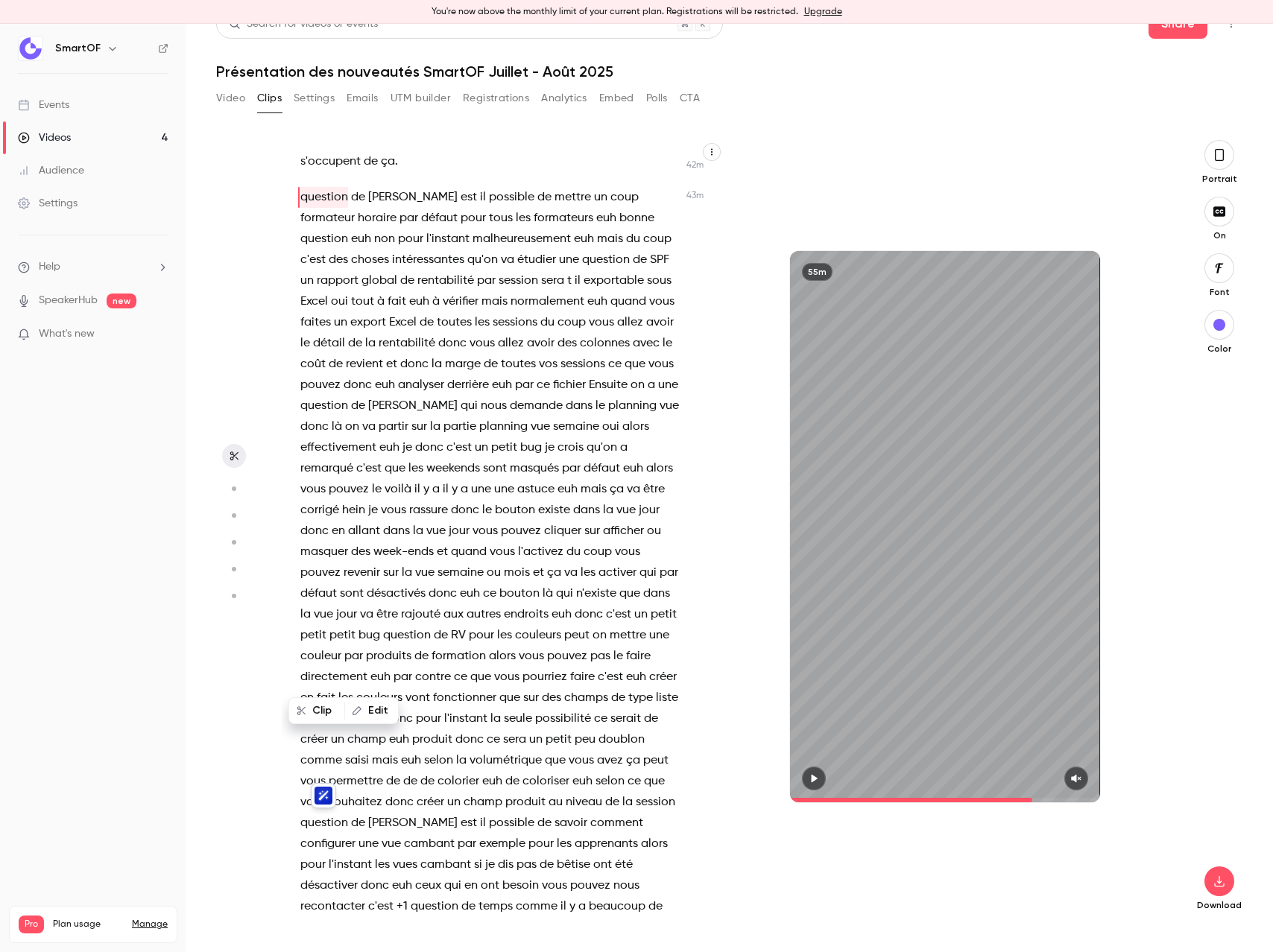
scroll to position [13353, 0]
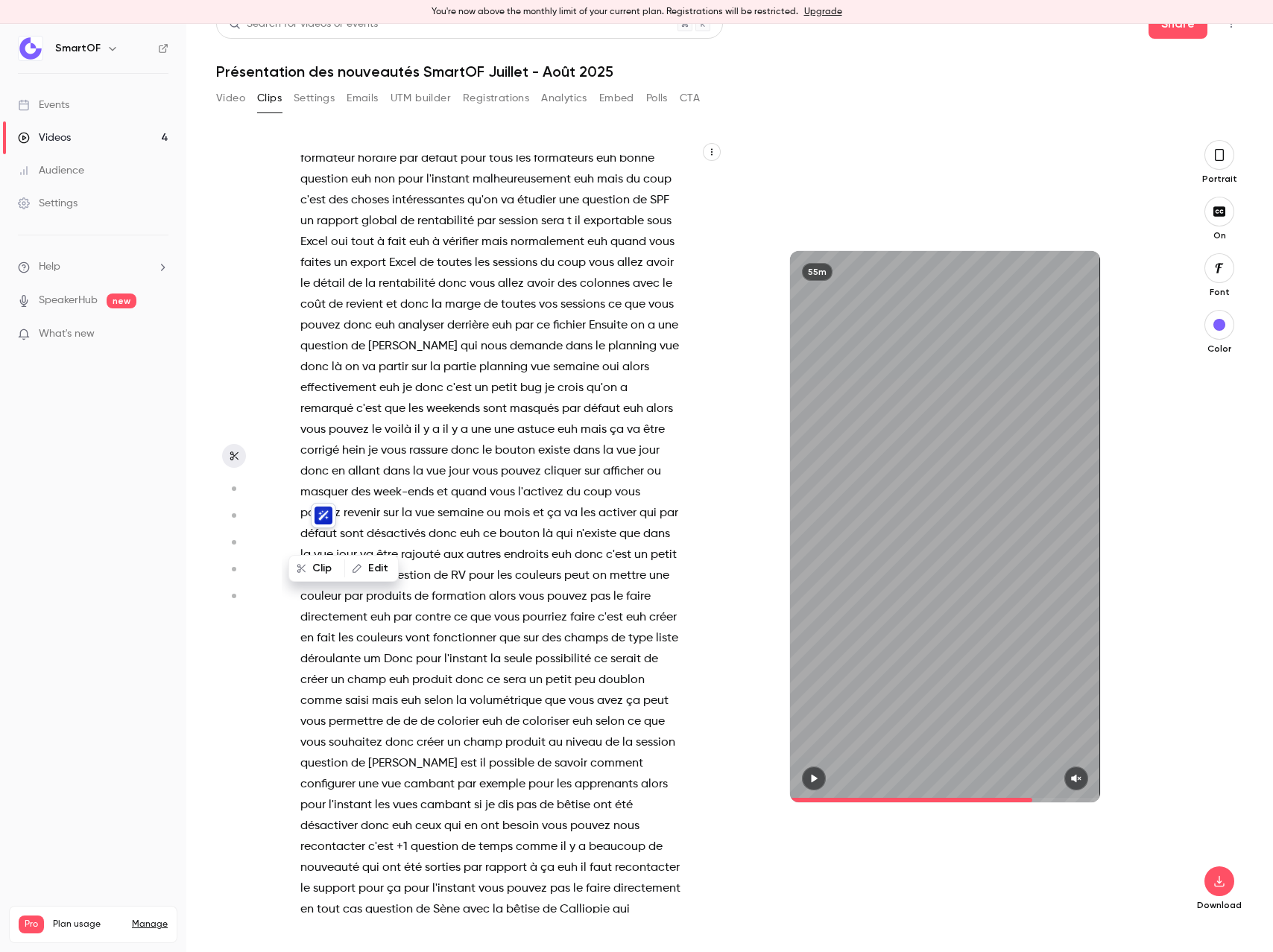
click at [538, 148] on span "de" at bounding box center [545, 138] width 15 height 21
click at [328, 148] on span "question" at bounding box center [324, 138] width 47 height 21
click at [395, 112] on span "ça" at bounding box center [388, 102] width 15 height 21
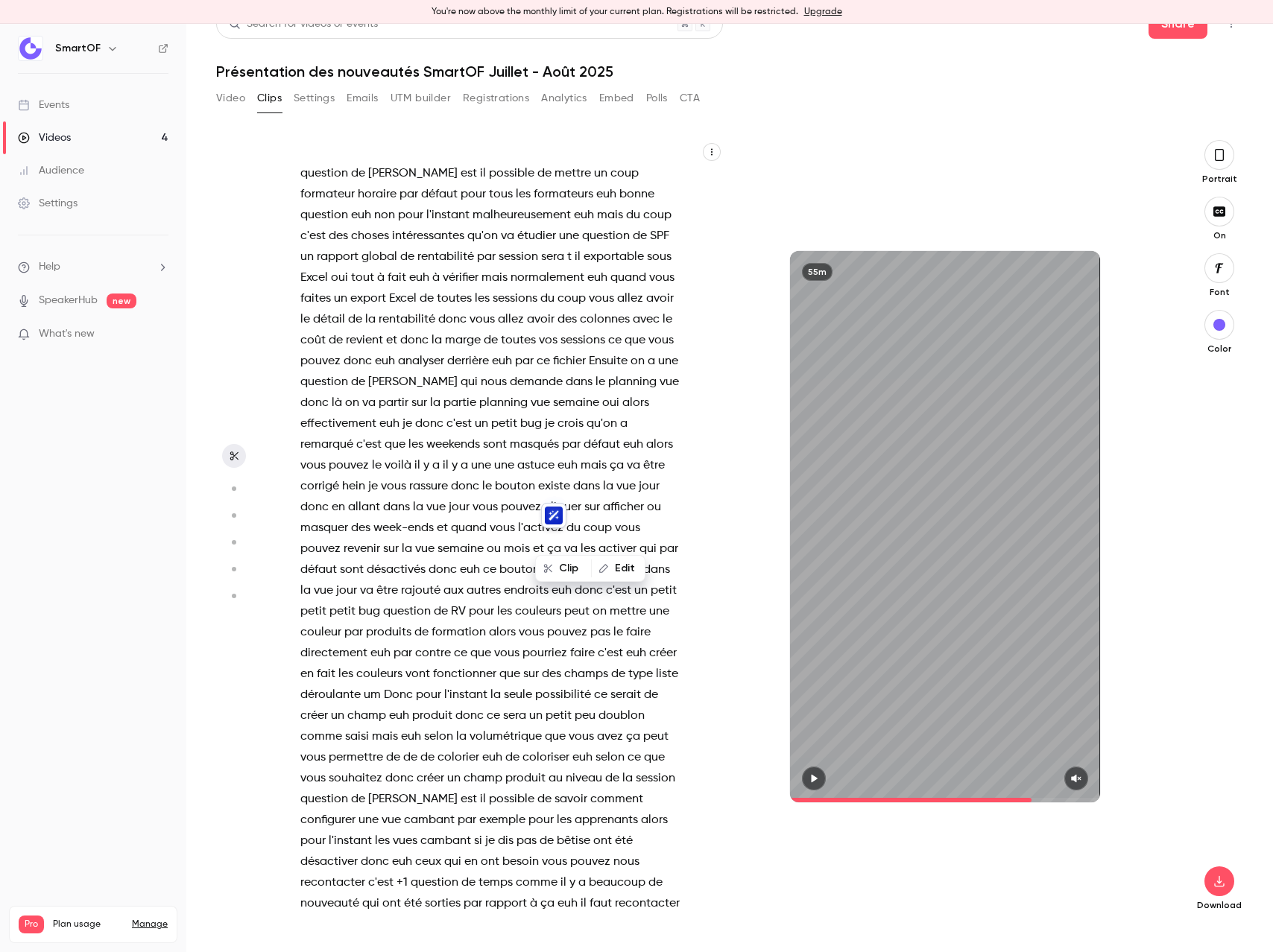
click at [386, 309] on span "export" at bounding box center [367, 298] width 36 height 21
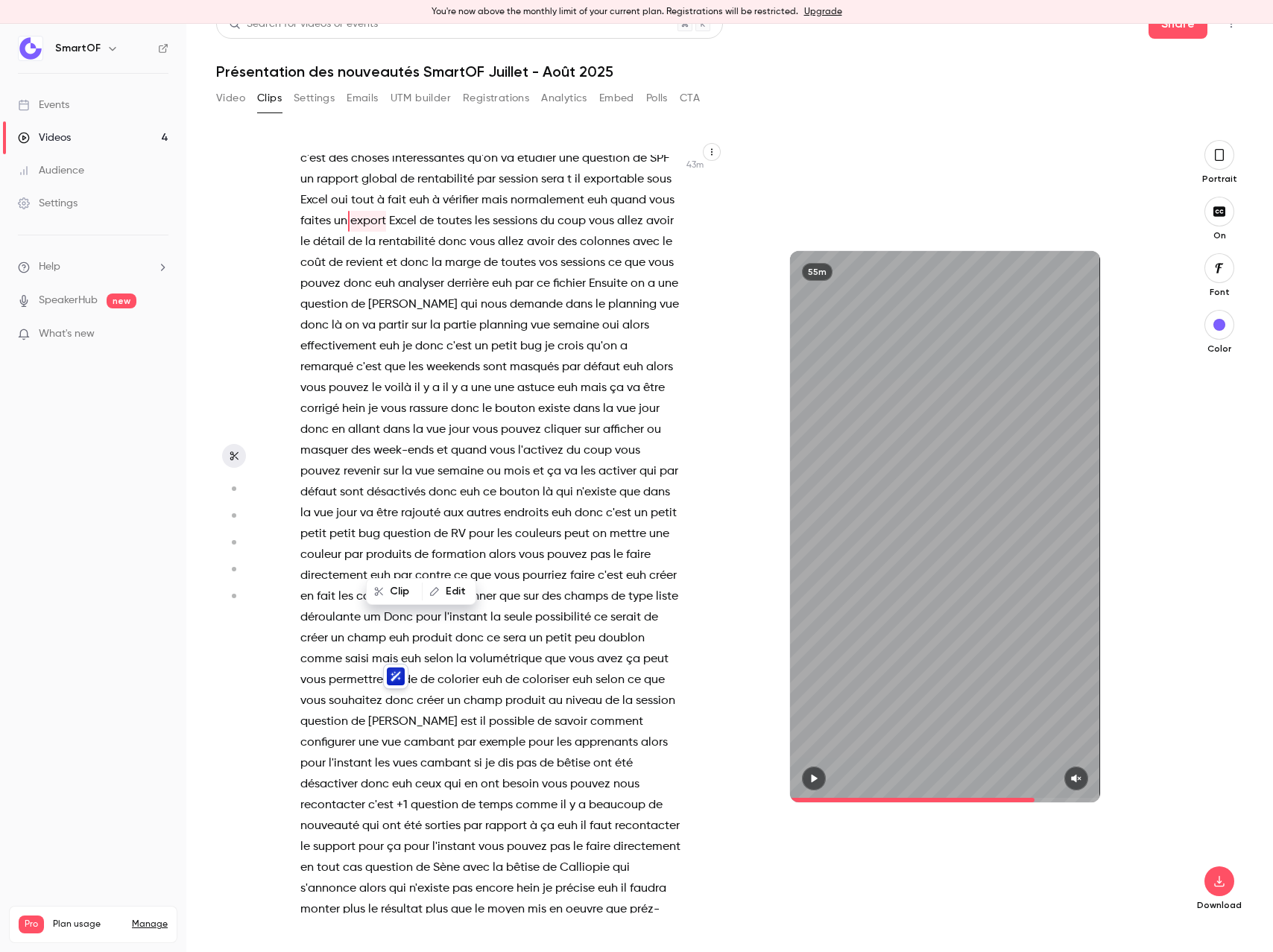
scroll to position [13477, 0]
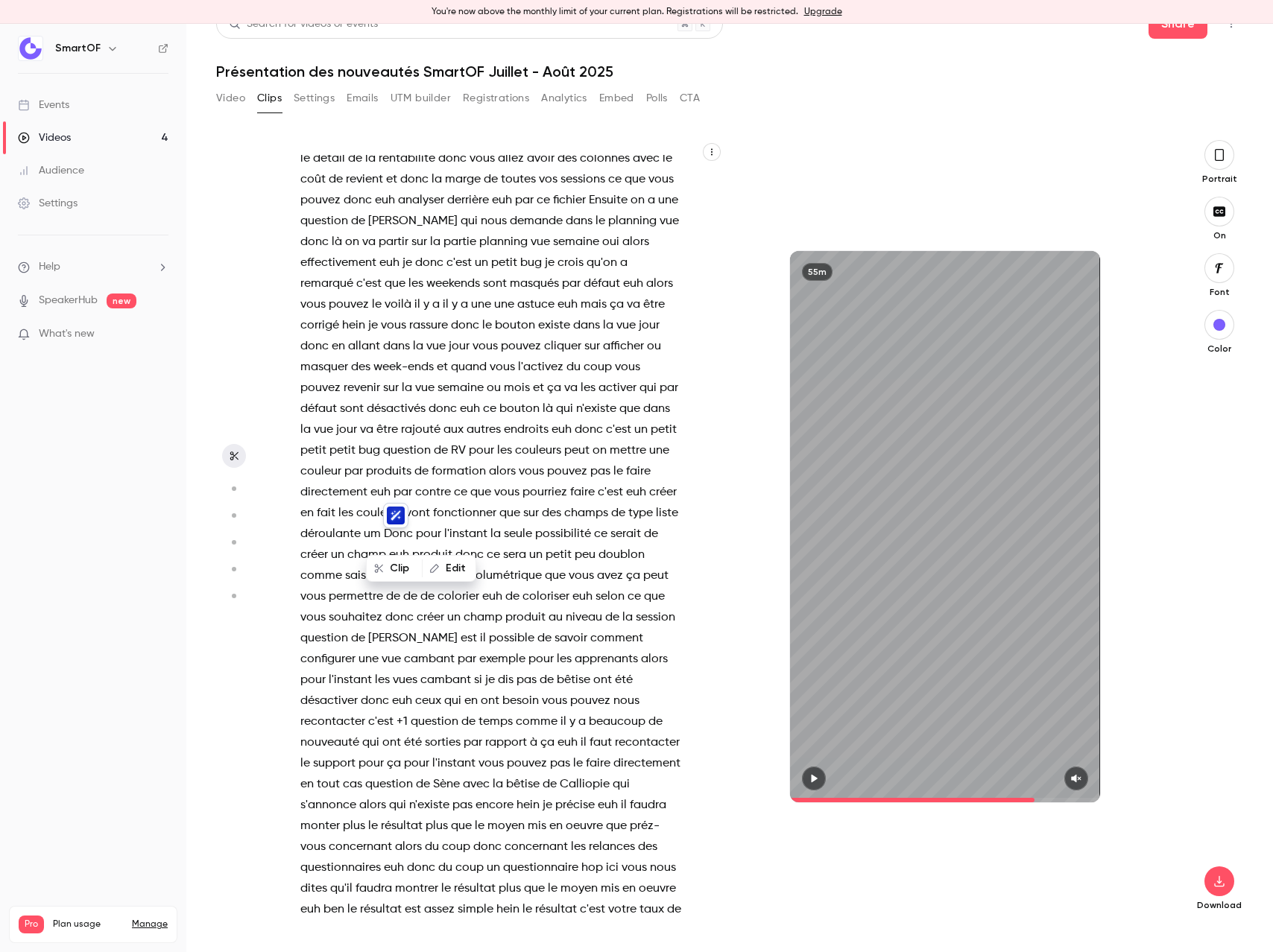
click at [589, 210] on span "Ensuite" at bounding box center [608, 200] width 39 height 21
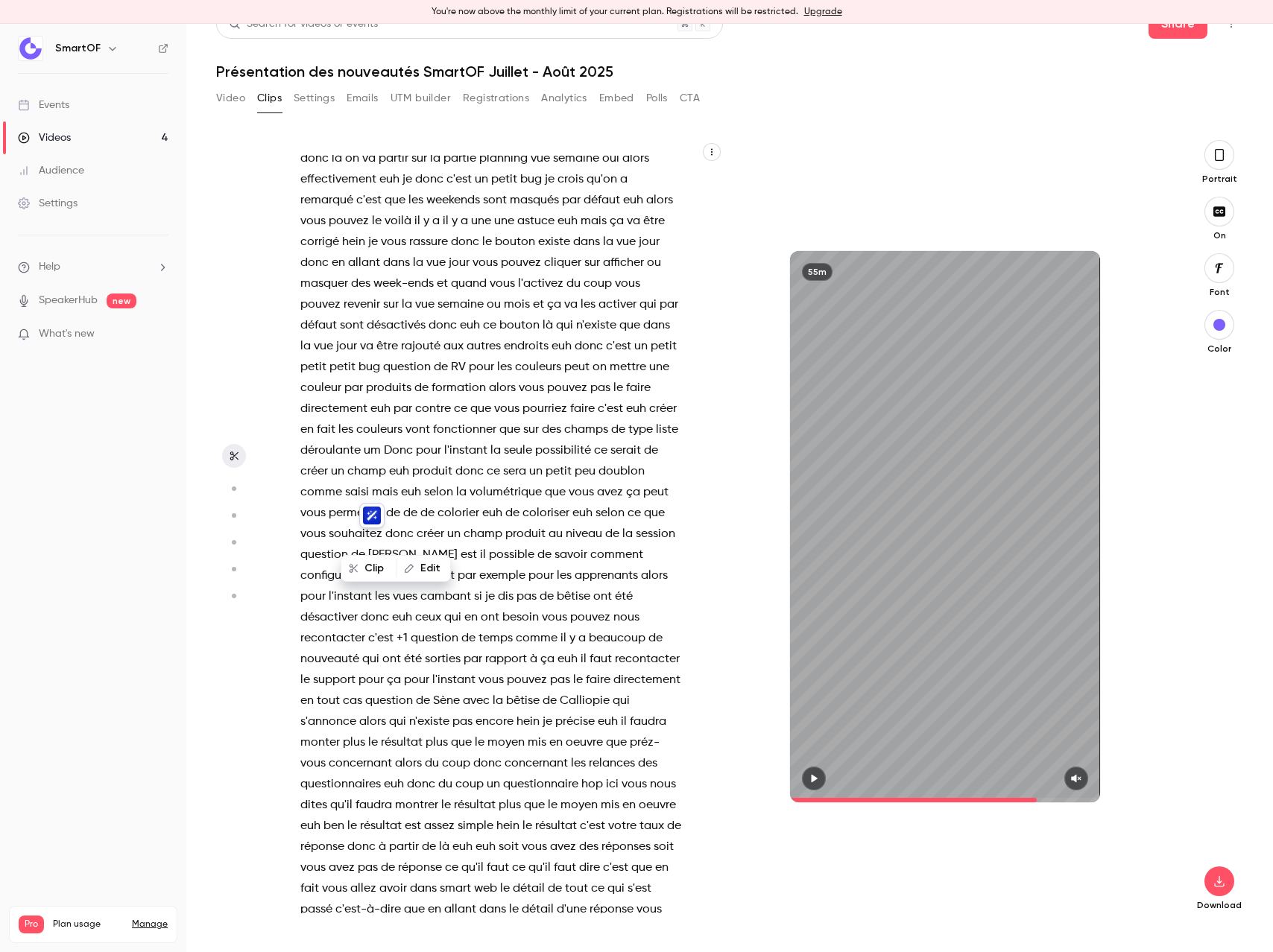
click at [406, 210] on span "que" at bounding box center [395, 200] width 21 height 21
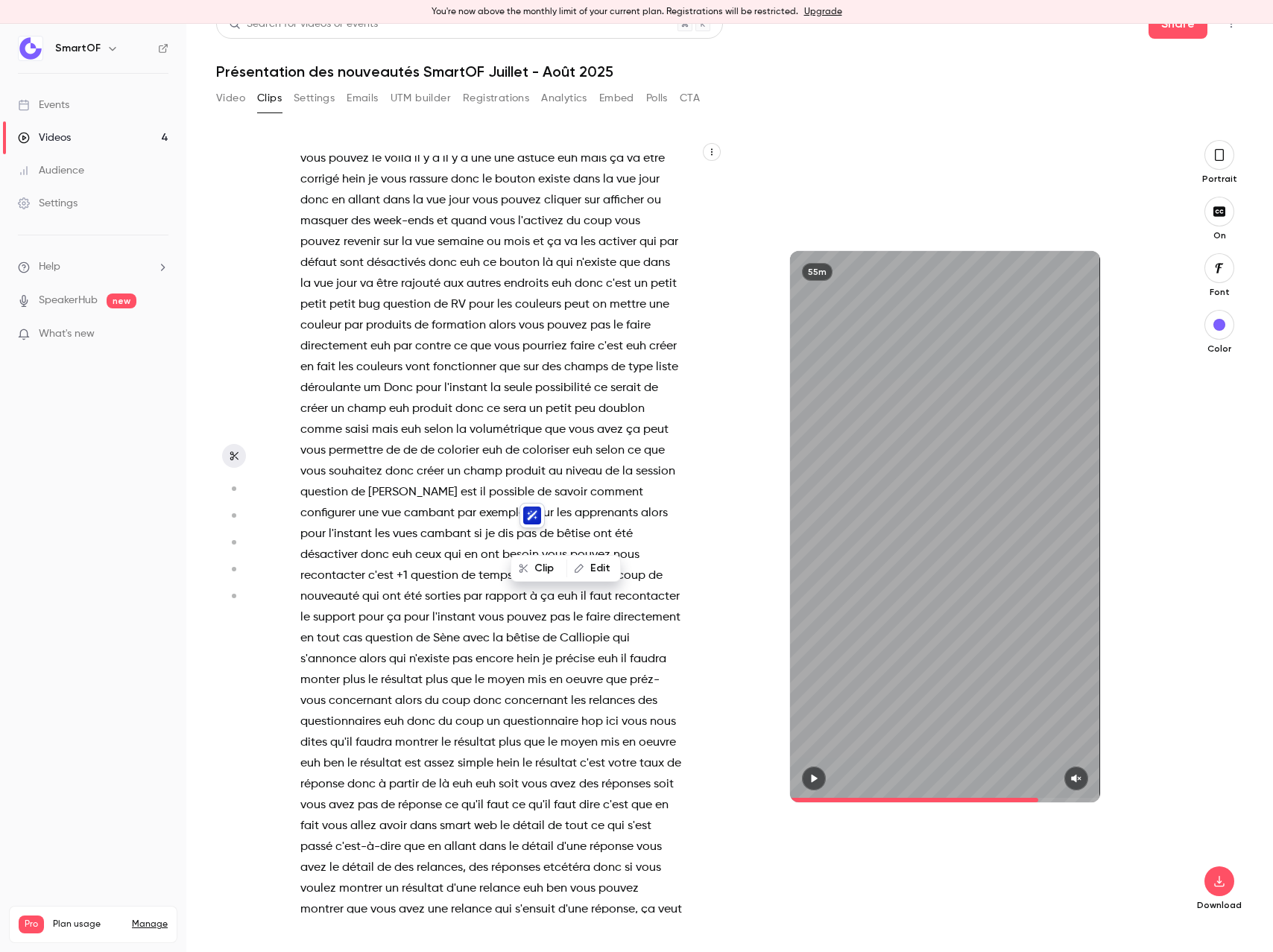
click at [587, 128] on span "qu'on" at bounding box center [602, 117] width 31 height 21
click at [504, 294] on span "endroits" at bounding box center [526, 283] width 45 height 21
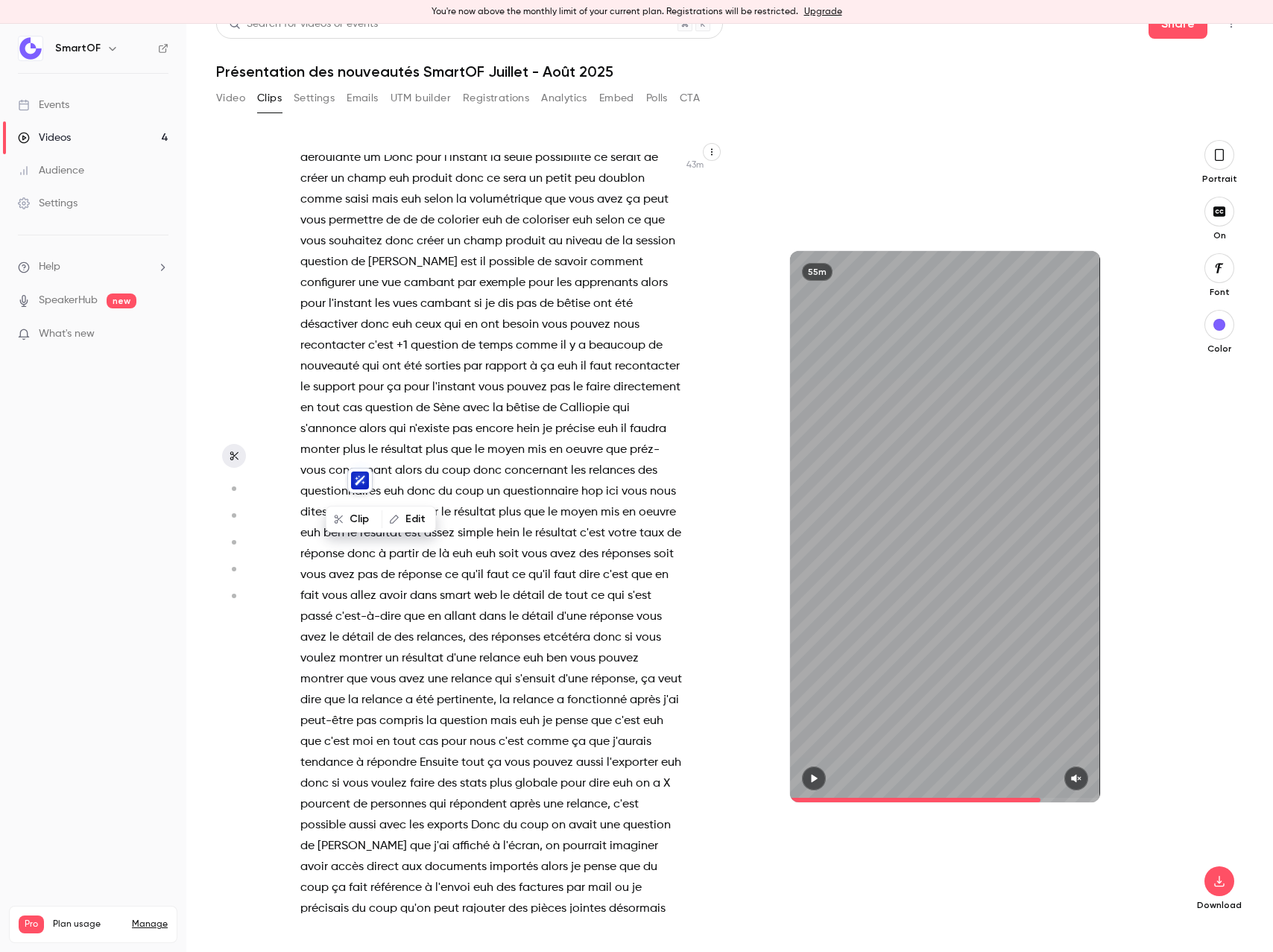
scroll to position [13872, 0]
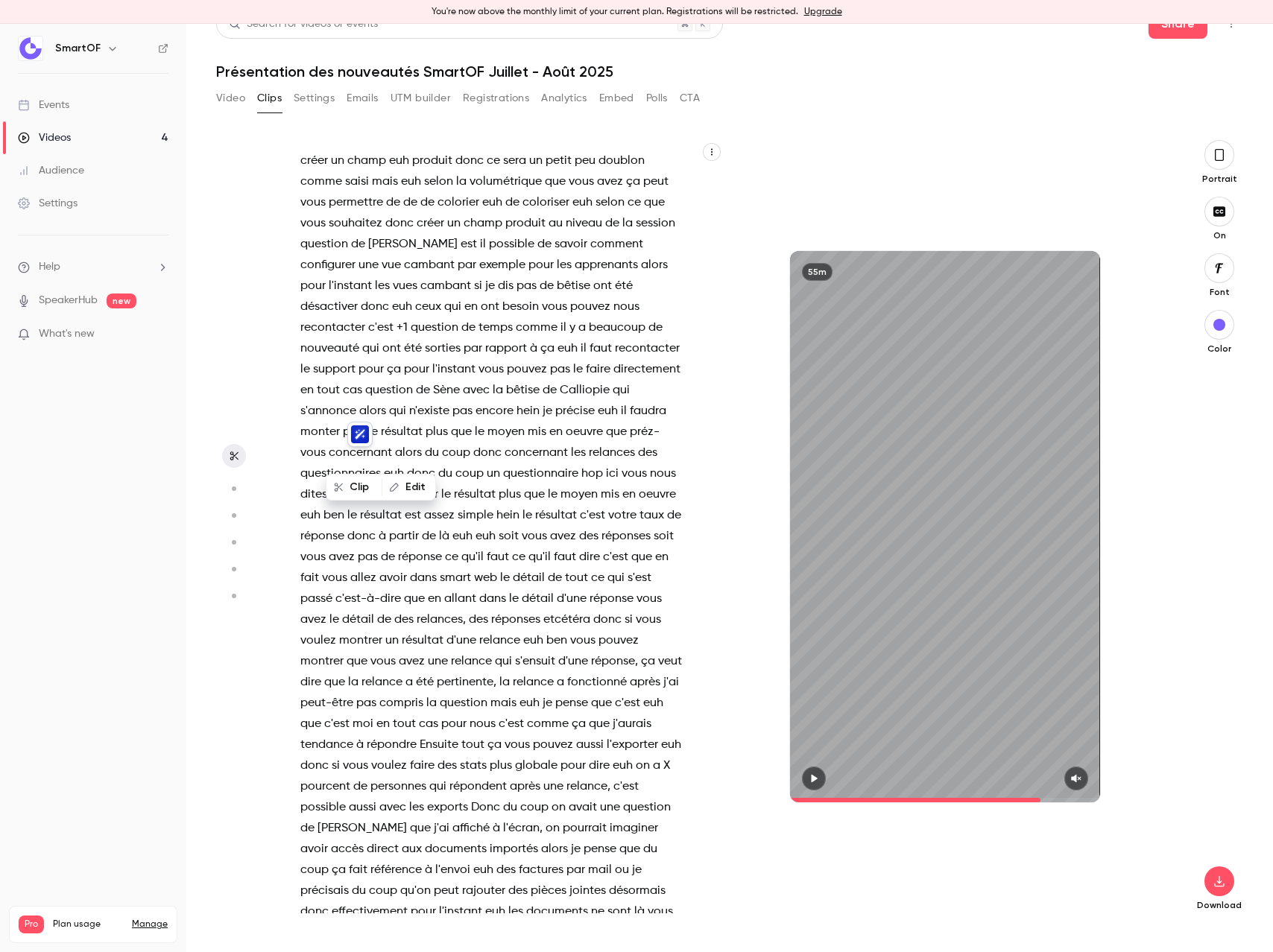
click at [488, 255] on span "possible" at bounding box center [511, 244] width 46 height 21
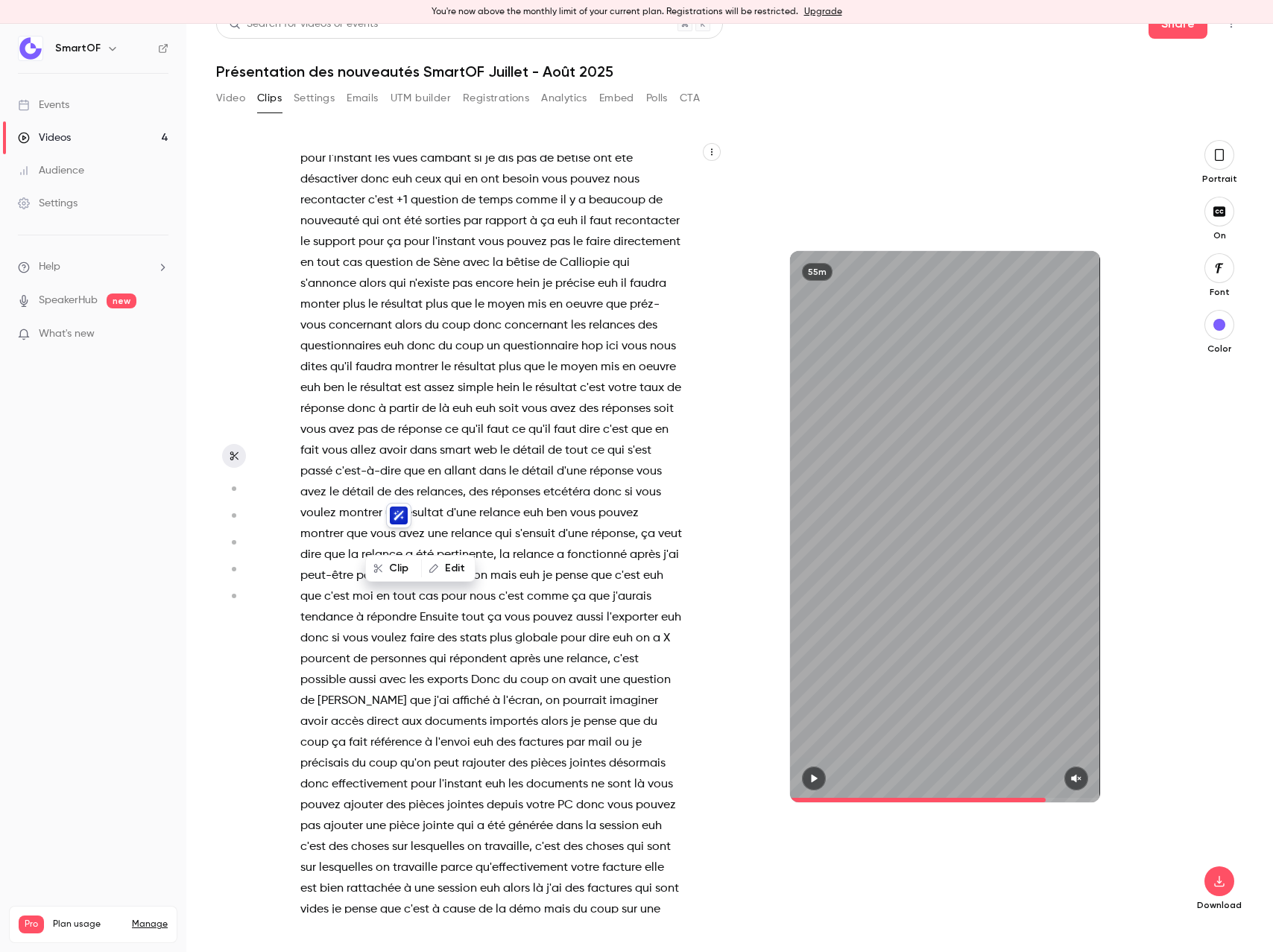
click at [348, 128] on span "question" at bounding box center [324, 117] width 47 height 21
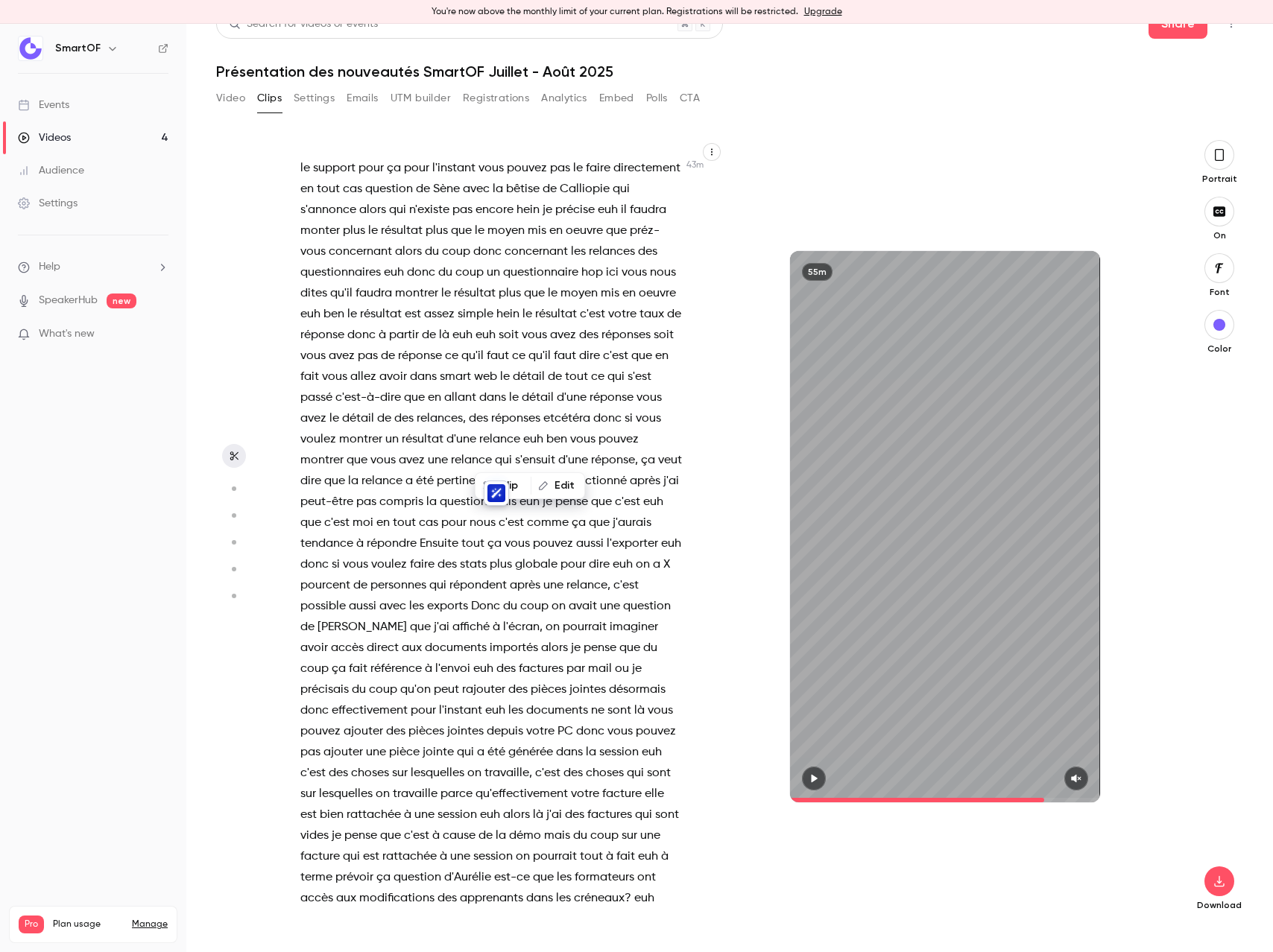
scroll to position [14079, 0]
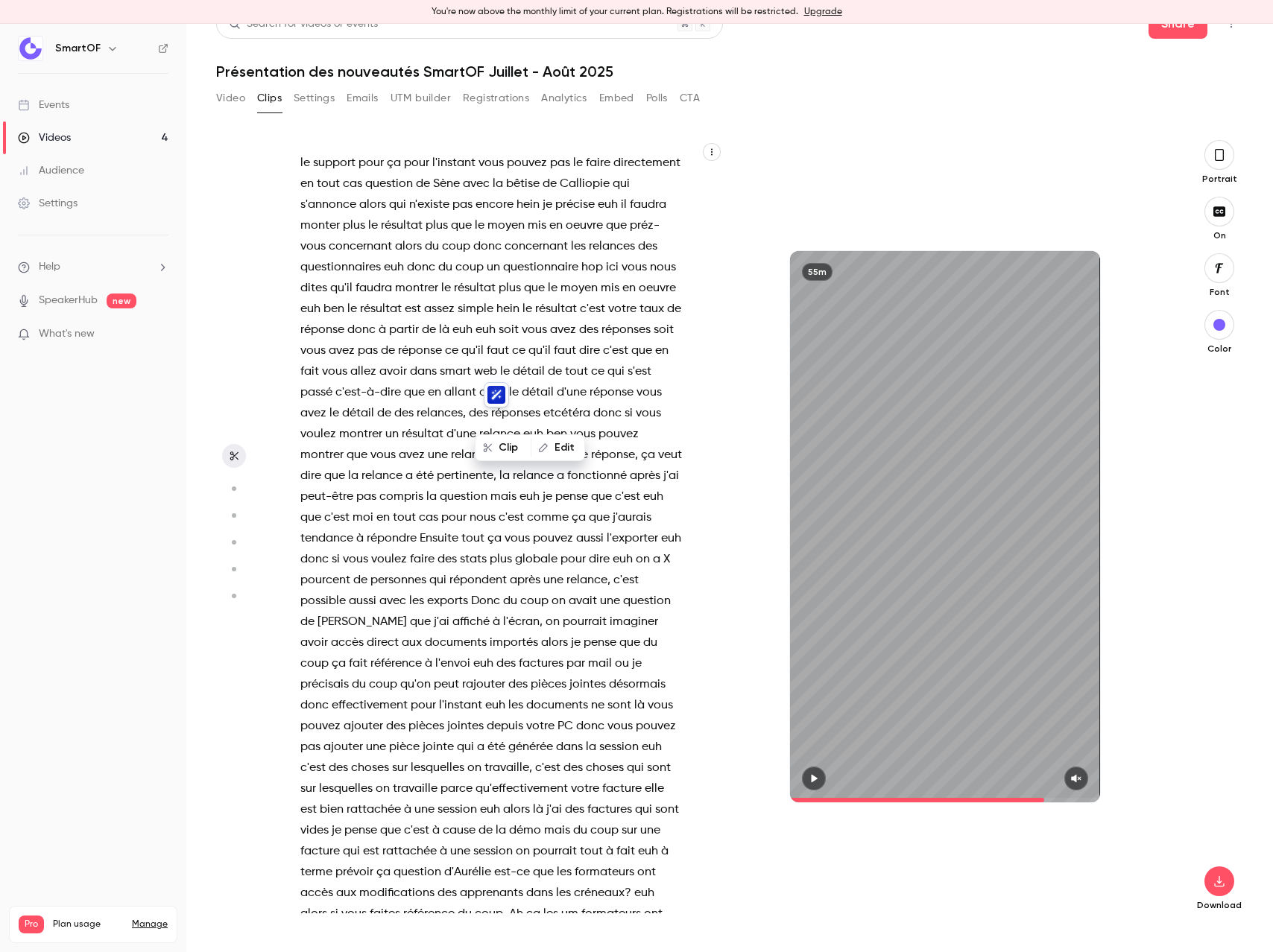
click at [506, 194] on span "bêtise" at bounding box center [522, 184] width 34 height 21
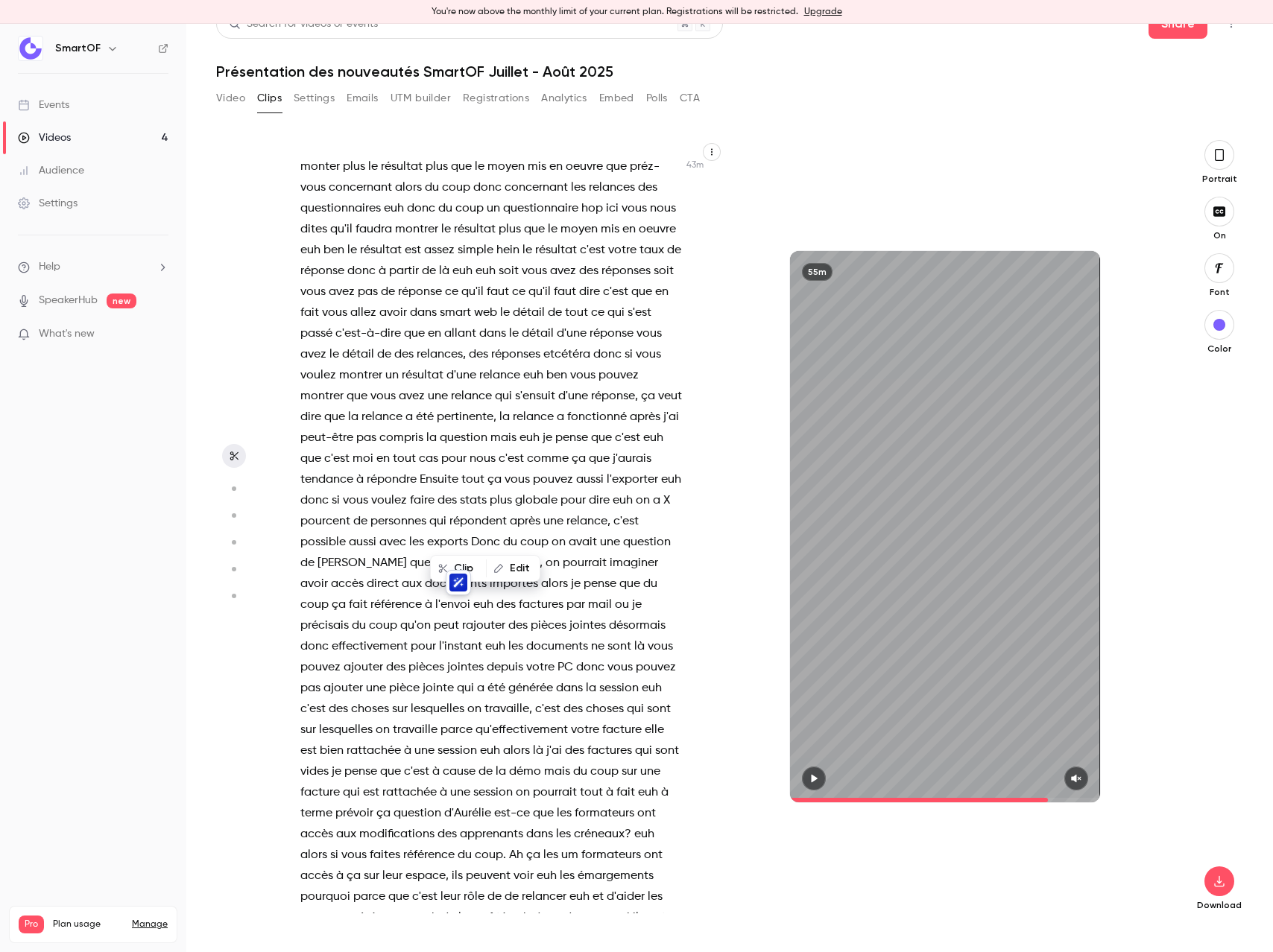
scroll to position [14145, 0]
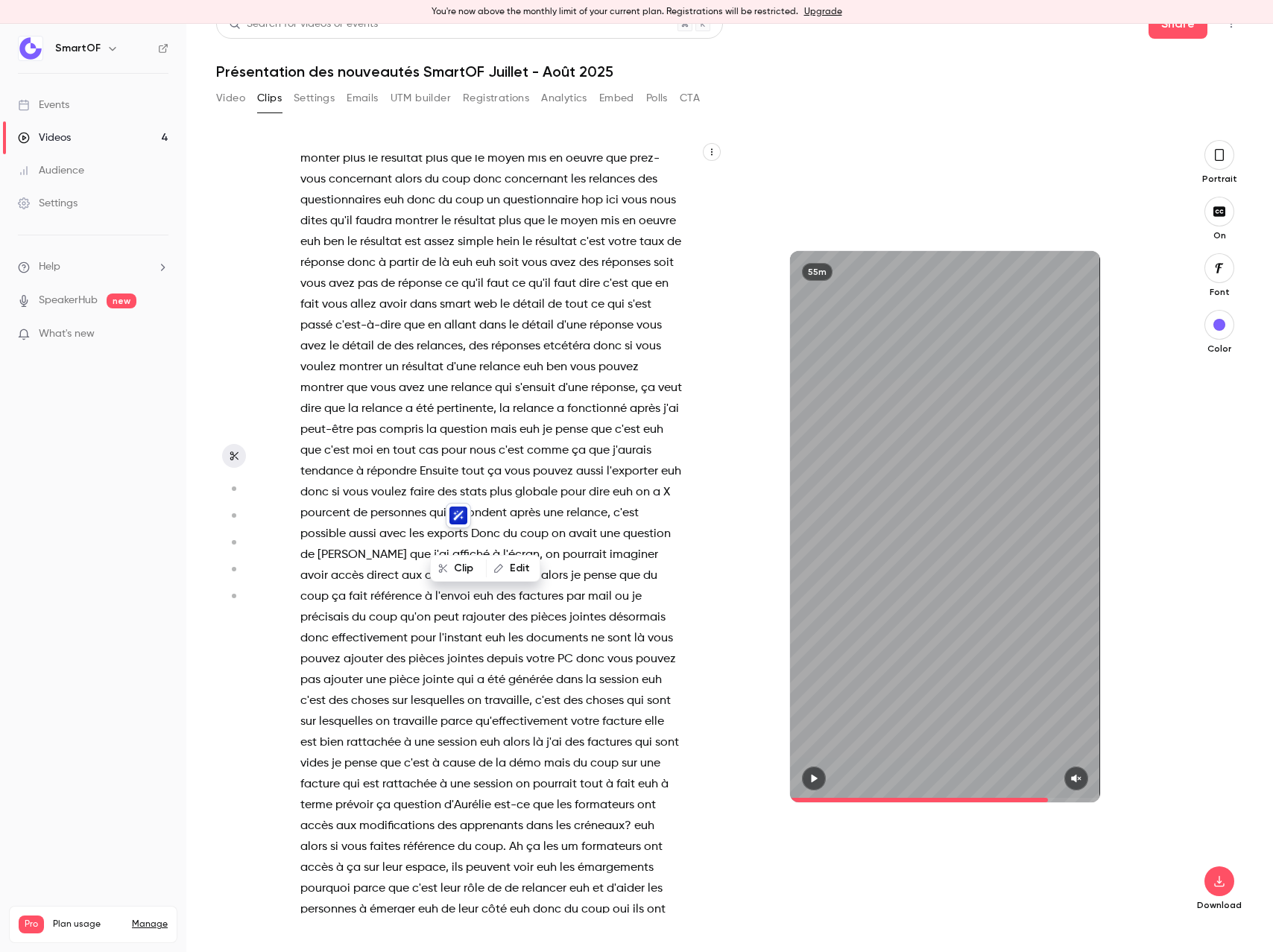
click at [613, 107] on span "directement" at bounding box center [647, 96] width 67 height 21
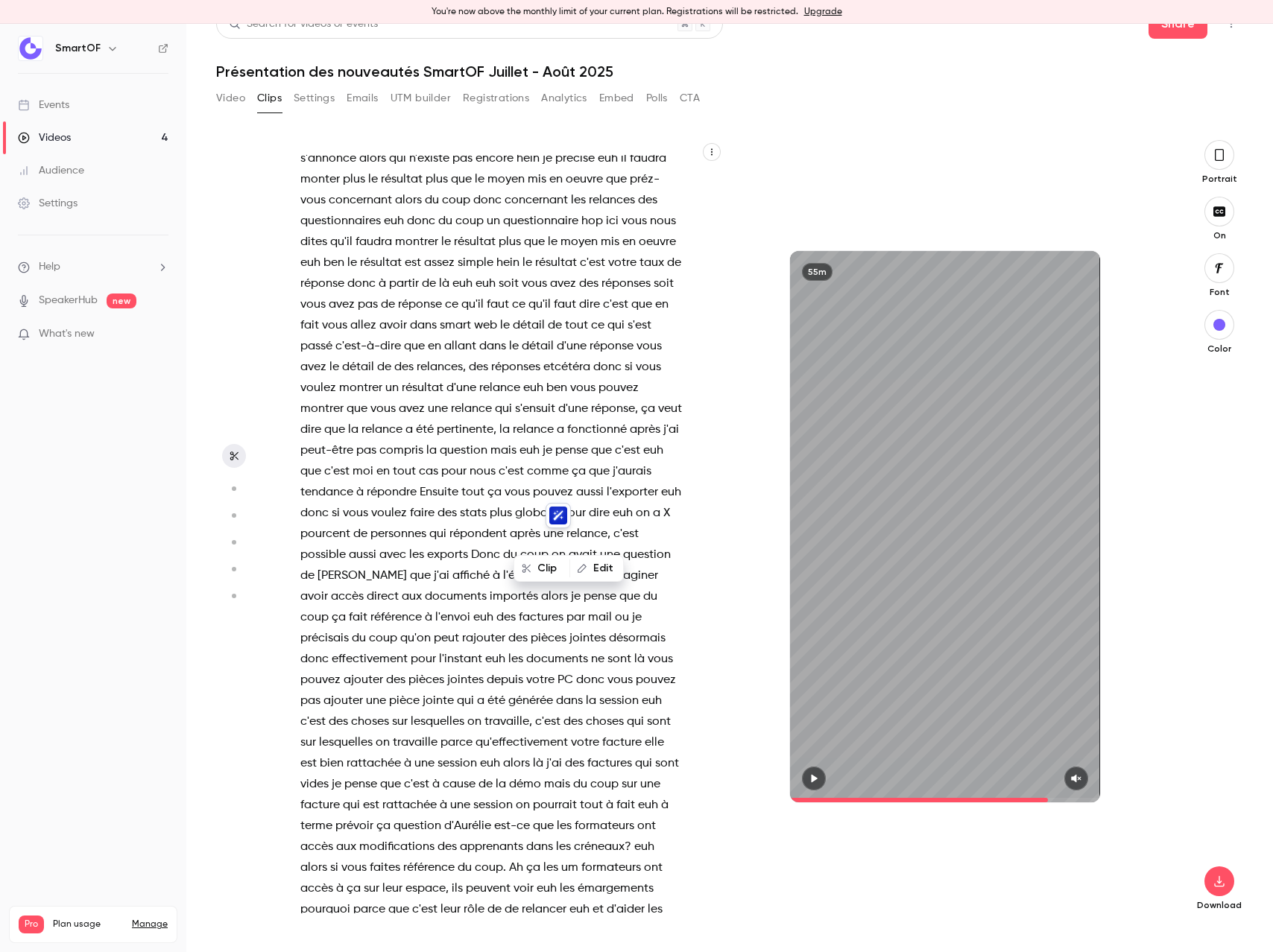
click at [477, 545] on p "question de [PERSON_NAME] est il possible de mettre un coup formateur horaire p…" at bounding box center [492, 910] width 383 height 3108
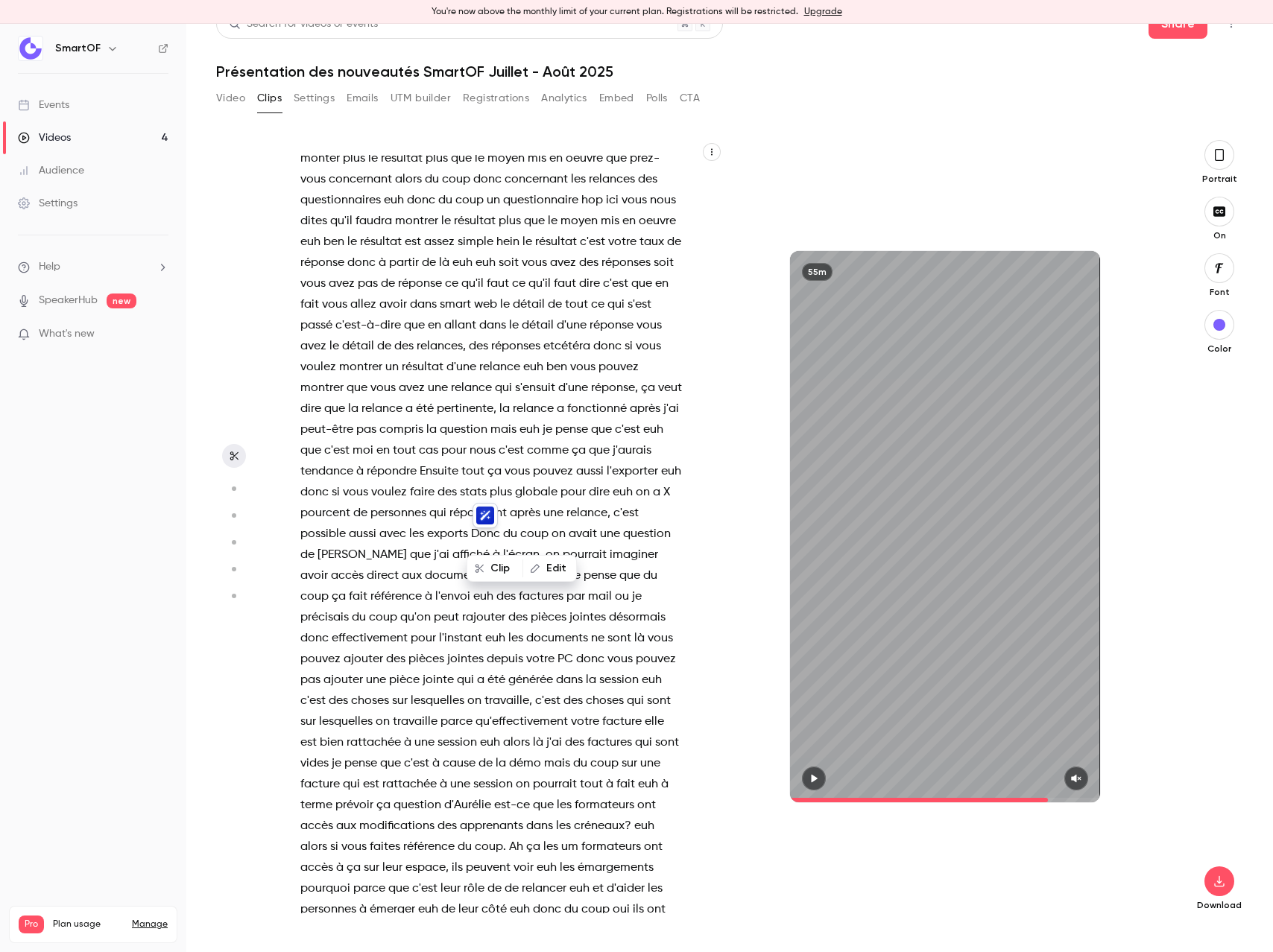
click at [478, 107] on span "vous" at bounding box center [491, 96] width 26 height 21
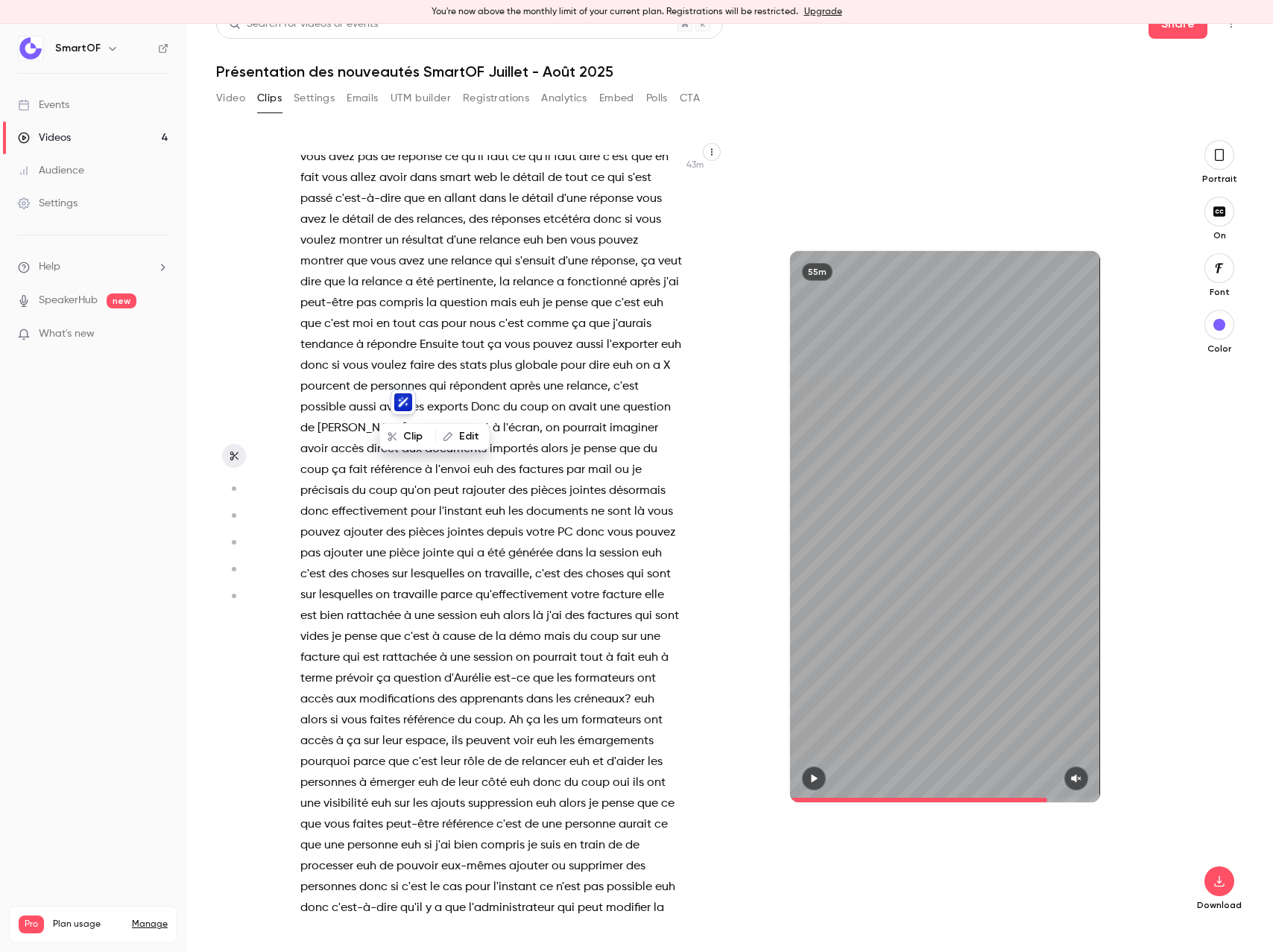
scroll to position [14295, 0]
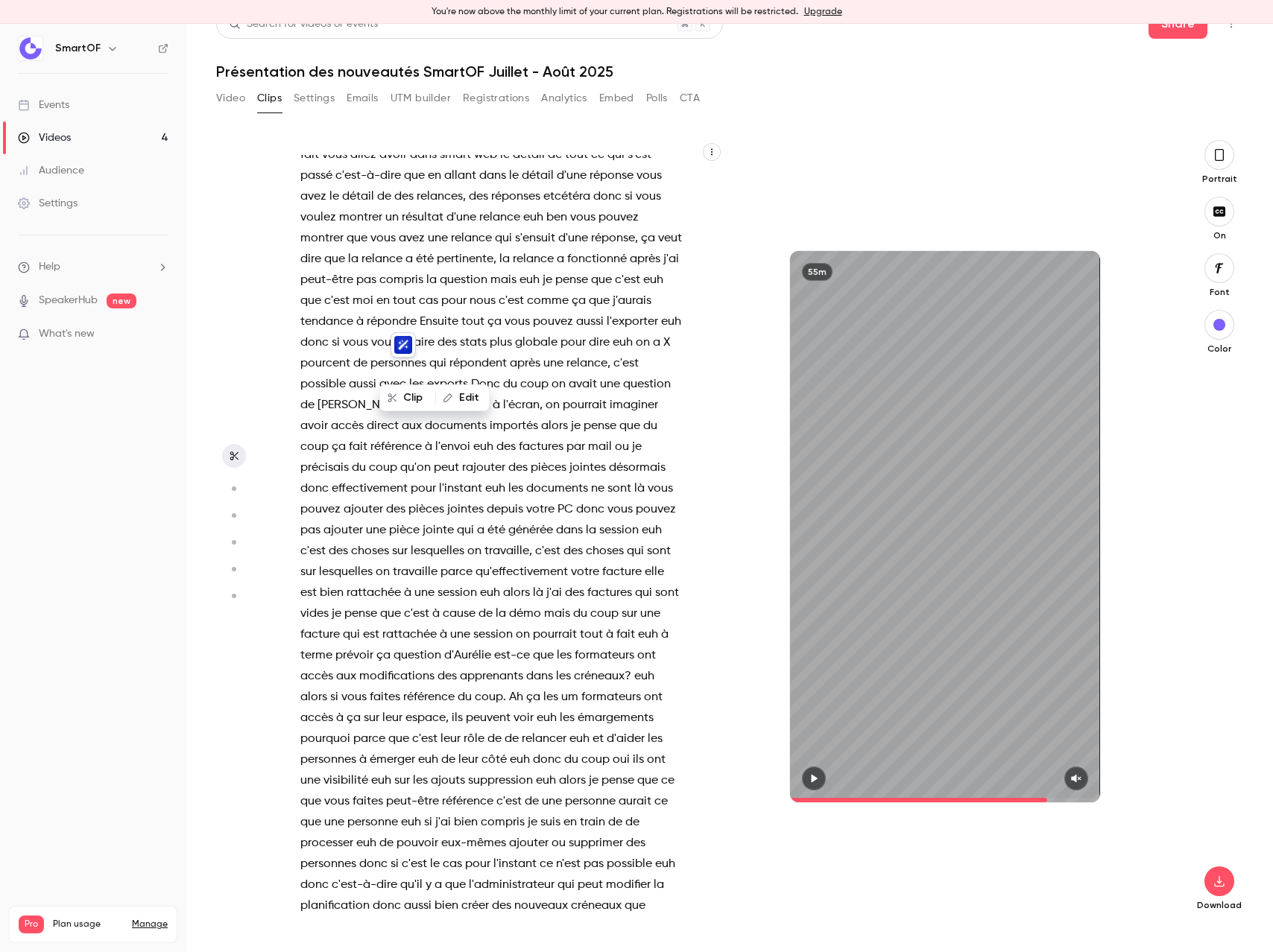
click at [364, 436] on span "accès" at bounding box center [347, 425] width 33 height 21
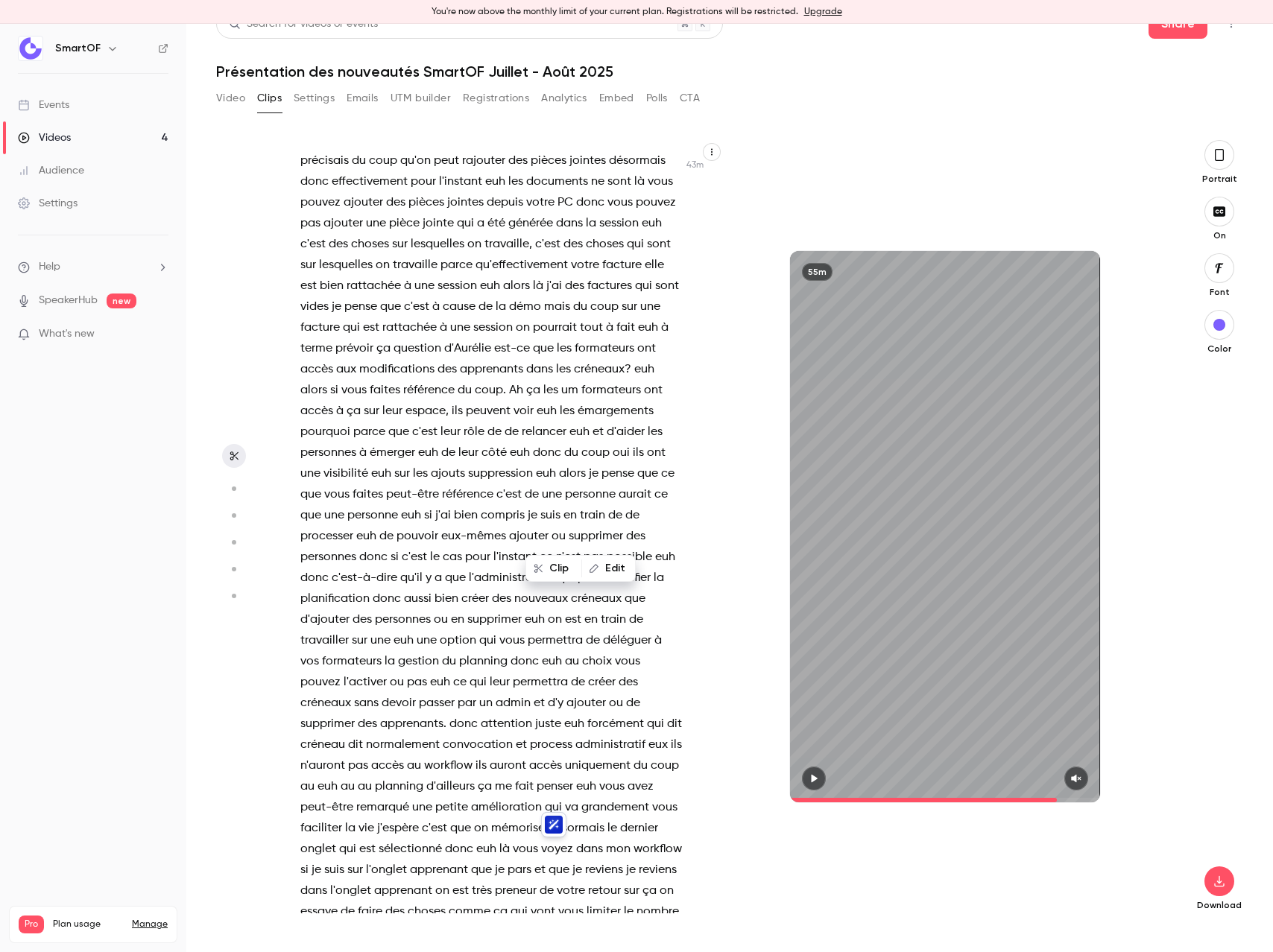
scroll to position [14604, 0]
click at [538, 123] on span at bounding box center [539, 117] width 3 height 12
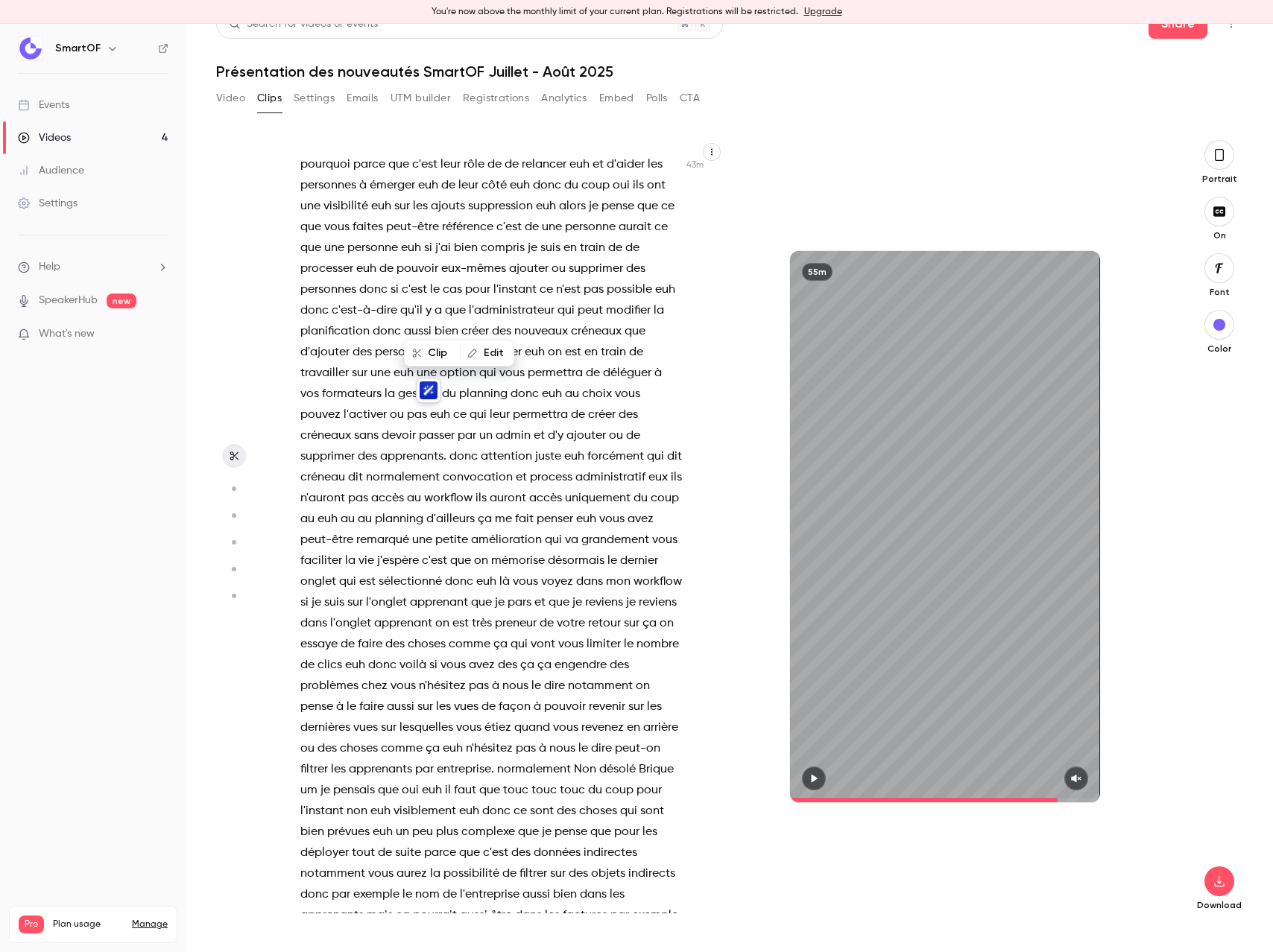
scroll to position [14870, 0]
click at [509, 174] on span "de" at bounding box center [512, 163] width 15 height 21
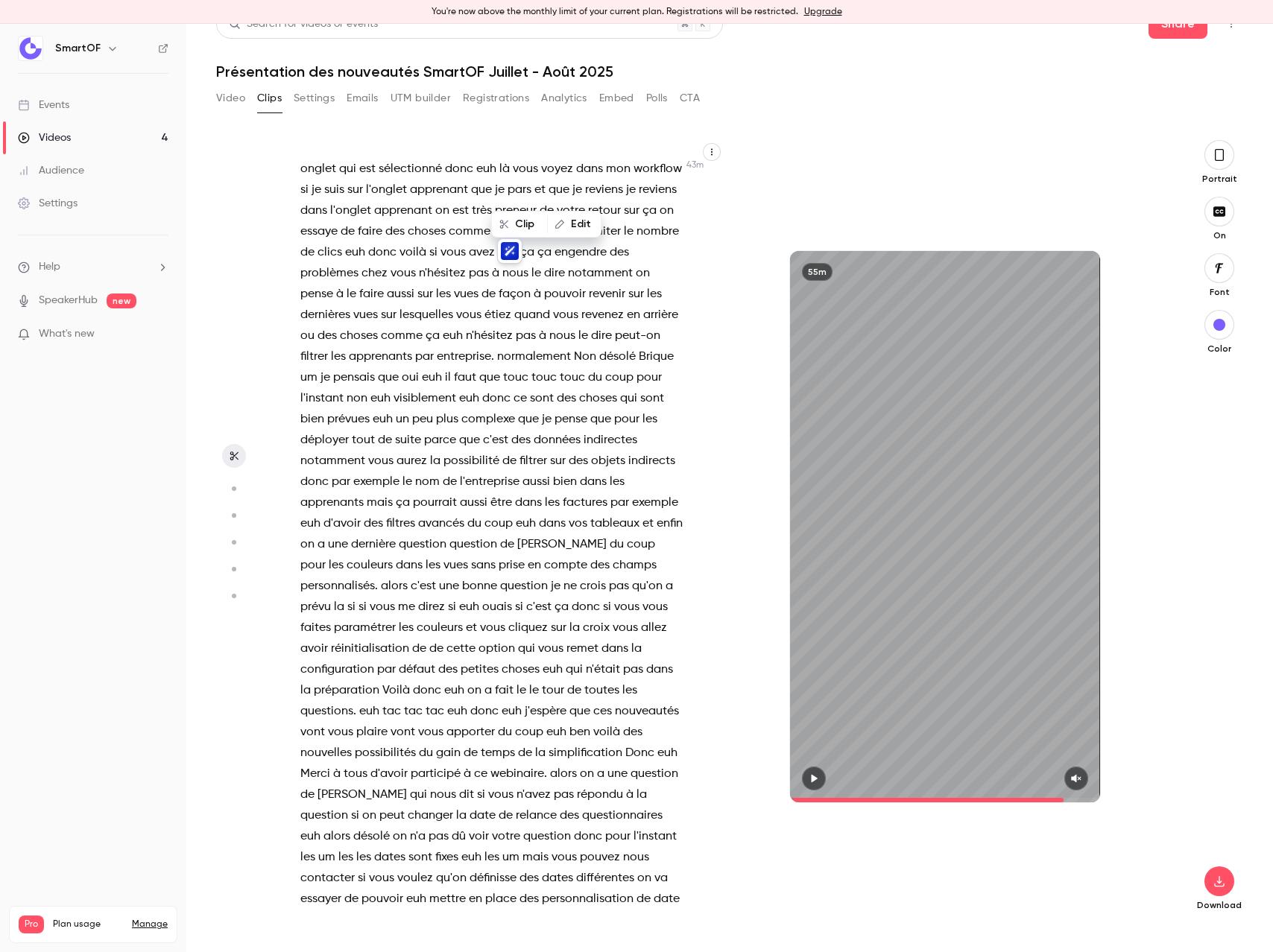
scroll to position [15288, 0]
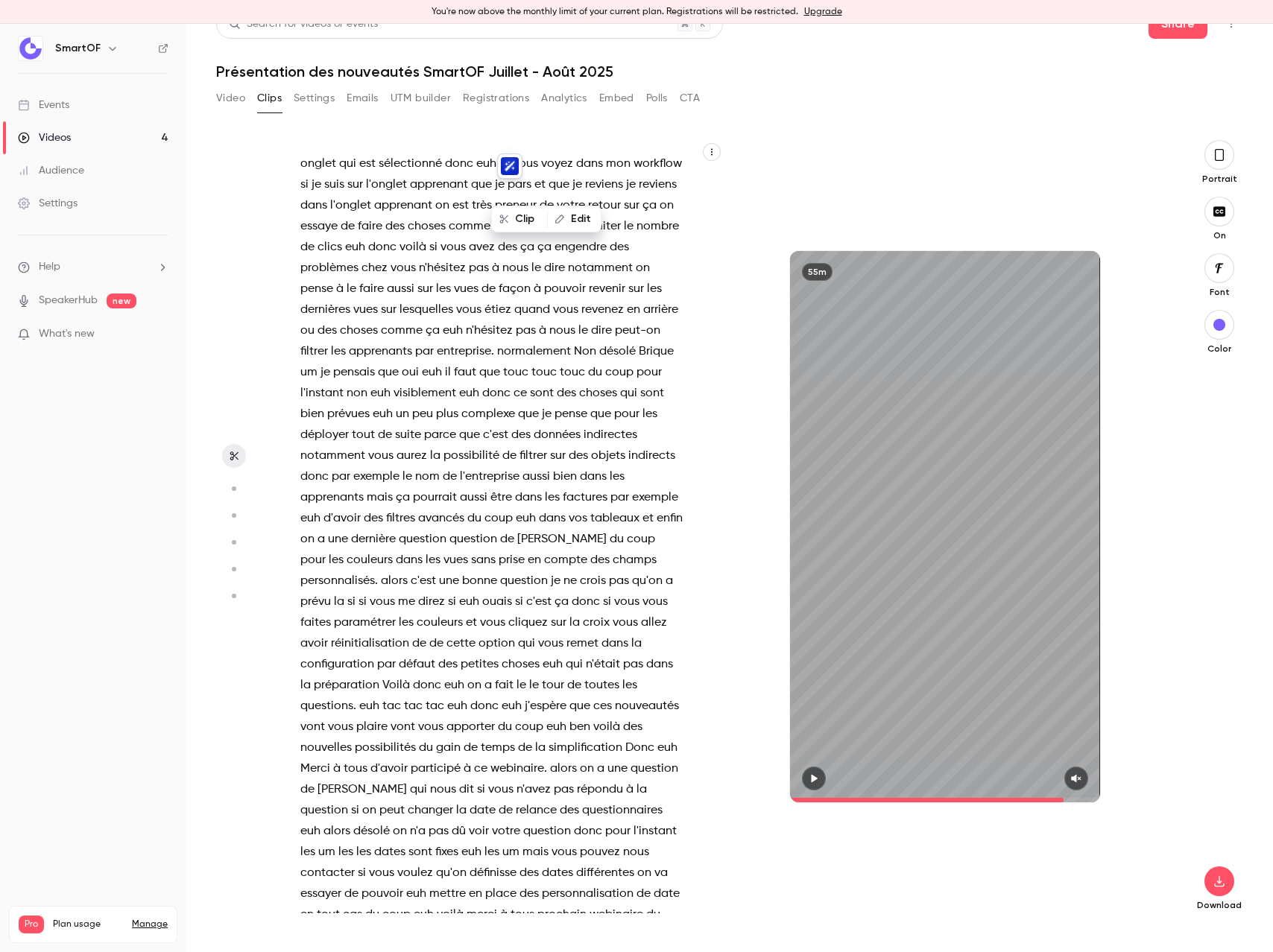
click at [590, 342] on span "dire" at bounding box center [601, 331] width 21 height 21
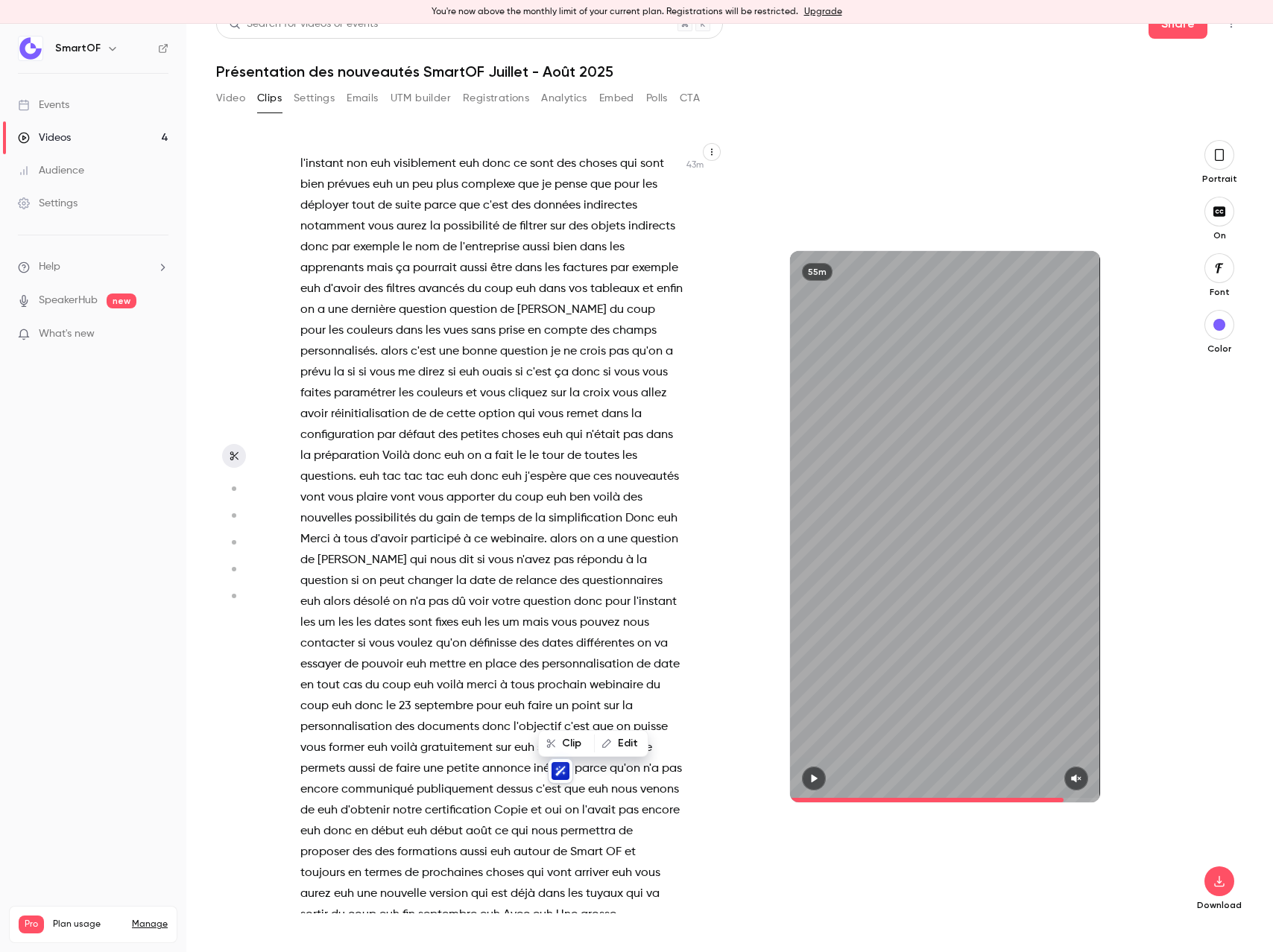
scroll to position [15543, 0]
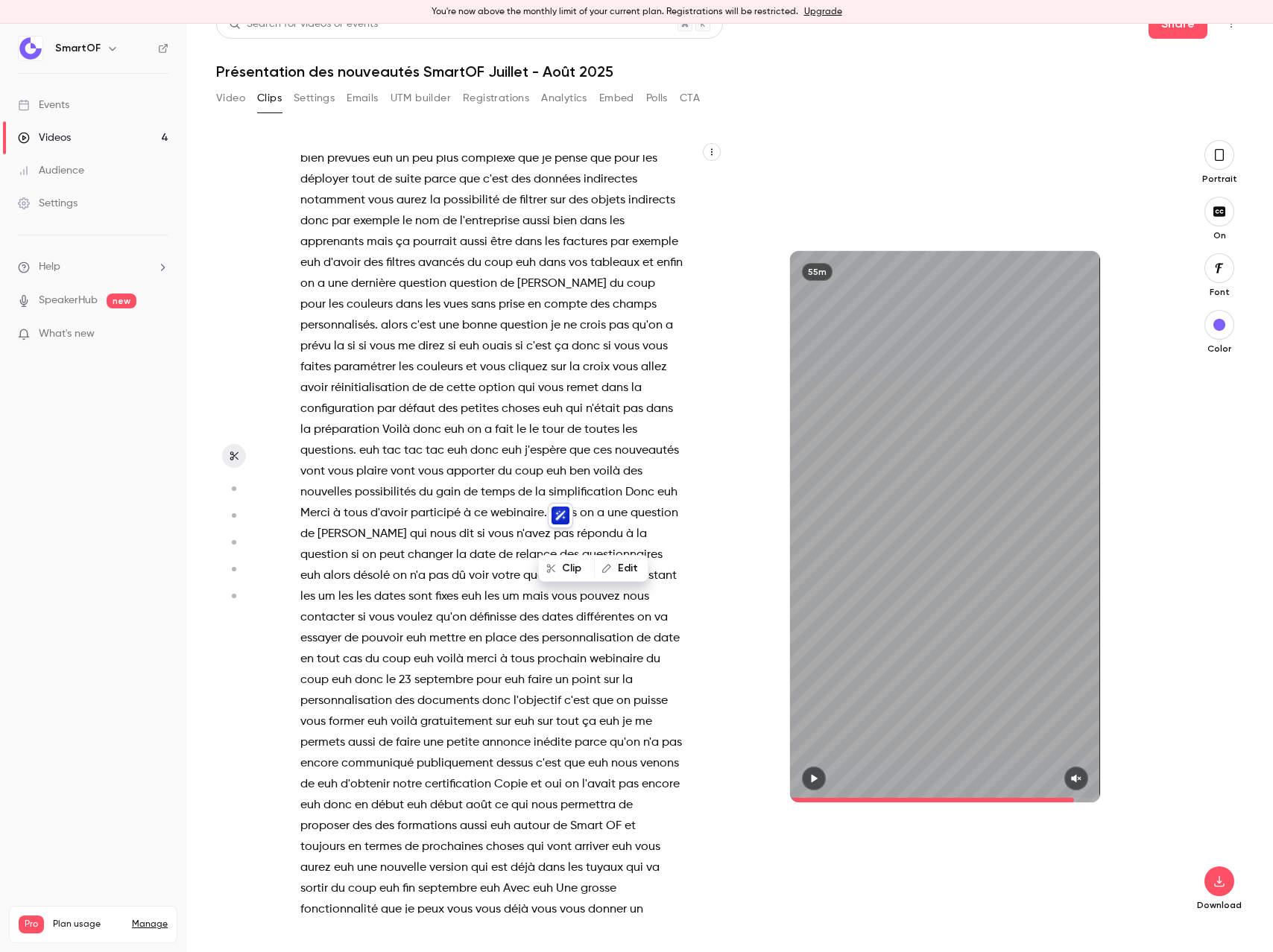
click at [479, 128] on span "que" at bounding box center [489, 117] width 21 height 21
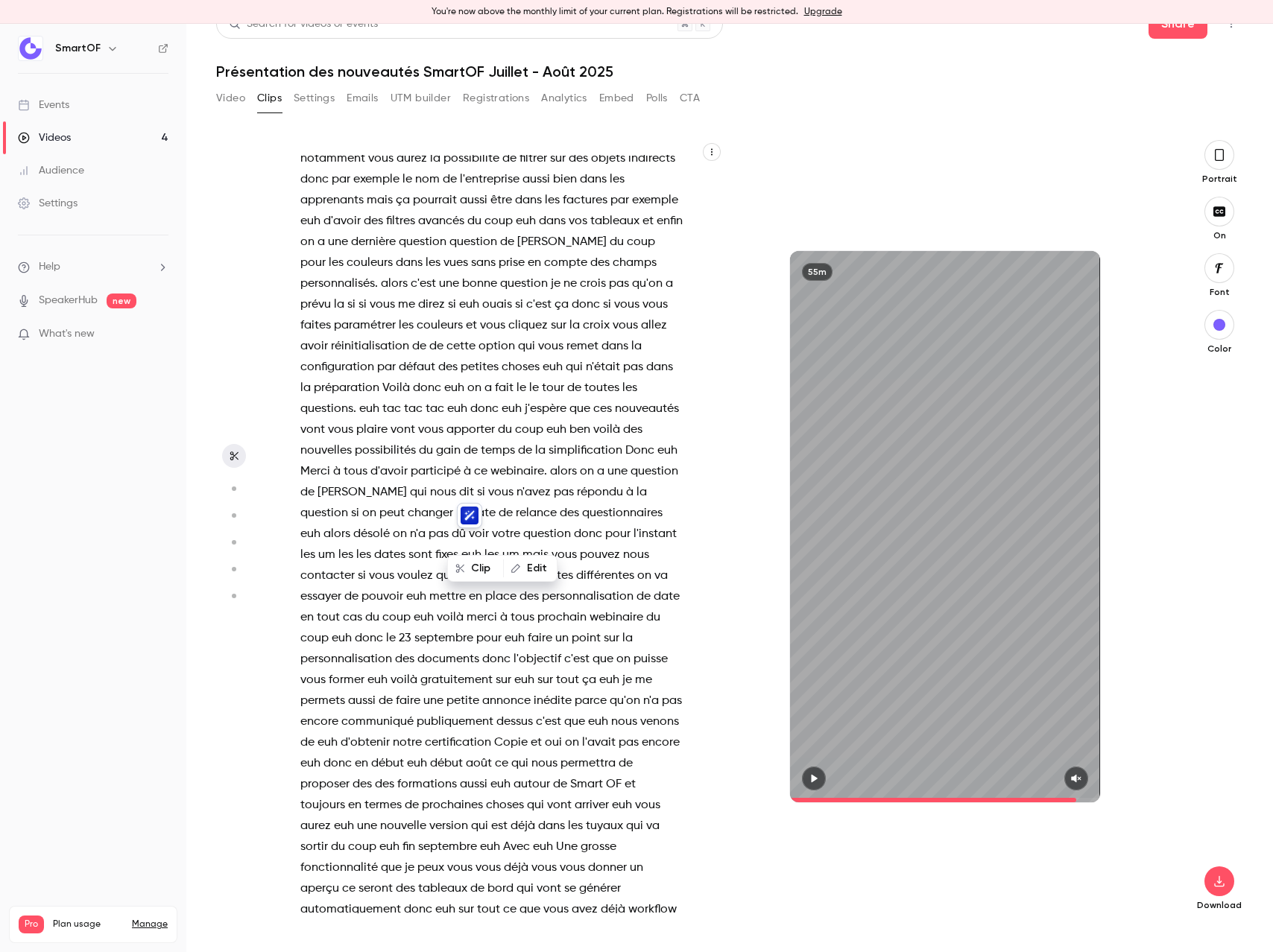
click at [393, 273] on span "couleurs" at bounding box center [369, 262] width 46 height 21
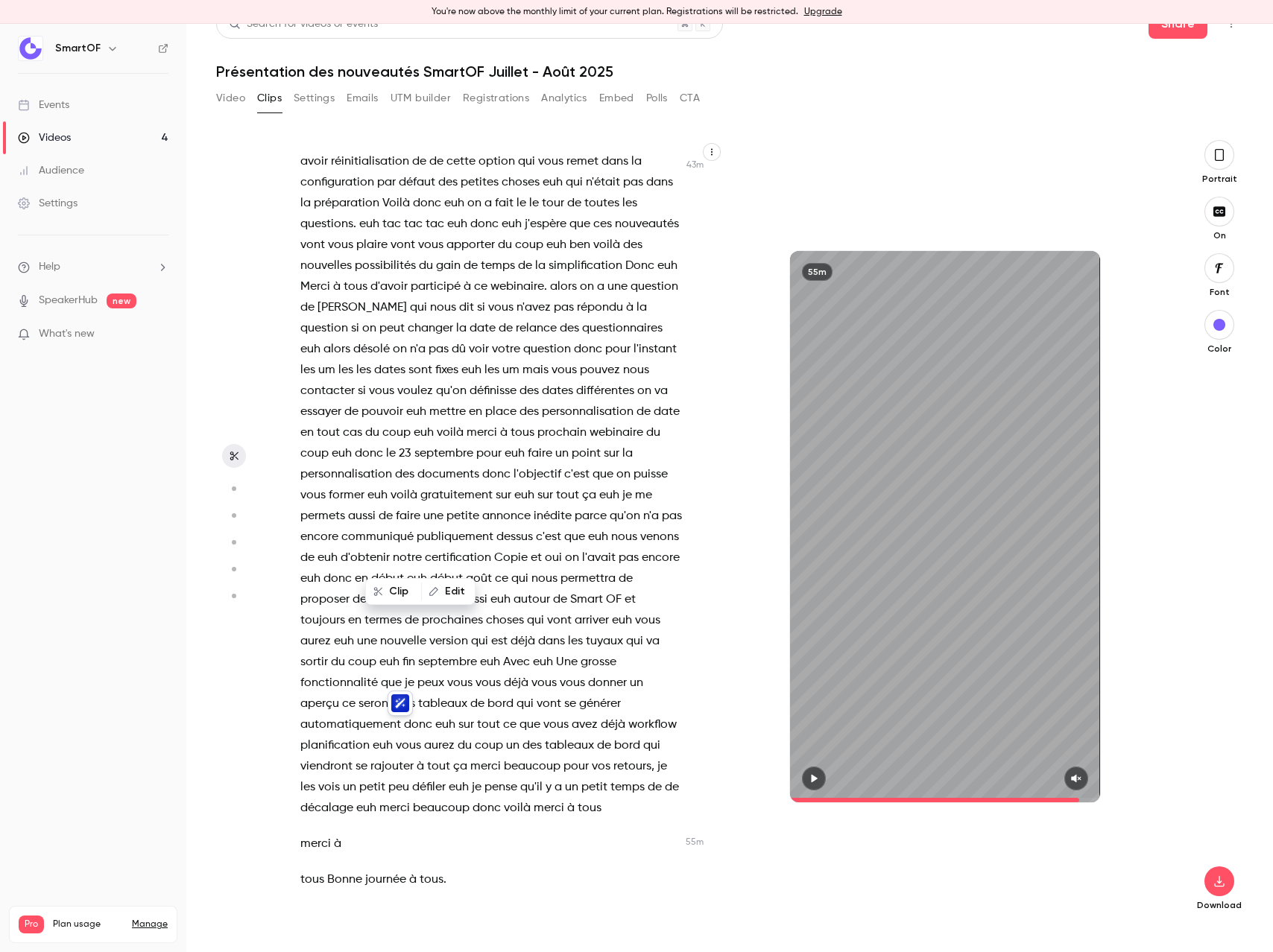
scroll to position [15772, 0]
click at [460, 273] on span "gain" at bounding box center [447, 262] width 25 height 21
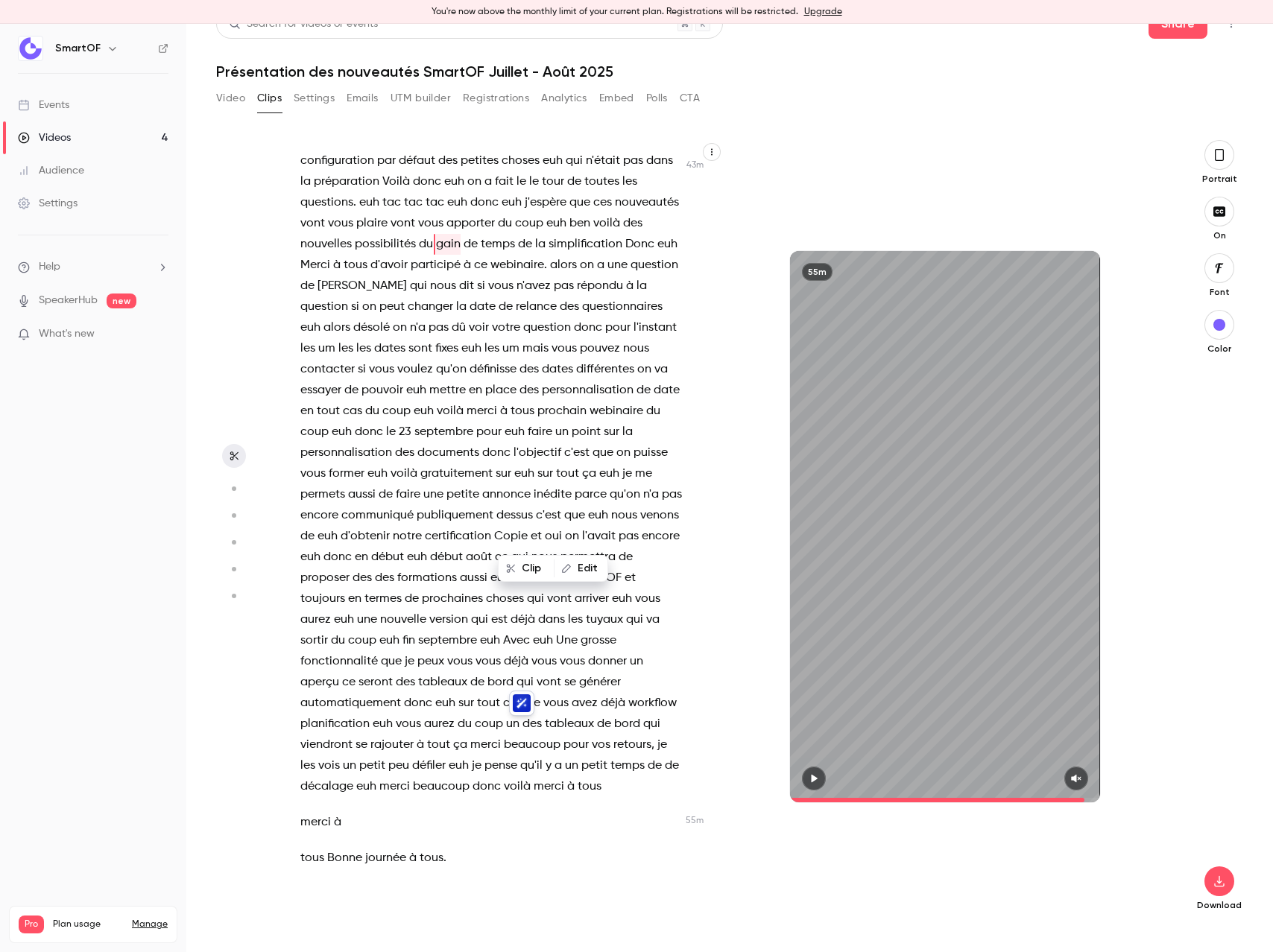
scroll to position [16291, 0]
type input "******"
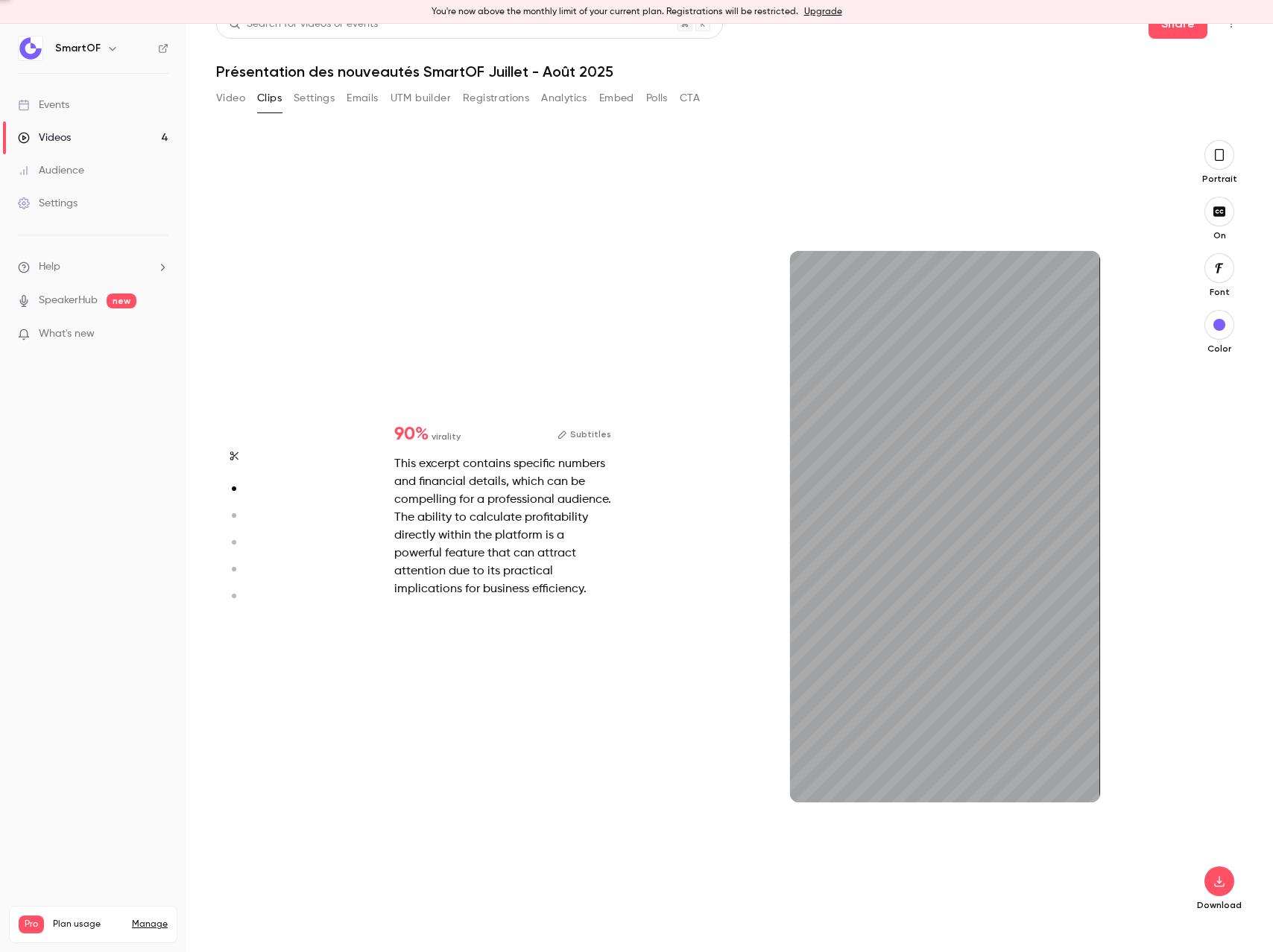
type input "*"
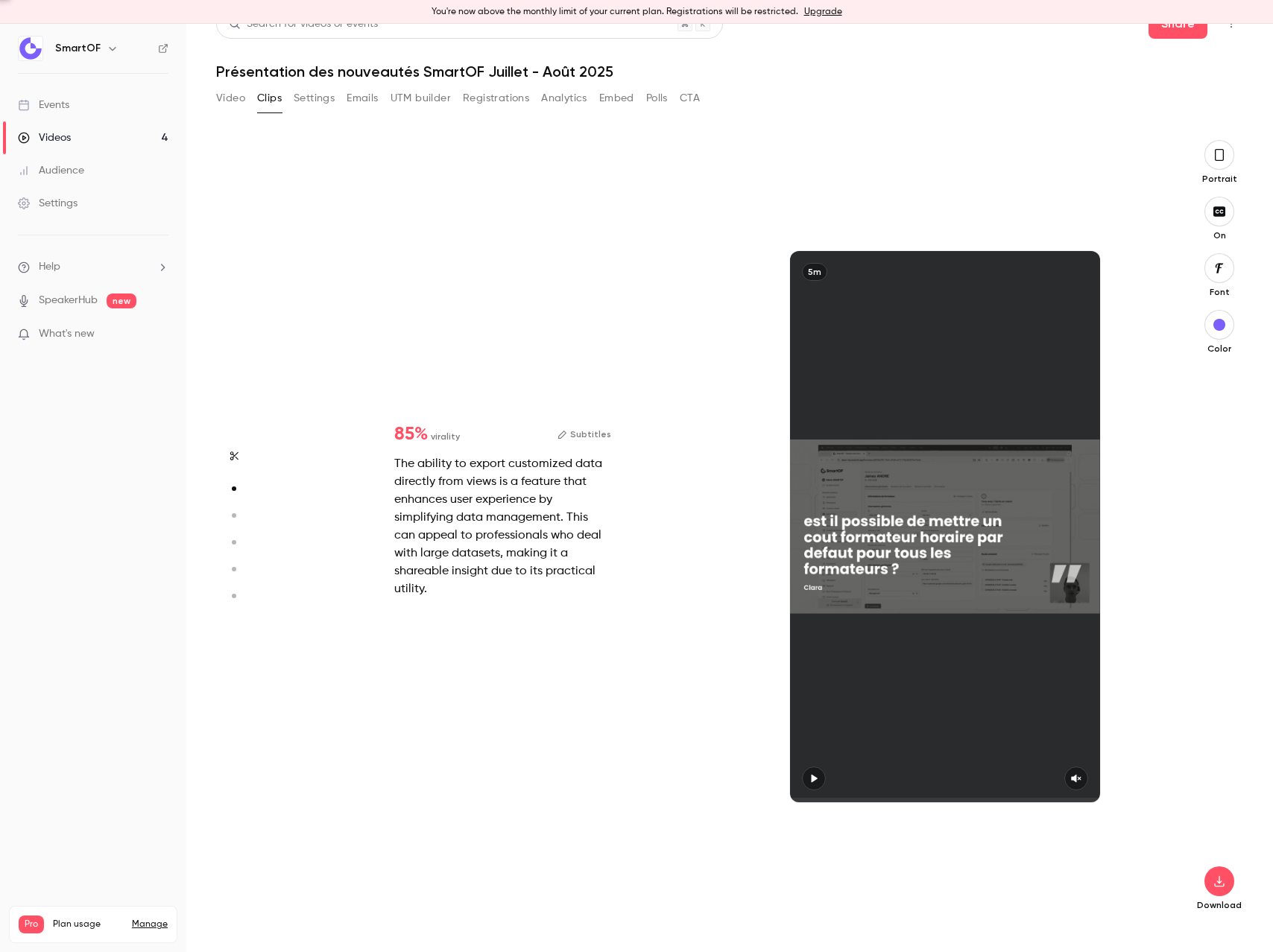
type input "******"
type input "*"
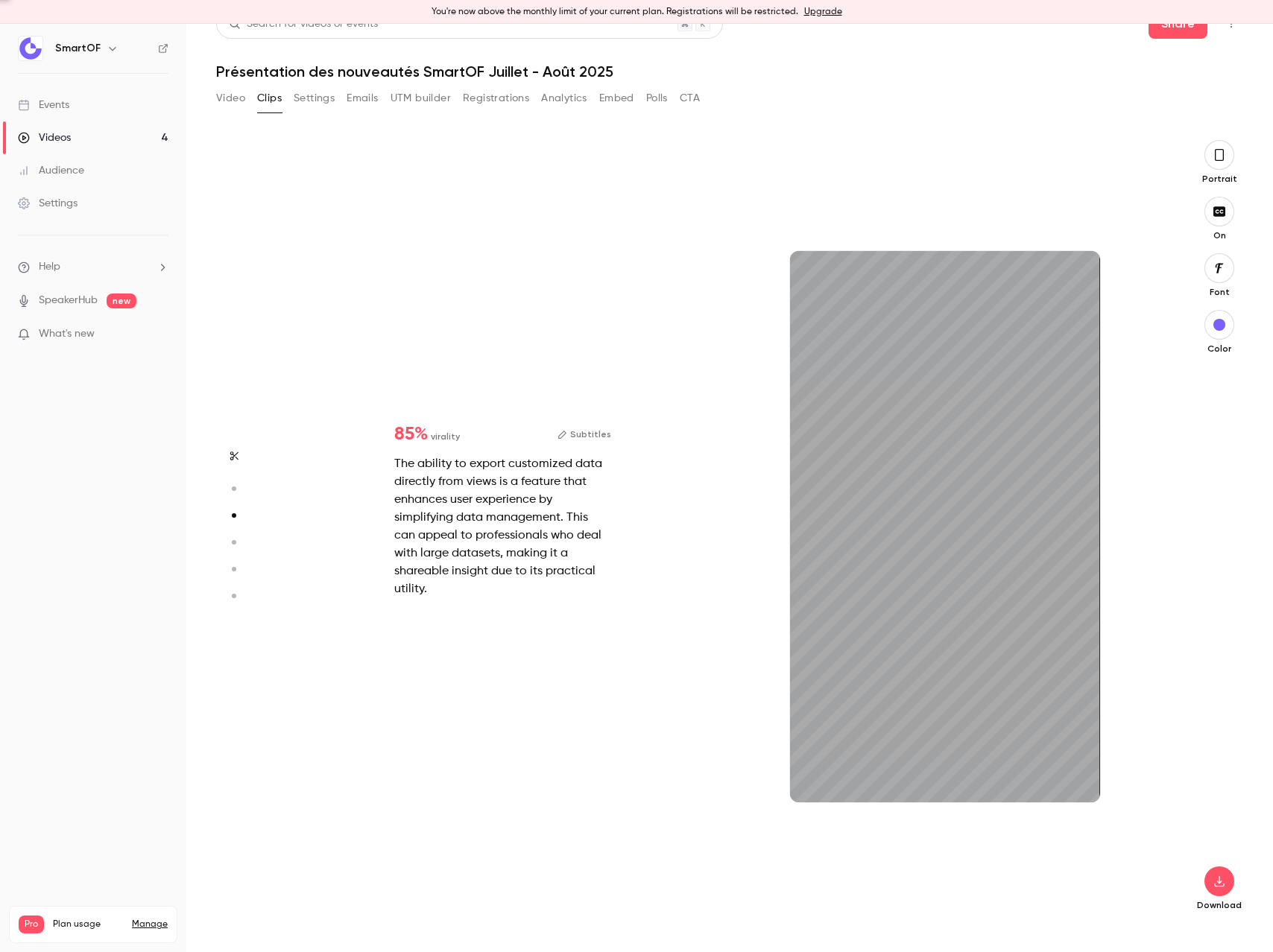
type input "****"
